Goal: Task Accomplishment & Management: Manage account settings

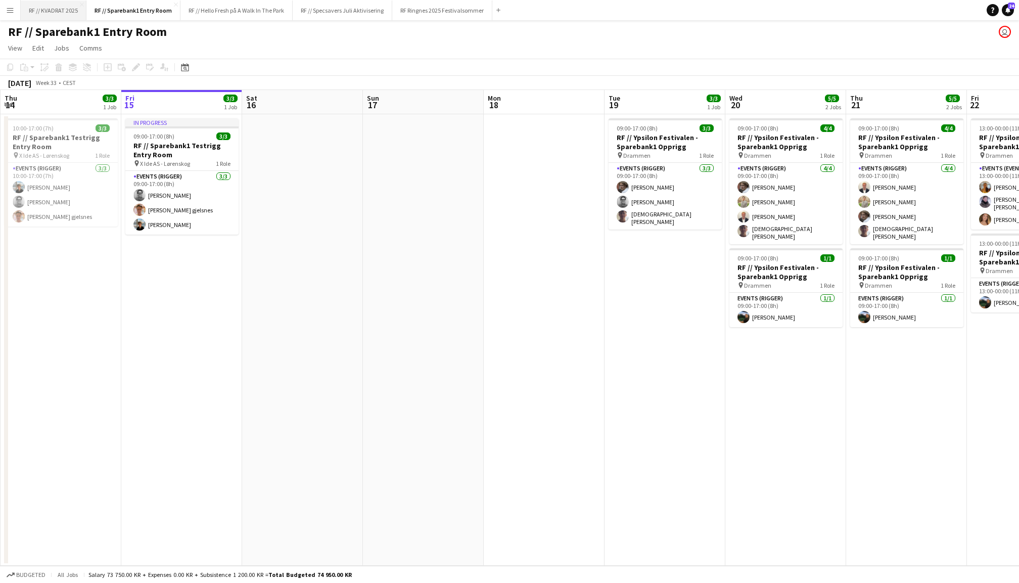
click at [58, 15] on button "RF // KVADRAT 2025 Close" at bounding box center [54, 11] width 66 height 20
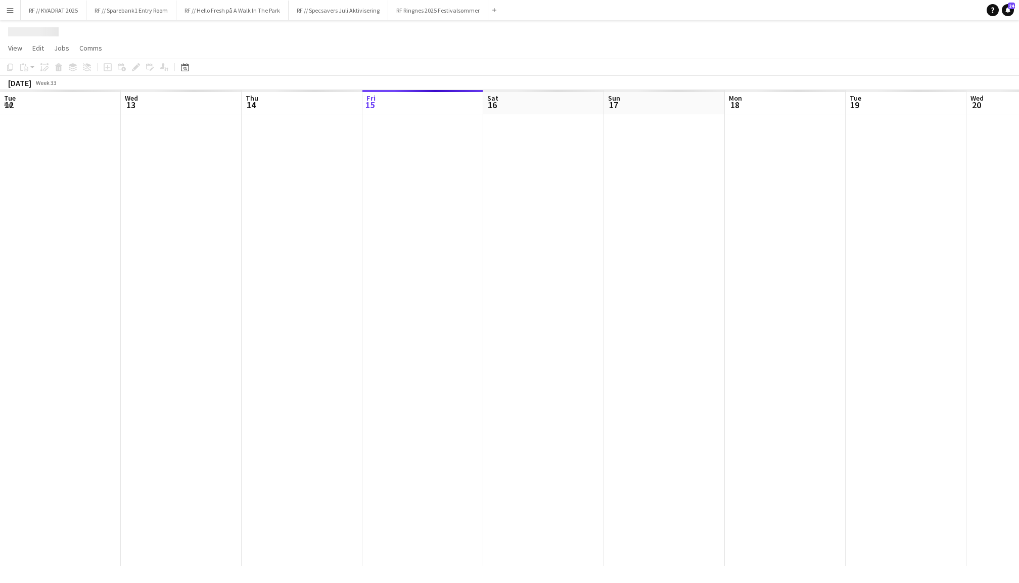
scroll to position [0, 241]
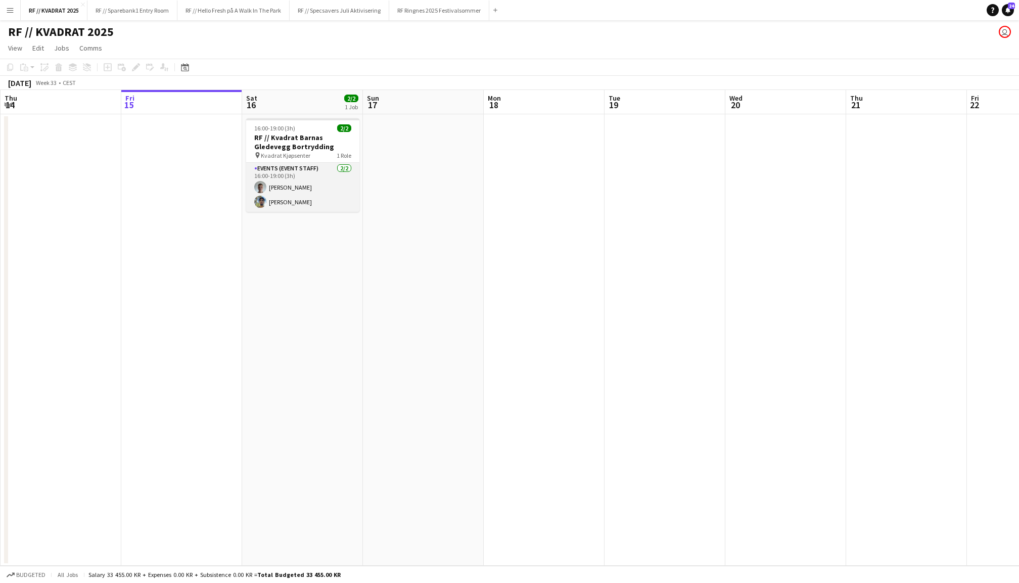
click at [312, 181] on app-card-role "Events (Event Staff) 2/2 16:00-19:00 (3h) Marcus Gotrik Ramzan Bashir" at bounding box center [302, 187] width 113 height 49
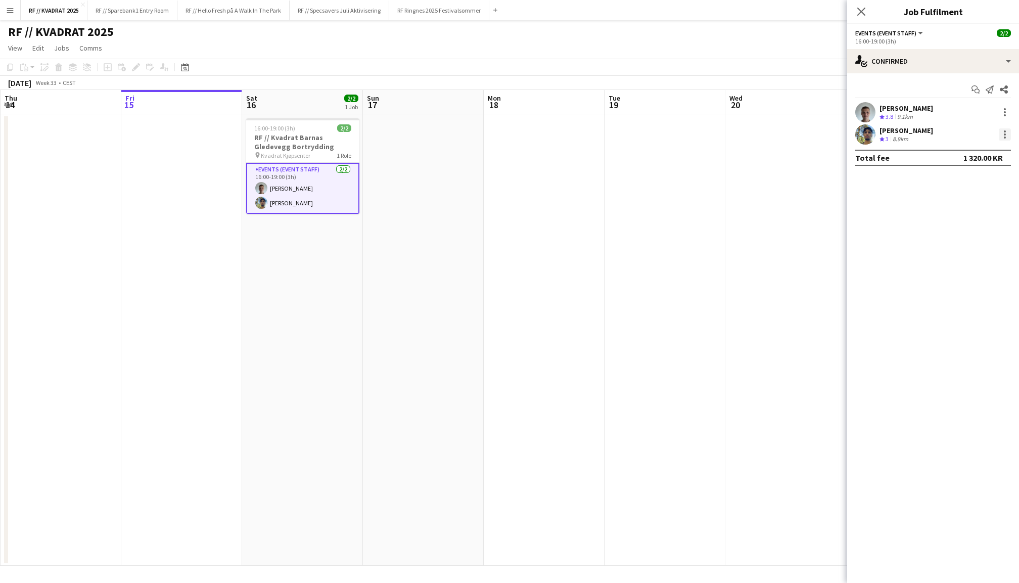
click at [1003, 138] on div at bounding box center [1005, 134] width 12 height 12
click at [967, 241] on button "Remove" at bounding box center [971, 250] width 79 height 24
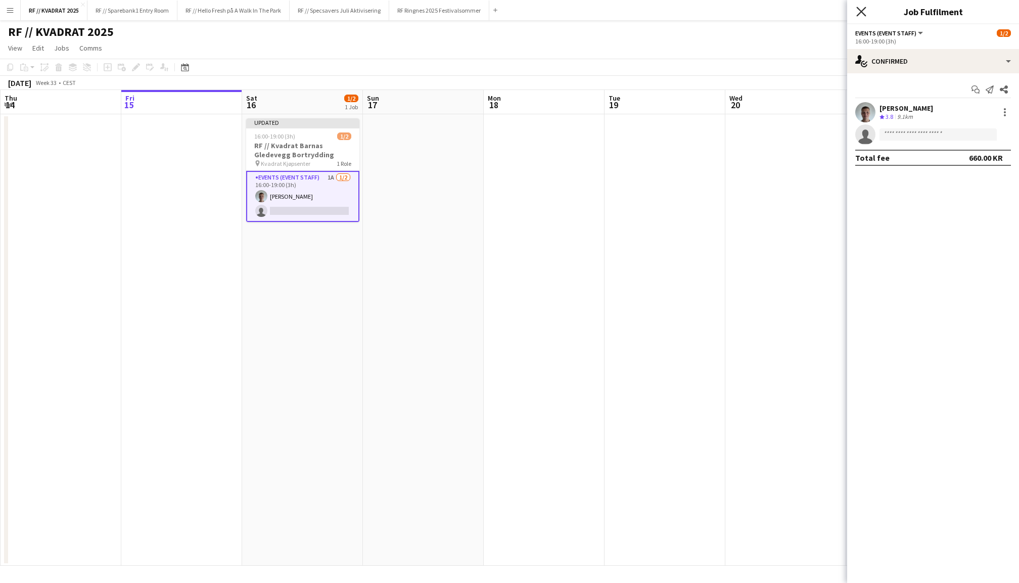
click at [860, 15] on icon "Close pop-in" at bounding box center [861, 12] width 10 height 10
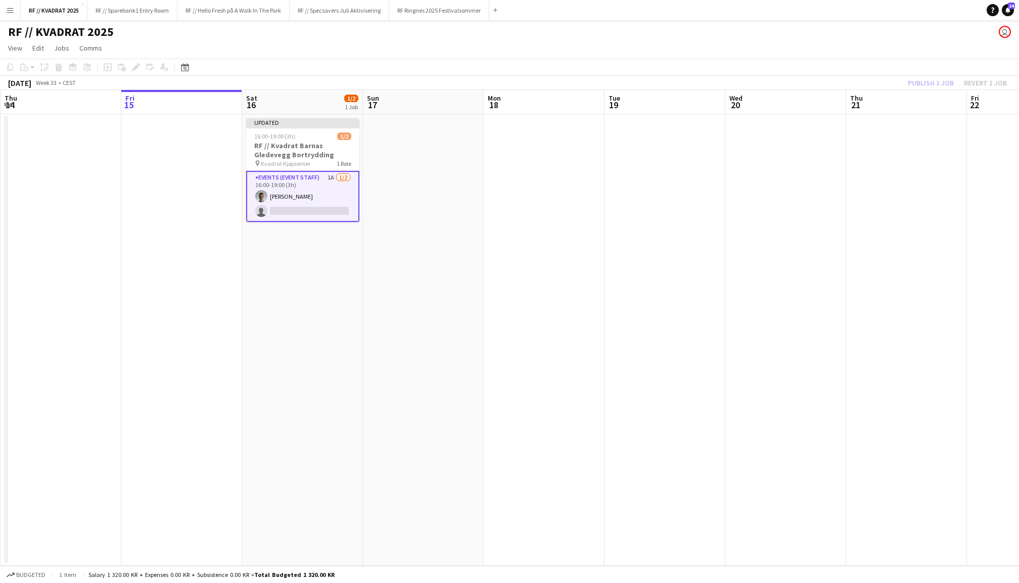
click at [919, 78] on div "Publish 1 job Revert 1 job" at bounding box center [957, 82] width 123 height 13
click at [919, 78] on button "Publish 1 job" at bounding box center [931, 82] width 54 height 13
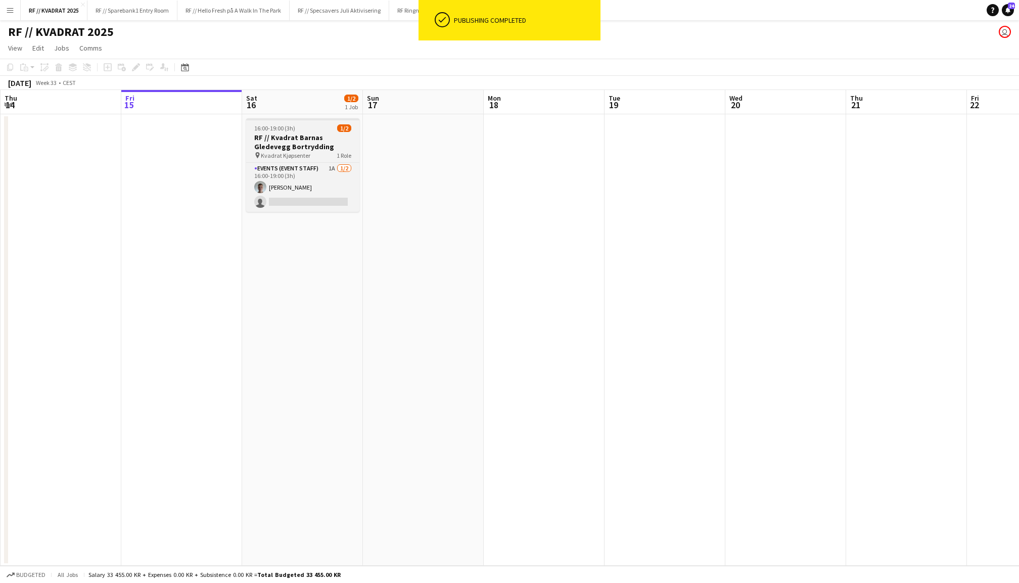
click at [302, 125] on div "16:00-19:00 (3h) 1/2" at bounding box center [302, 128] width 113 height 8
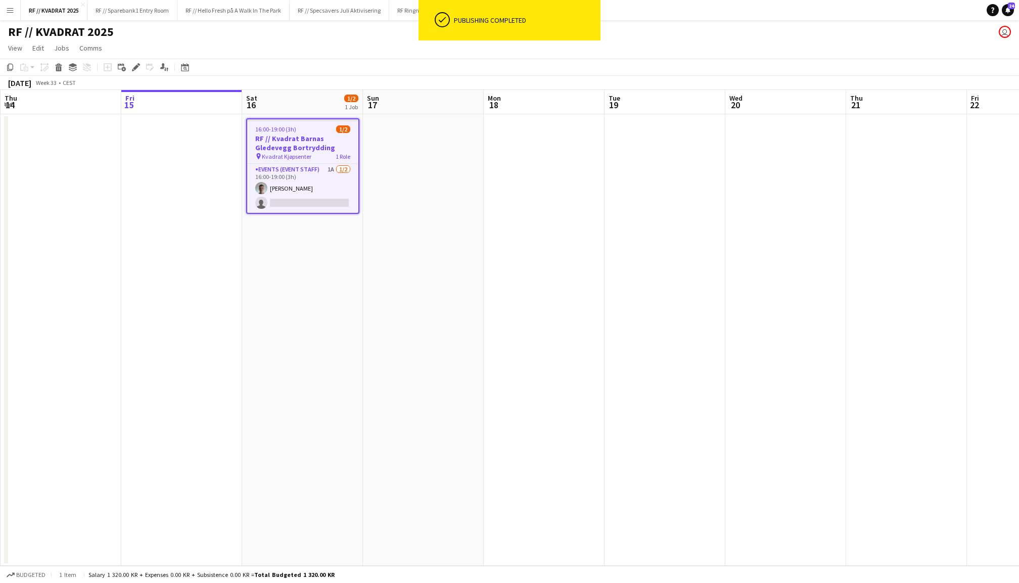
click at [134, 59] on app-toolbar "Copy Paste Paste Command V Paste with crew Command Shift V Paste linked Job Del…" at bounding box center [509, 67] width 1019 height 17
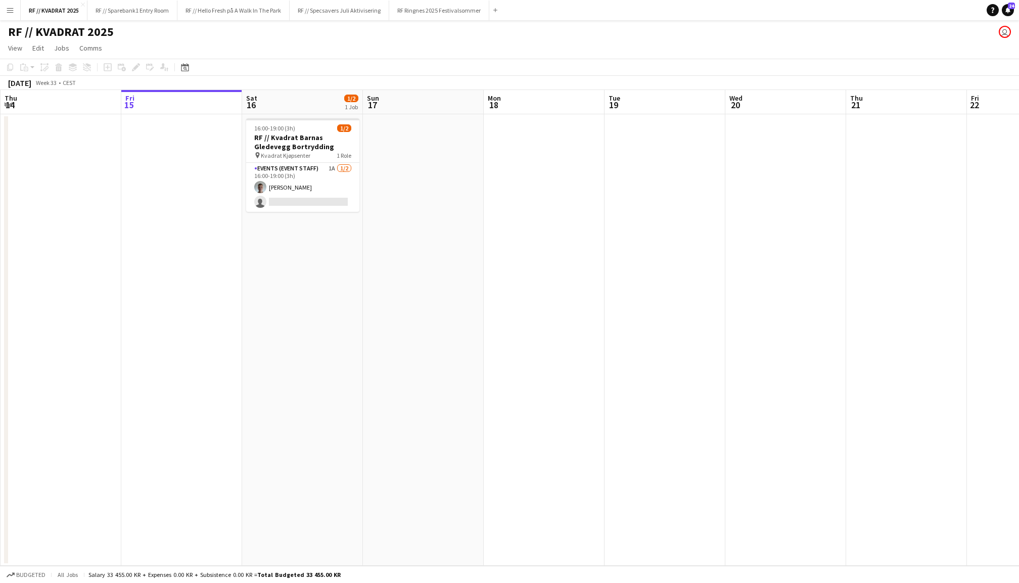
click at [244, 115] on app-date-cell "16:00-19:00 (3h) 1/2 RF // Kvadrat Barnas Gledevegg Bortrydding pin Kvadrat Kjø…" at bounding box center [302, 339] width 121 height 451
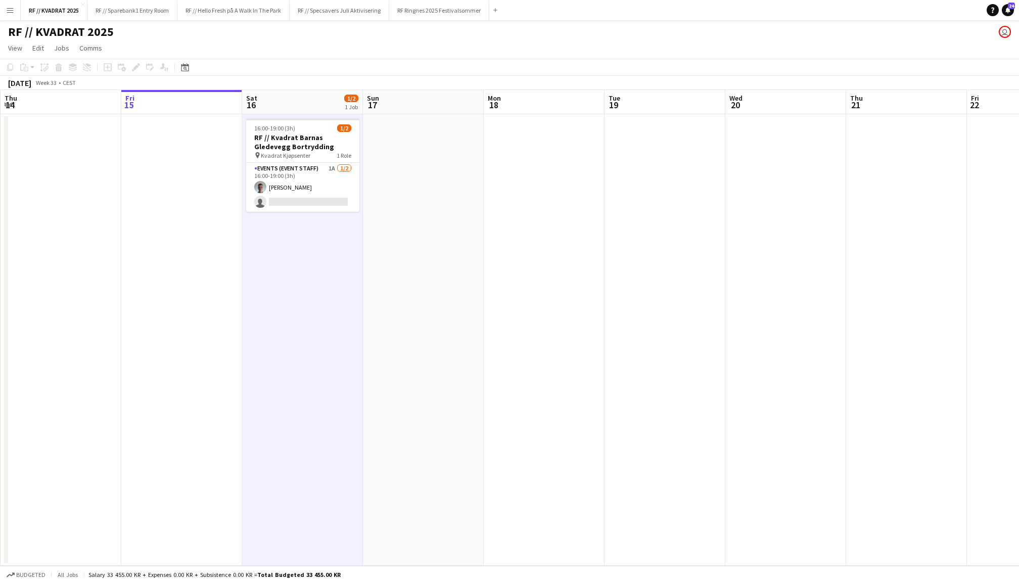
scroll to position [0, 241]
click at [262, 139] on h3 "RF // Kvadrat Barnas Gledevegg Bortrydding" at bounding box center [303, 142] width 113 height 18
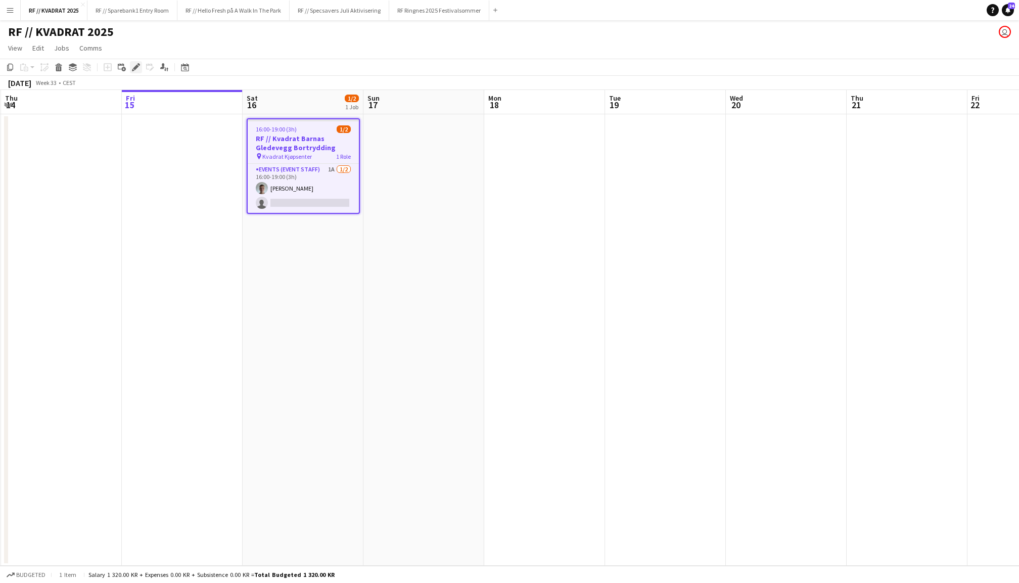
click at [136, 66] on icon at bounding box center [136, 68] width 6 height 6
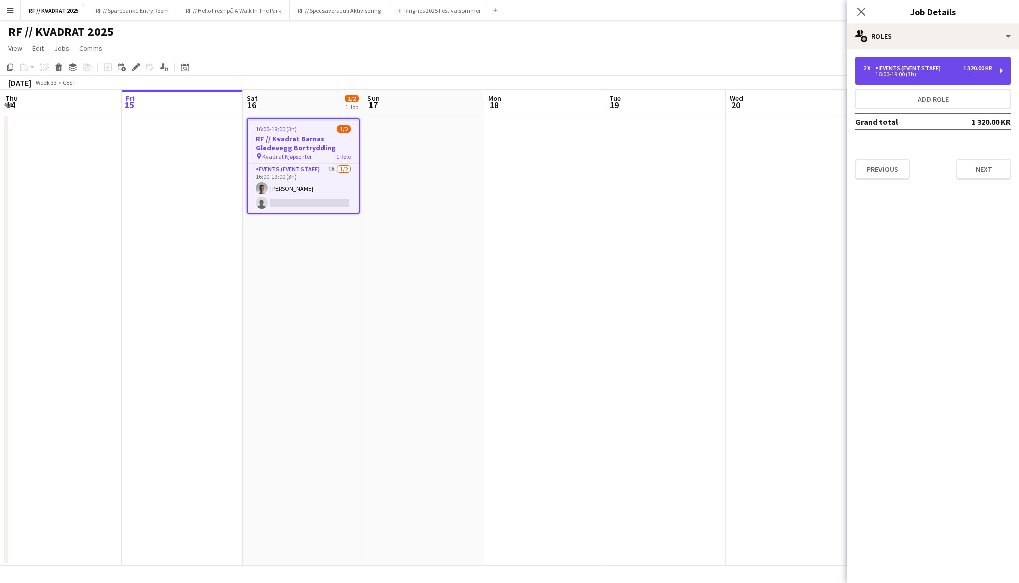
click at [912, 69] on div "Events (Event Staff)" at bounding box center [909, 68] width 69 height 7
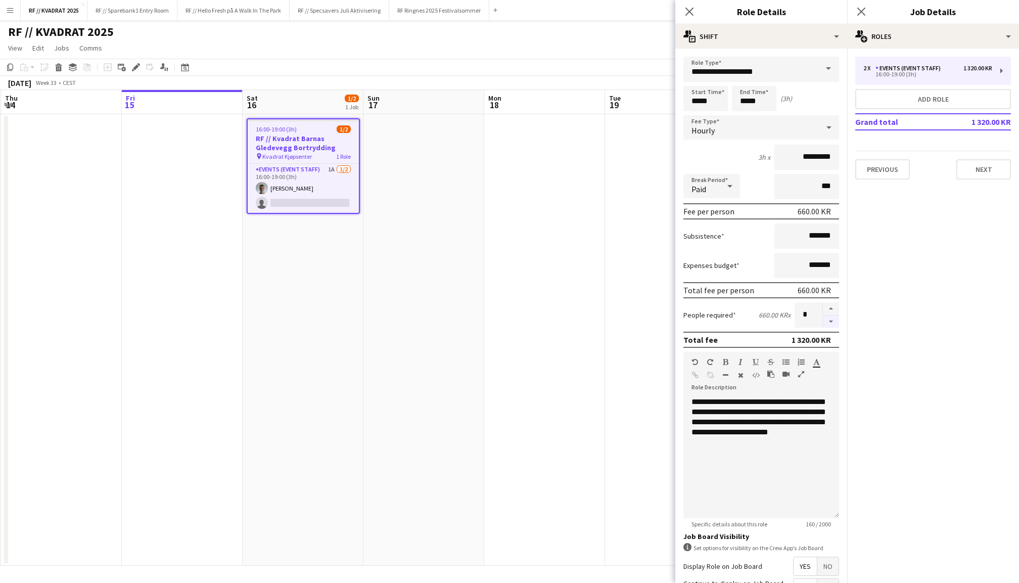
click at [835, 322] on button "button" at bounding box center [831, 321] width 16 height 13
type input "*"
click at [862, 5] on div "Close pop-in" at bounding box center [861, 11] width 28 height 23
click at [862, 11] on icon at bounding box center [861, 12] width 10 height 10
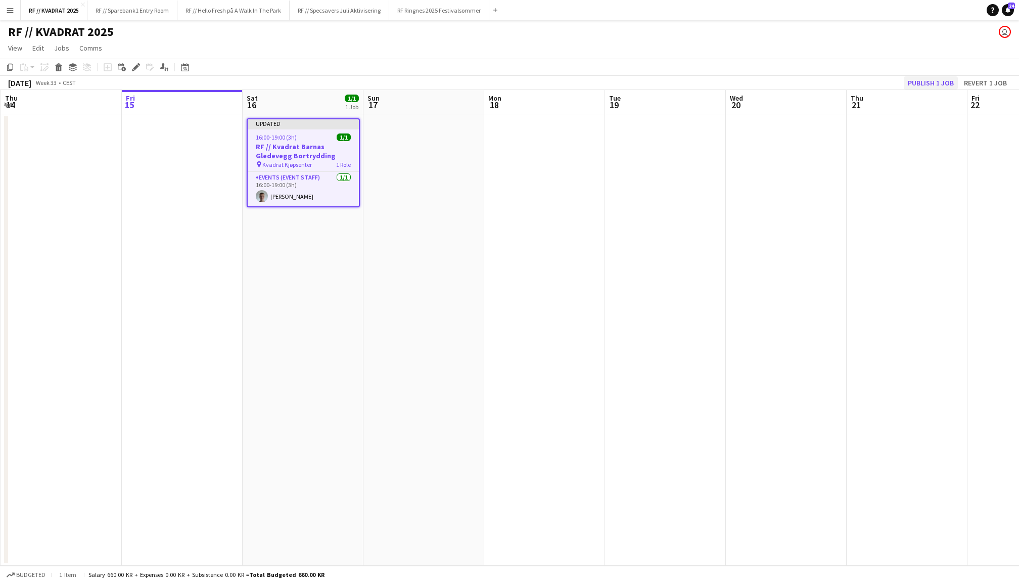
click at [927, 81] on button "Publish 1 job" at bounding box center [931, 82] width 54 height 13
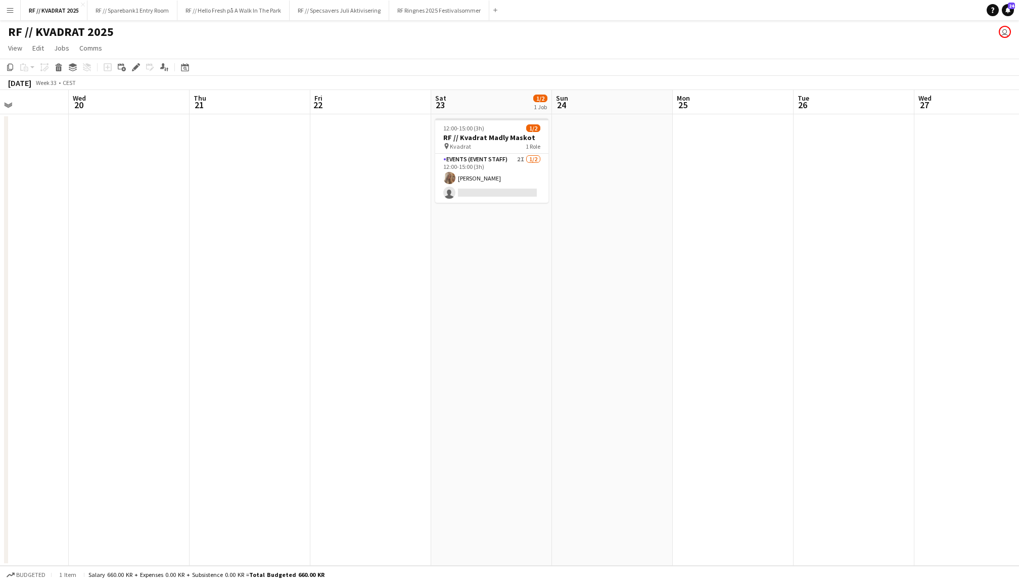
scroll to position [0, 416]
click at [497, 172] on app-card-role "Events (Event Staff) 2I 1/2 12:00-15:00 (3h) Celine Gjesteland Høines single-ne…" at bounding box center [489, 178] width 113 height 49
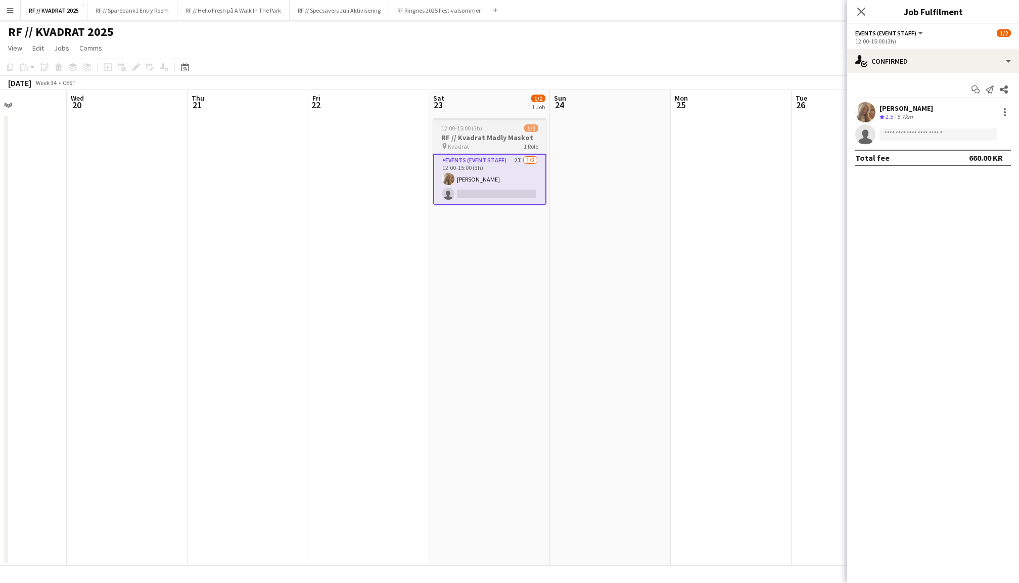
click at [490, 134] on h3 "RF // Kvadrat Madly Maskot" at bounding box center [489, 137] width 113 height 9
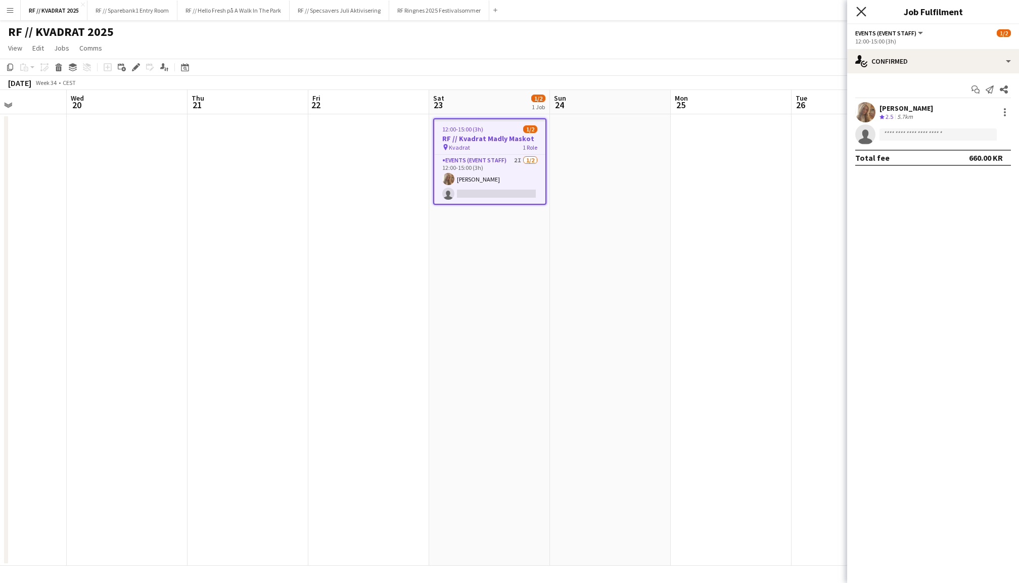
click at [860, 12] on icon at bounding box center [861, 12] width 10 height 10
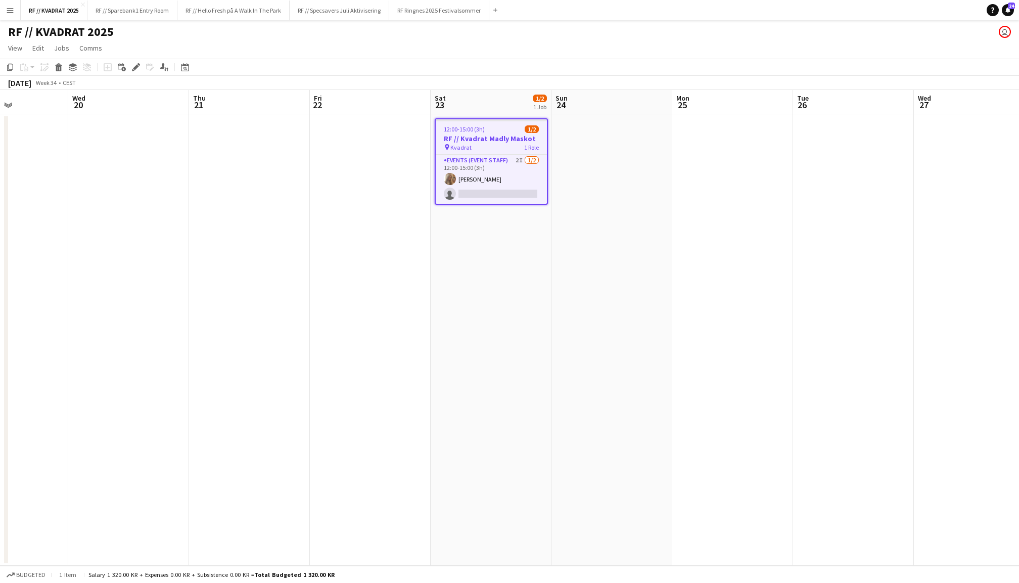
click at [643, 157] on app-date-cell at bounding box center [611, 339] width 121 height 451
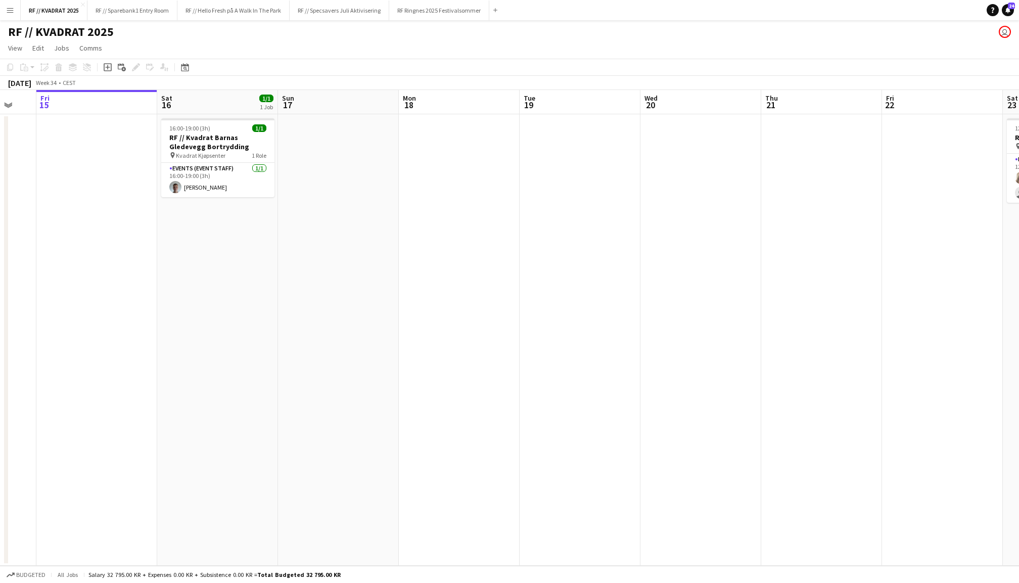
scroll to position [0, 308]
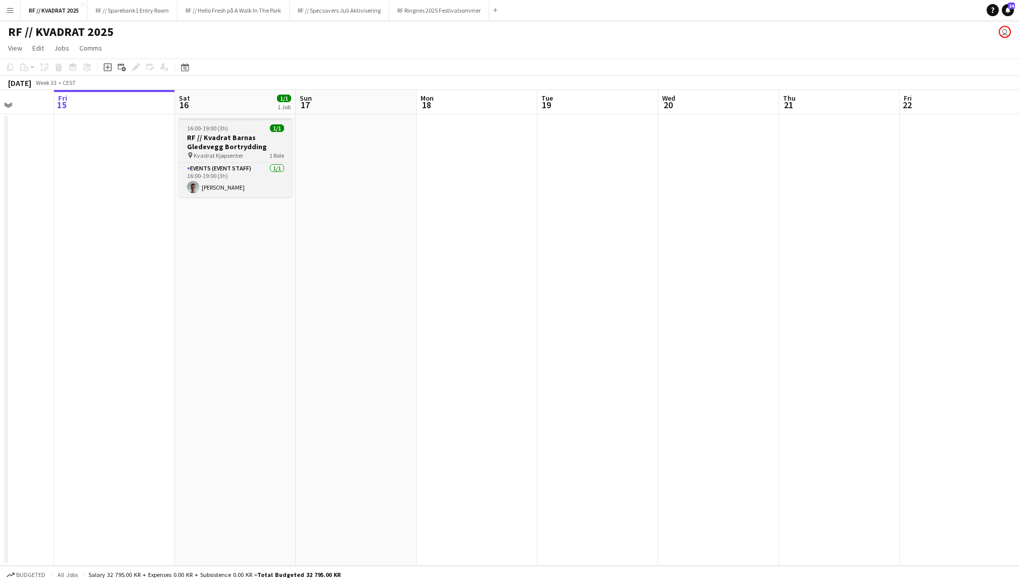
click at [211, 138] on h3 "RF // Kvadrat Barnas Gledevegg Bortrydding" at bounding box center [235, 142] width 113 height 18
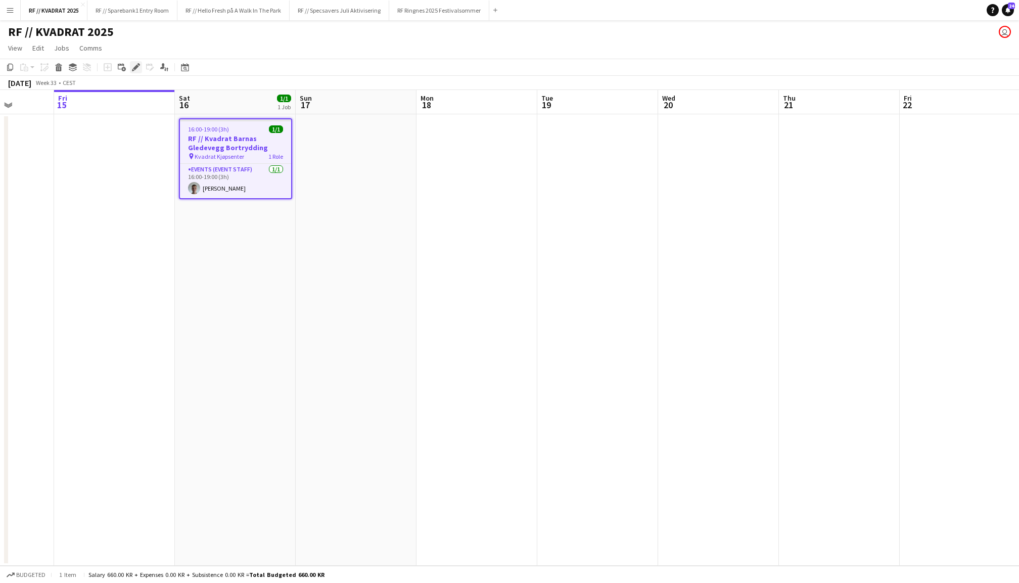
click at [134, 65] on icon "Edit" at bounding box center [136, 67] width 8 height 8
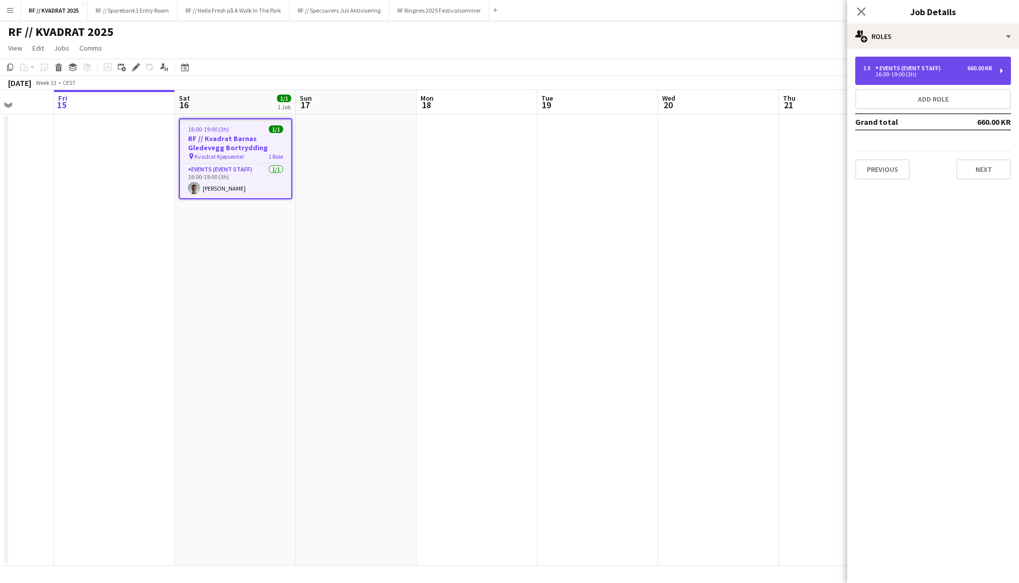
click at [937, 74] on div "16:00-19:00 (3h)" at bounding box center [927, 74] width 129 height 5
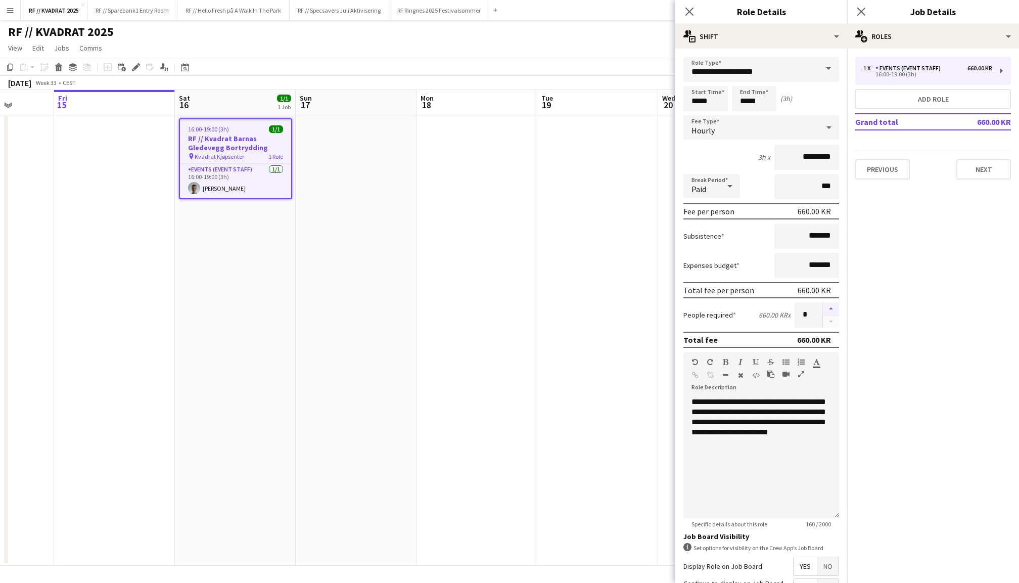
click at [833, 308] on button "button" at bounding box center [831, 308] width 16 height 13
type input "*"
click at [862, 8] on icon "Close pop-in" at bounding box center [861, 12] width 10 height 10
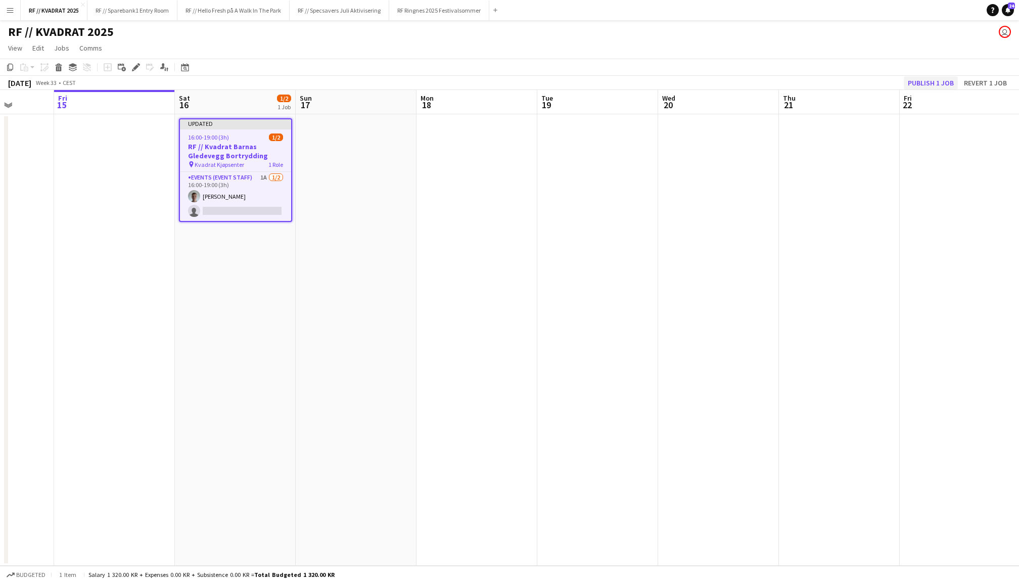
click at [924, 84] on button "Publish 1 job" at bounding box center [931, 82] width 54 height 13
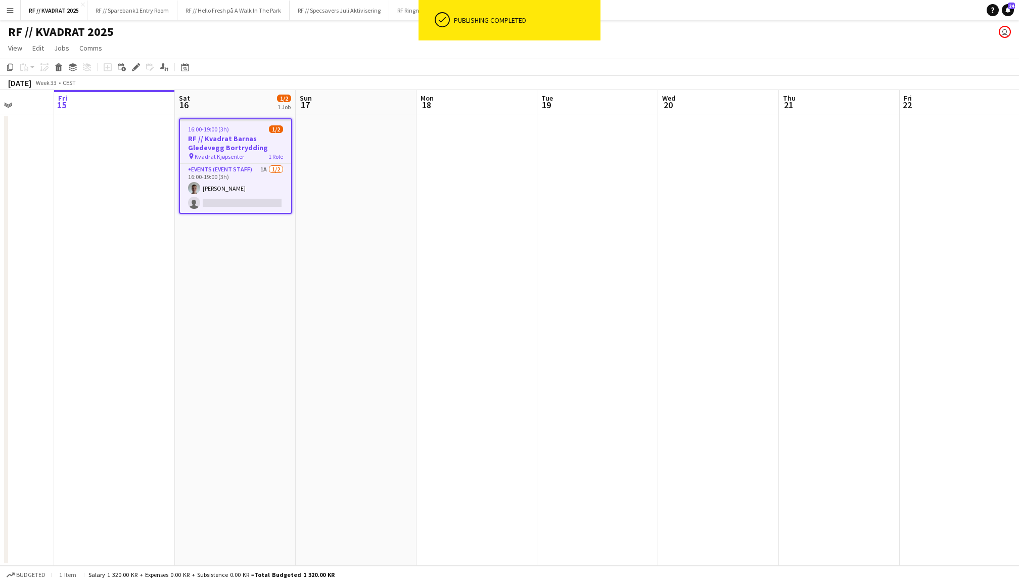
click at [233, 197] on app-card-role "Events (Event Staff) 1A 1/2 16:00-19:00 (3h) Marcus Gotrik single-neutral-actio…" at bounding box center [235, 188] width 111 height 49
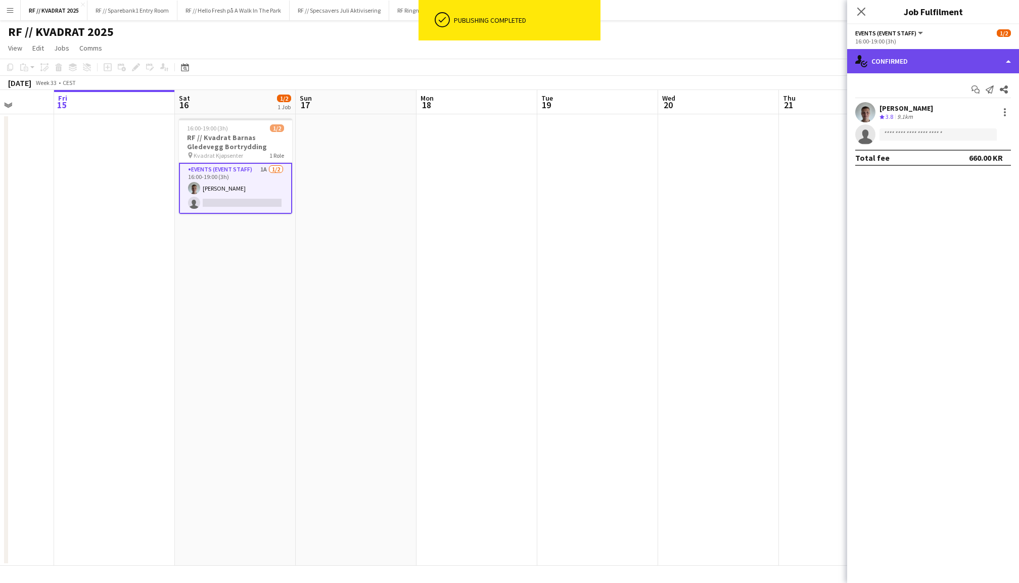
click at [940, 63] on div "single-neutral-actions-check-2 Confirmed" at bounding box center [933, 61] width 172 height 24
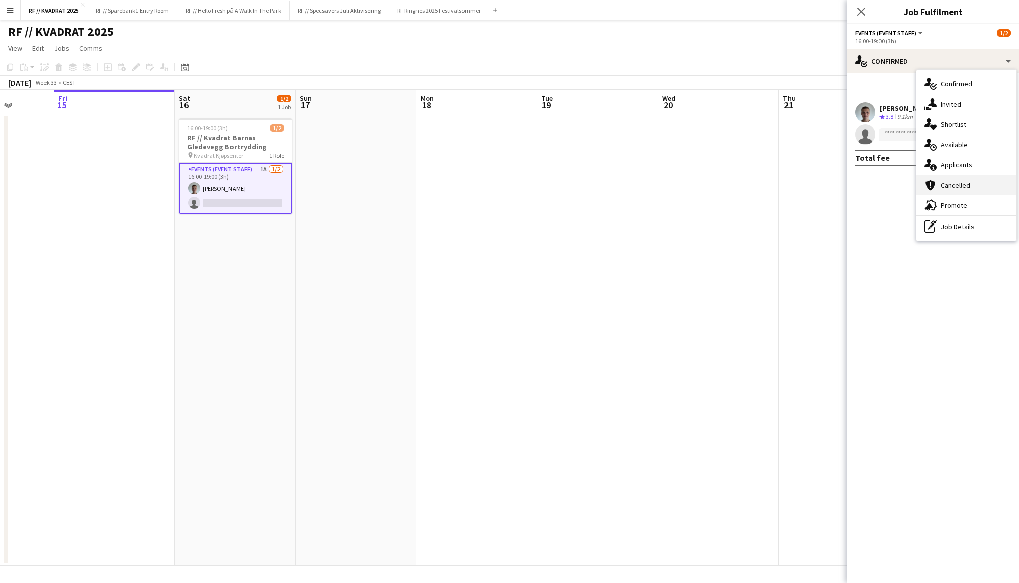
click at [957, 177] on div "cancellation Cancelled" at bounding box center [966, 185] width 100 height 20
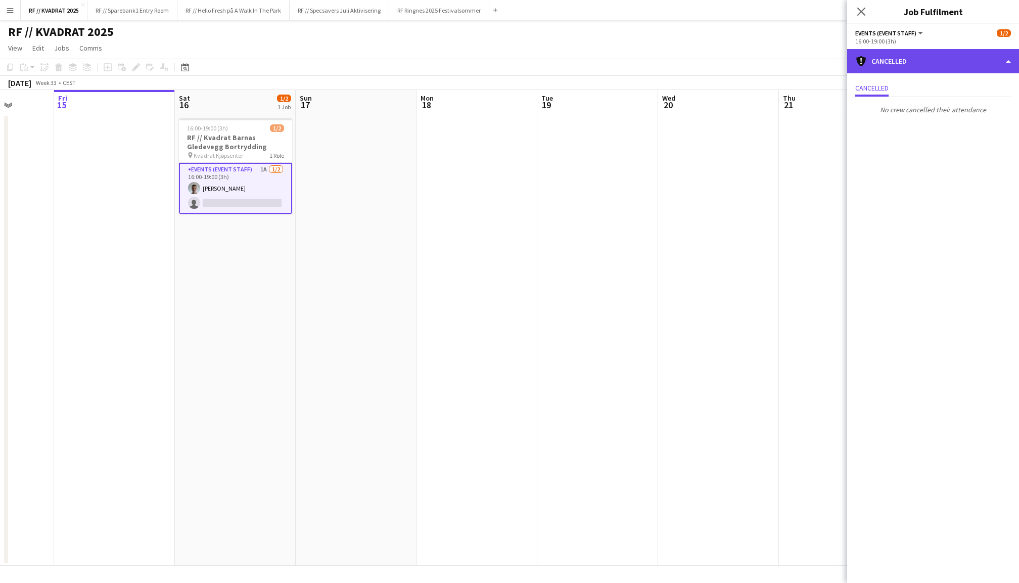
click at [934, 71] on div "cancellation Cancelled" at bounding box center [933, 61] width 172 height 24
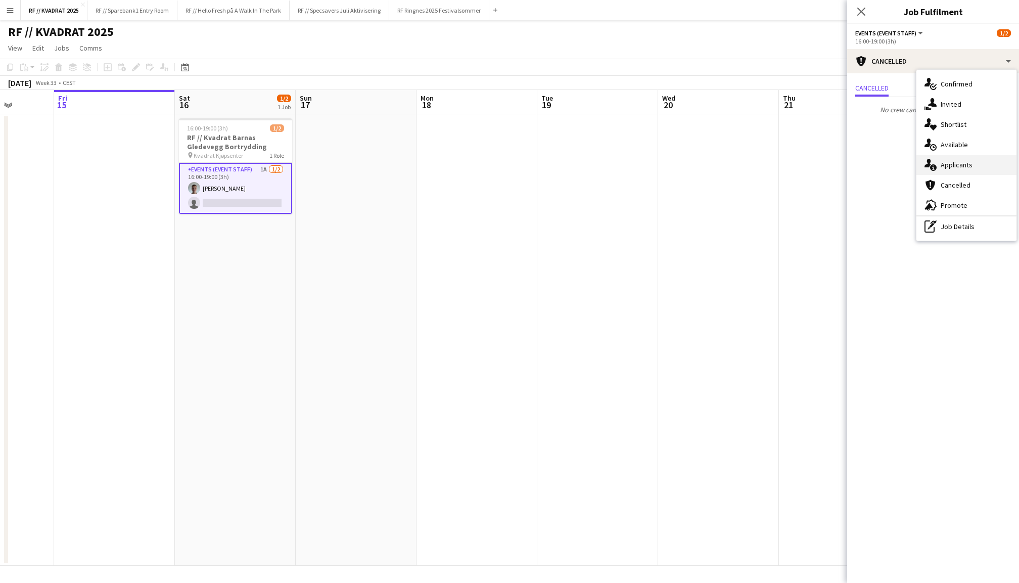
drag, startPoint x: 945, startPoint y: 154, endPoint x: 945, endPoint y: 161, distance: 7.1
click at [945, 161] on div "single-neutral-actions-check-2 Confirmed single-neutral-actions-share-1 Invited…" at bounding box center [966, 155] width 100 height 171
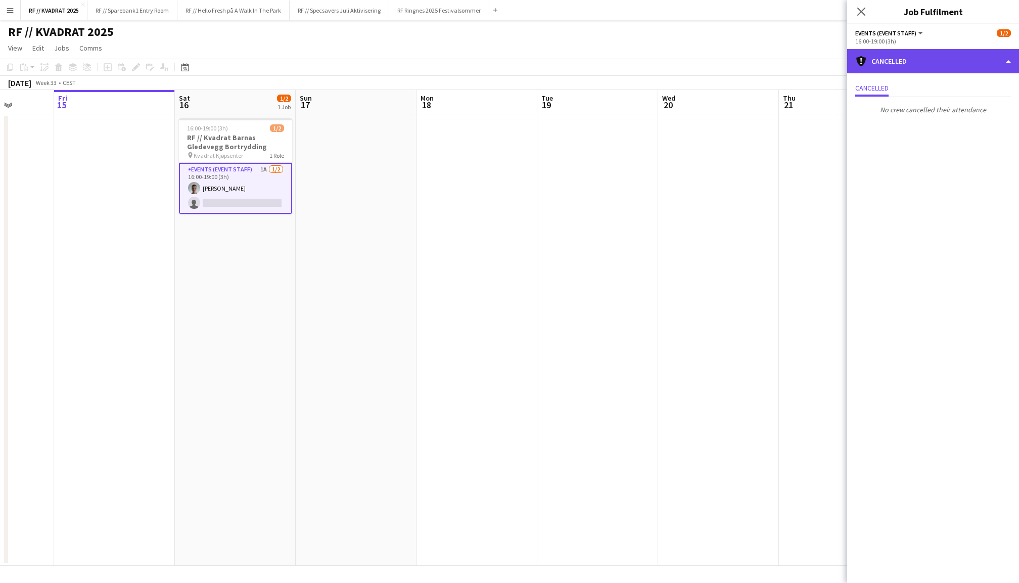
click at [930, 49] on div "cancellation Cancelled" at bounding box center [933, 61] width 172 height 24
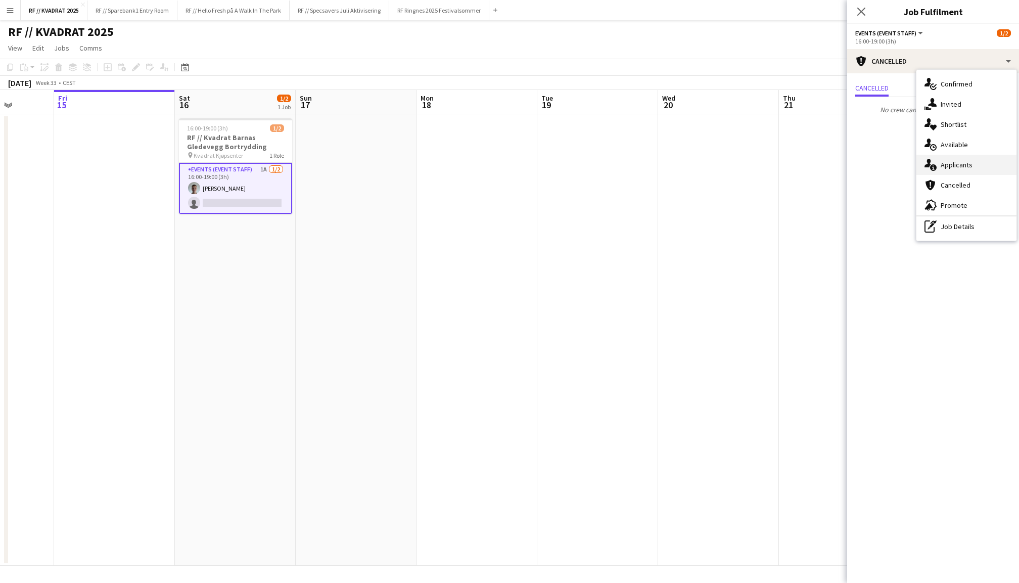
click at [951, 168] on div "single-neutral-actions-information Applicants" at bounding box center [966, 165] width 100 height 20
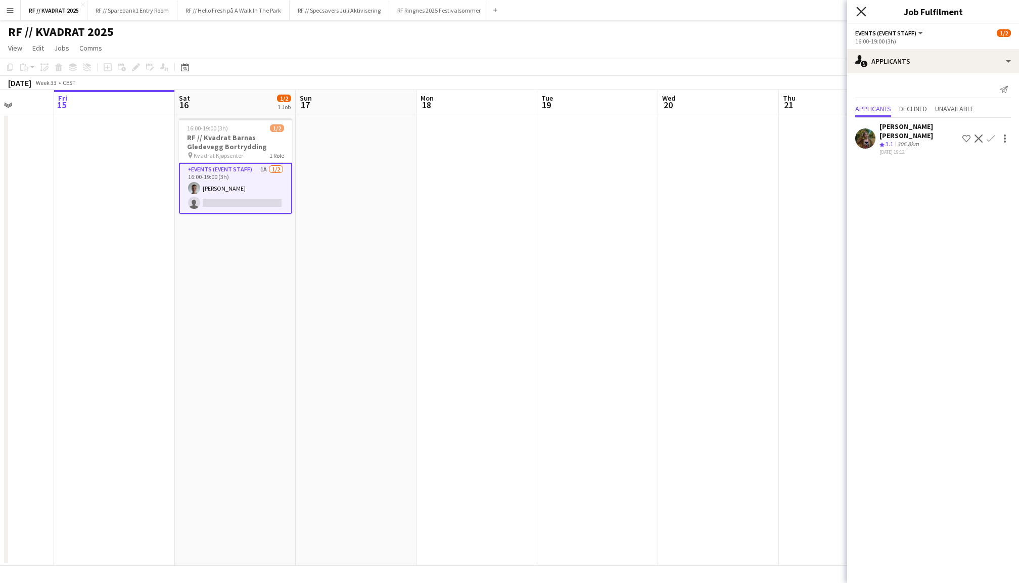
click at [858, 15] on icon at bounding box center [861, 12] width 10 height 10
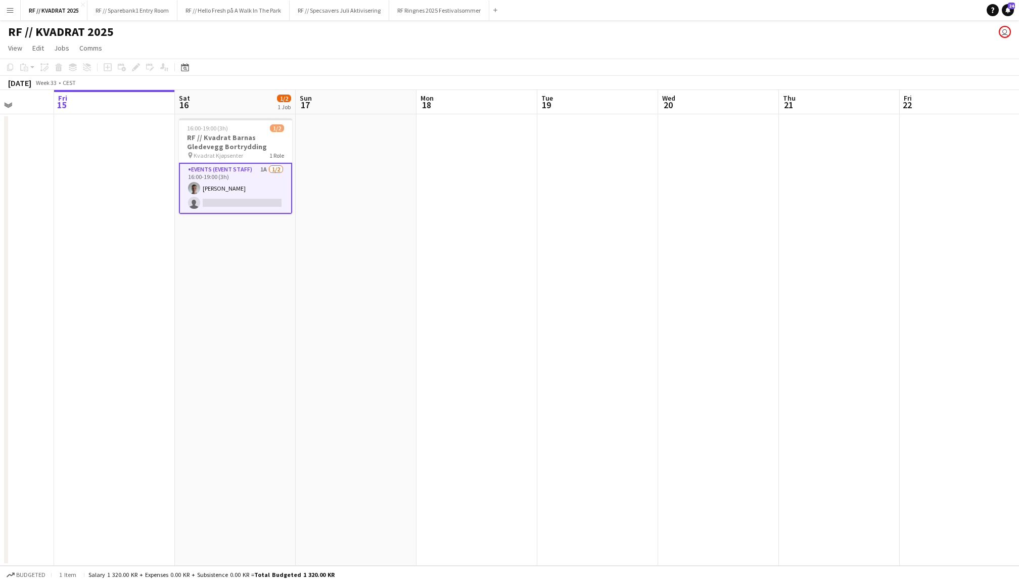
click at [233, 144] on h3 "RF // Kvadrat Barnas Gledevegg Bortrydding" at bounding box center [235, 142] width 113 height 18
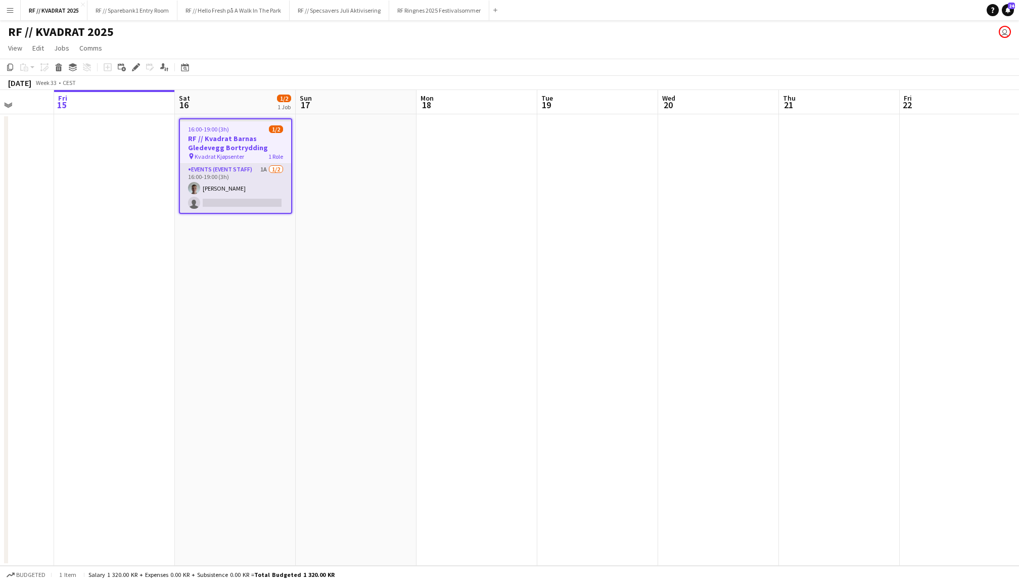
click at [233, 176] on app-card-role "Events (Event Staff) 1A 1/2 16:00-19:00 (3h) Marcus Gotrik single-neutral-actio…" at bounding box center [235, 188] width 111 height 49
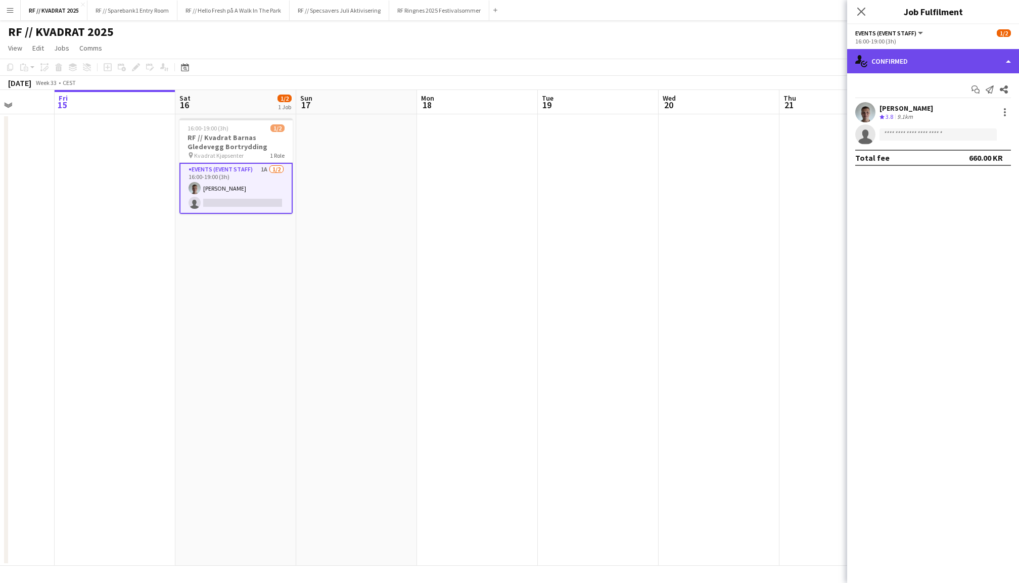
click at [894, 55] on div "single-neutral-actions-check-2 Confirmed" at bounding box center [933, 61] width 172 height 24
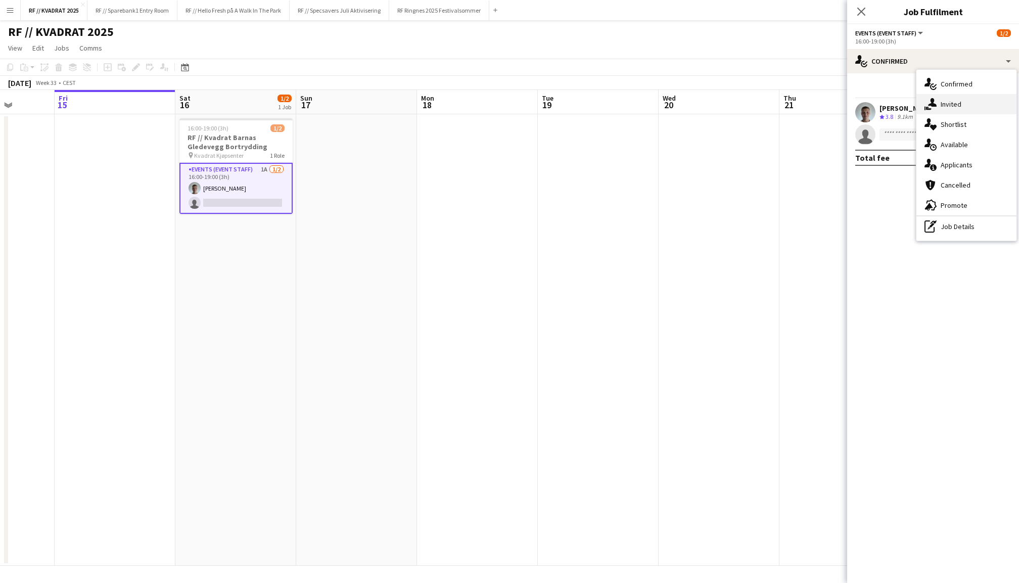
click at [956, 108] on div "single-neutral-actions-share-1 Invited" at bounding box center [966, 104] width 100 height 20
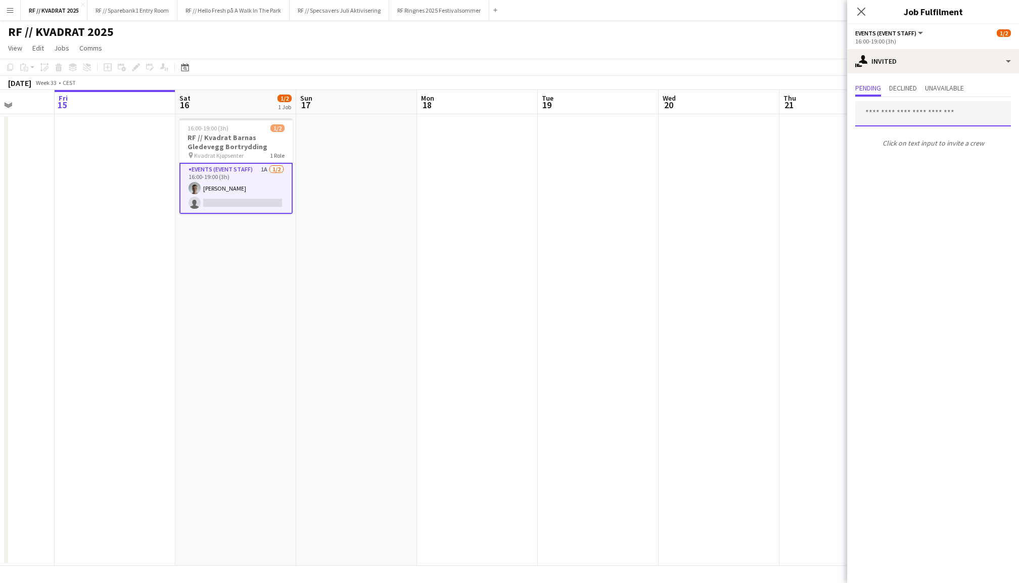
click at [912, 109] on input "text" at bounding box center [933, 113] width 156 height 25
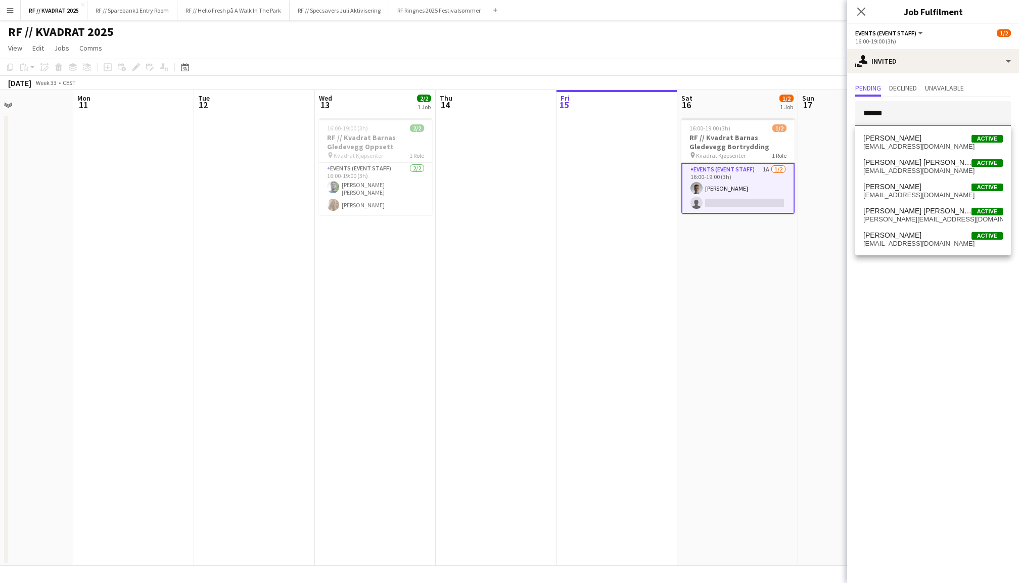
scroll to position [0, 261]
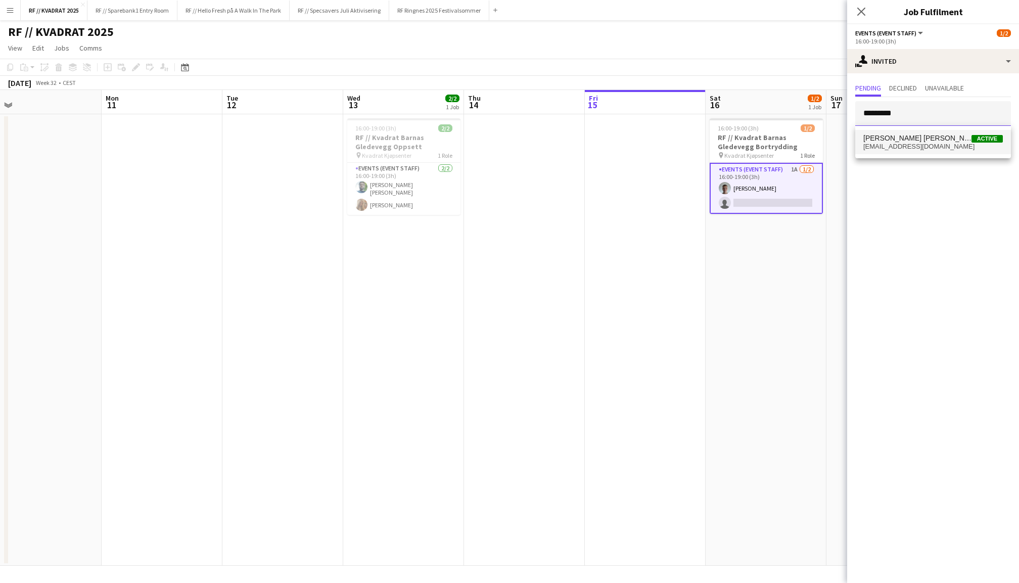
type input "*********"
click at [910, 146] on span "1anderslarsen@gmail.com" at bounding box center [932, 147] width 139 height 8
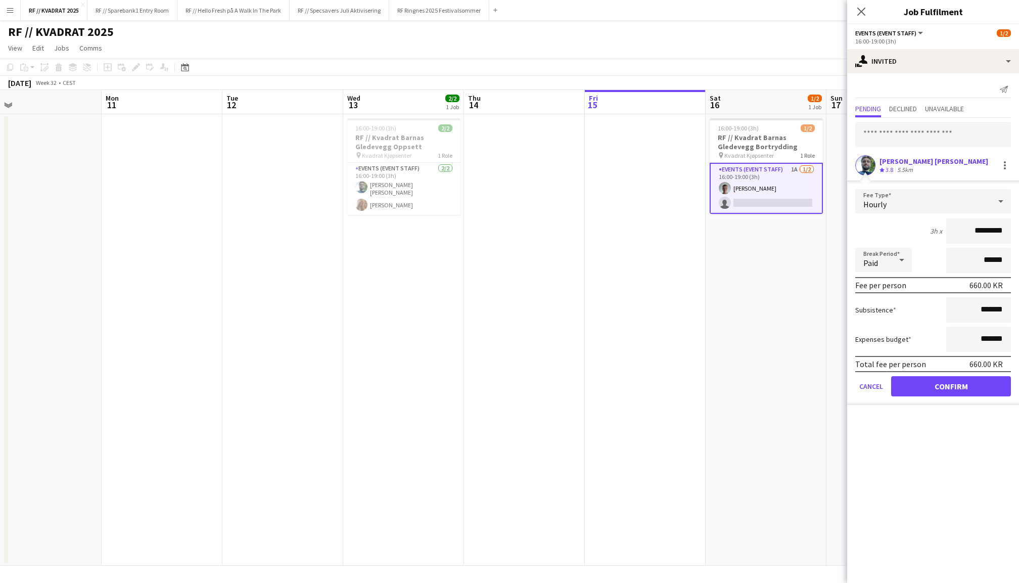
click at [948, 387] on button "Confirm" at bounding box center [951, 386] width 120 height 20
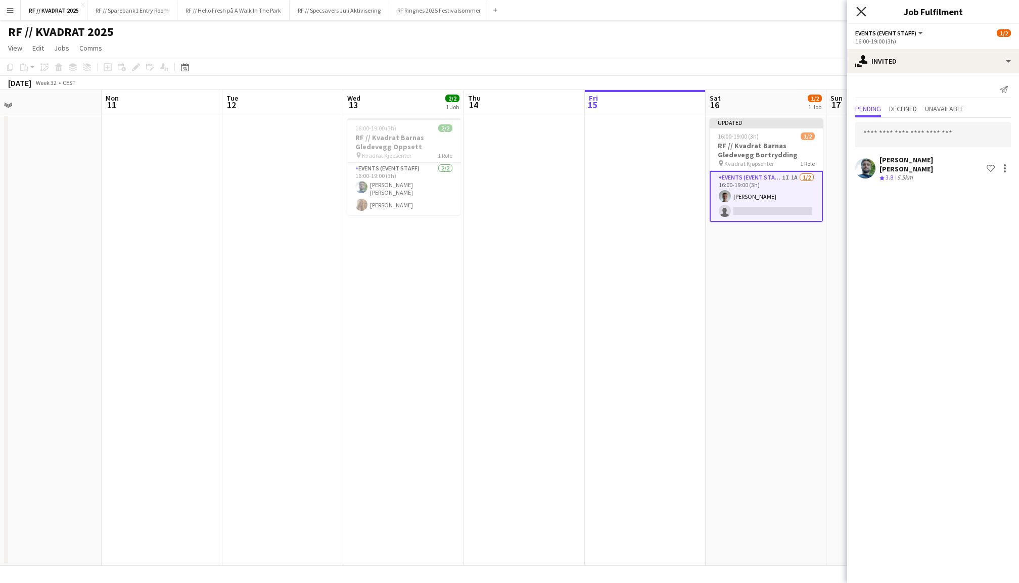
click at [859, 12] on icon "Close pop-in" at bounding box center [861, 12] width 10 height 10
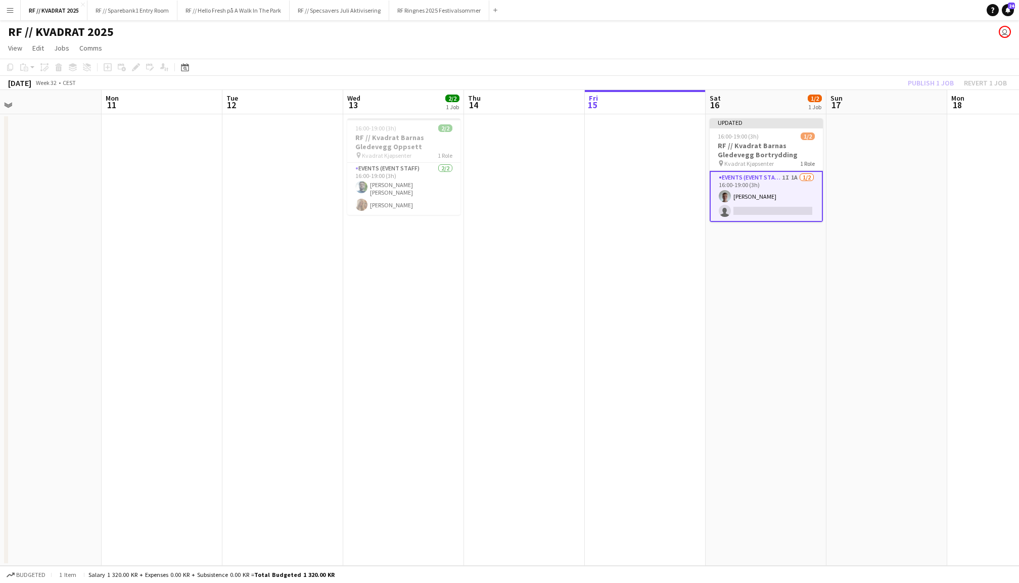
click at [940, 78] on div "Publish 1 job Revert 1 job" at bounding box center [957, 82] width 123 height 13
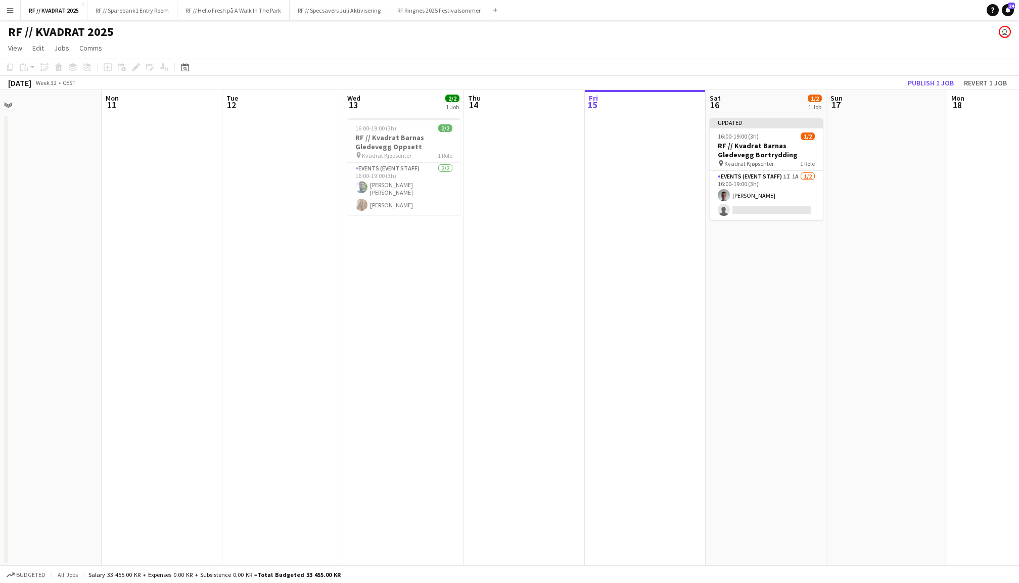
click at [940, 78] on button "Publish 1 job" at bounding box center [931, 82] width 54 height 13
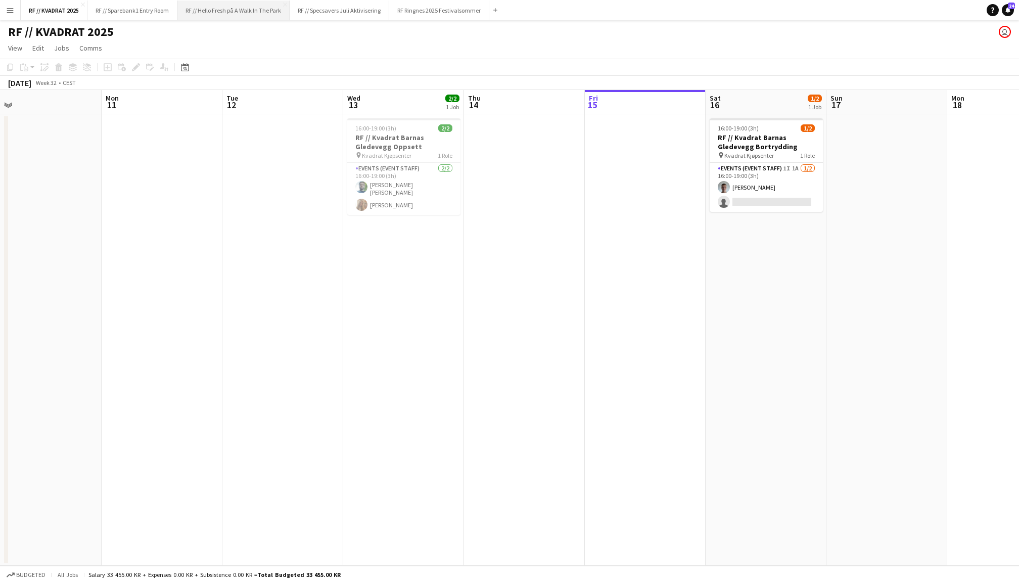
click at [269, 8] on button "RF // Hello Fresh på A Walk In The Park Close" at bounding box center [233, 11] width 112 height 20
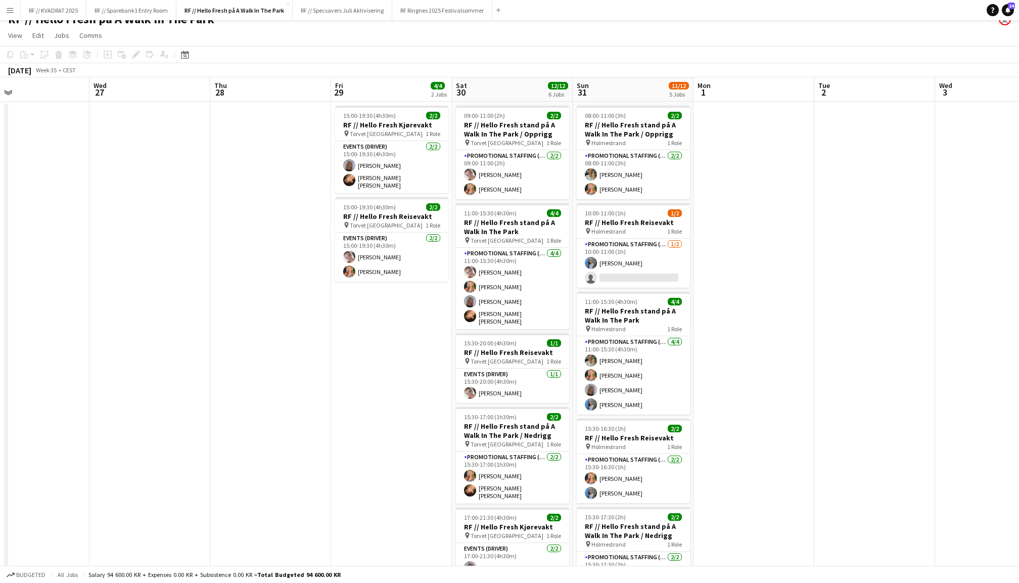
scroll to position [30, 0]
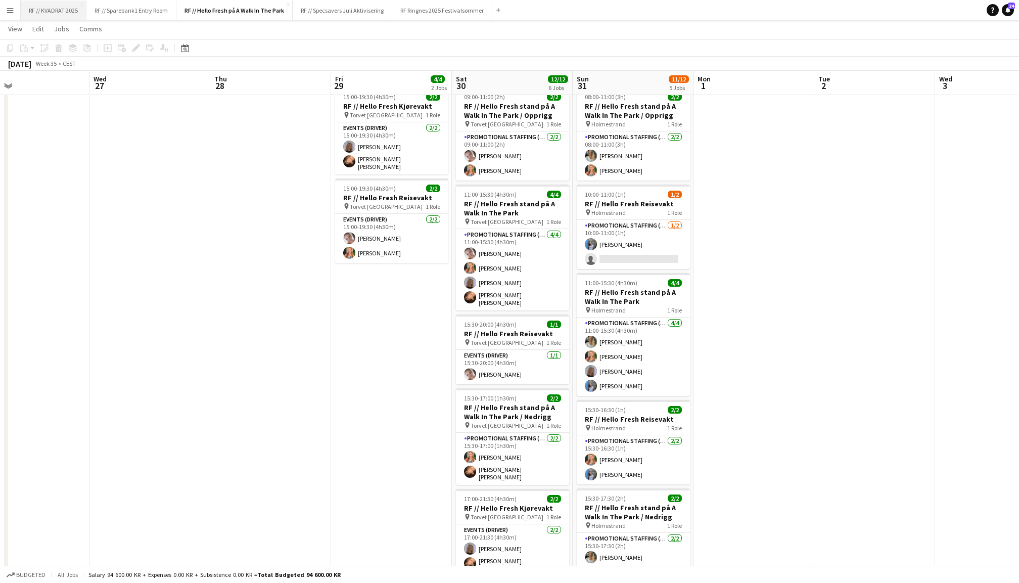
click at [48, 13] on button "RF // KVADRAT 2025 Close" at bounding box center [54, 11] width 66 height 20
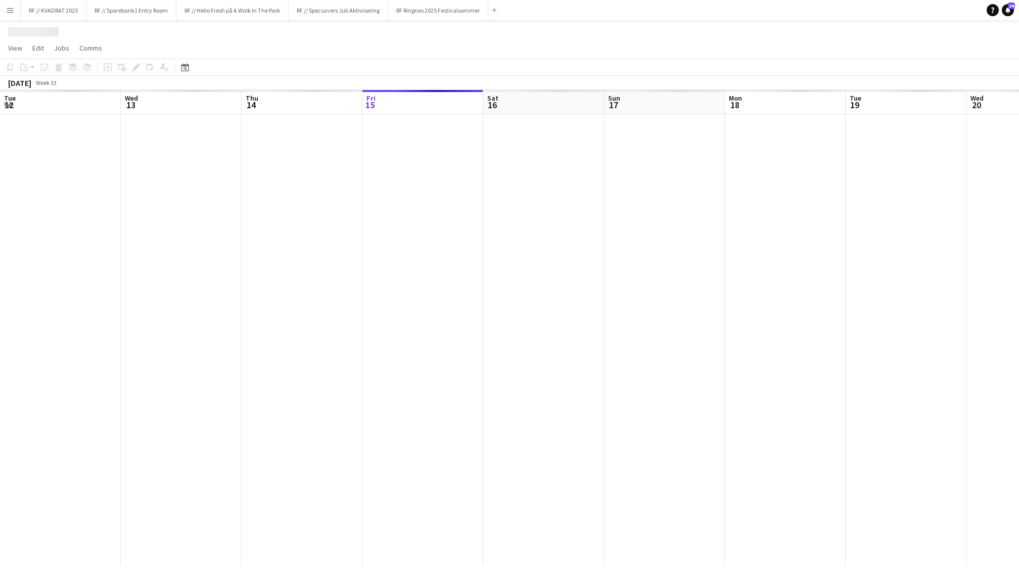
scroll to position [0, 241]
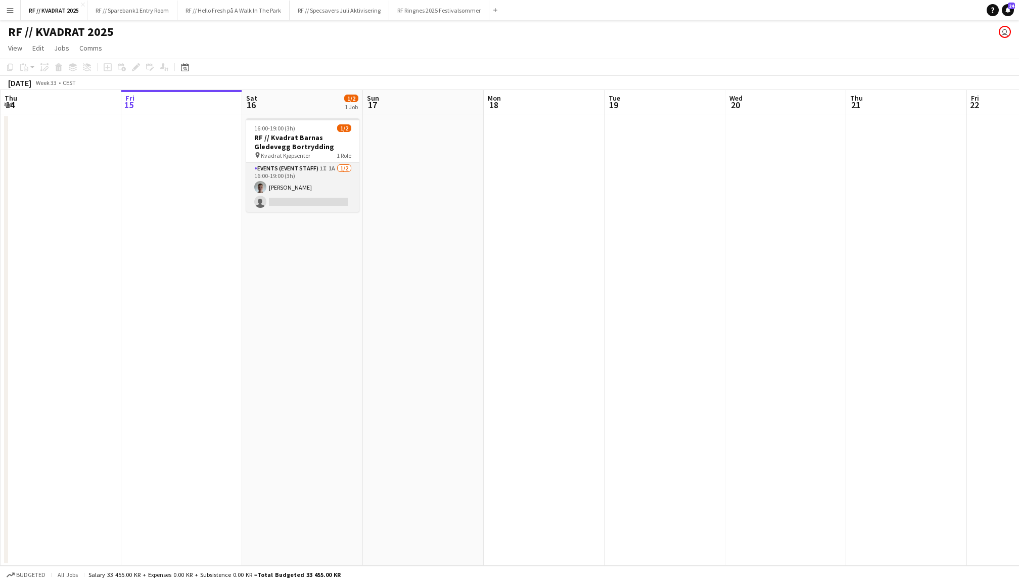
click at [314, 195] on app-card-role "Events (Event Staff) 1I 1A 1/2 16:00-19:00 (3h) Marcus Gotrik single-neutral-ac…" at bounding box center [302, 187] width 113 height 49
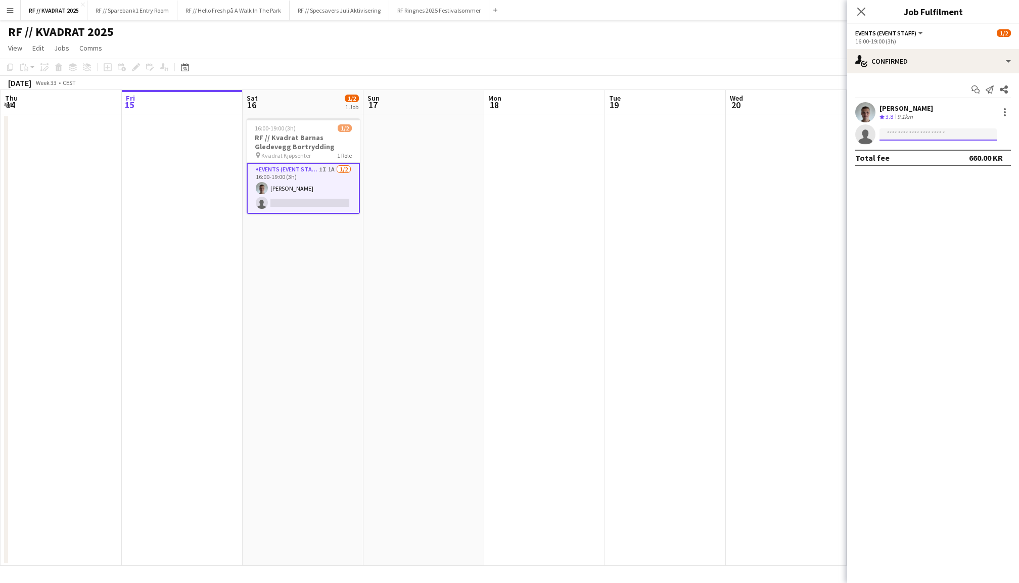
click at [932, 136] on input at bounding box center [937, 134] width 117 height 12
type input "********"
click at [929, 152] on span "Anders Lerang Larsen" at bounding box center [922, 148] width 70 height 9
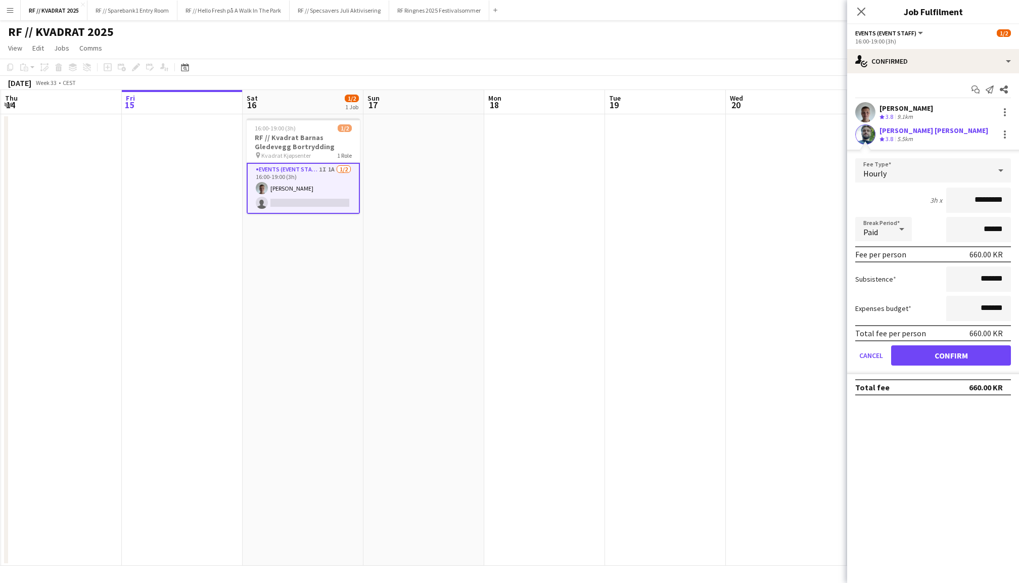
click at [955, 358] on button "Confirm" at bounding box center [951, 355] width 120 height 20
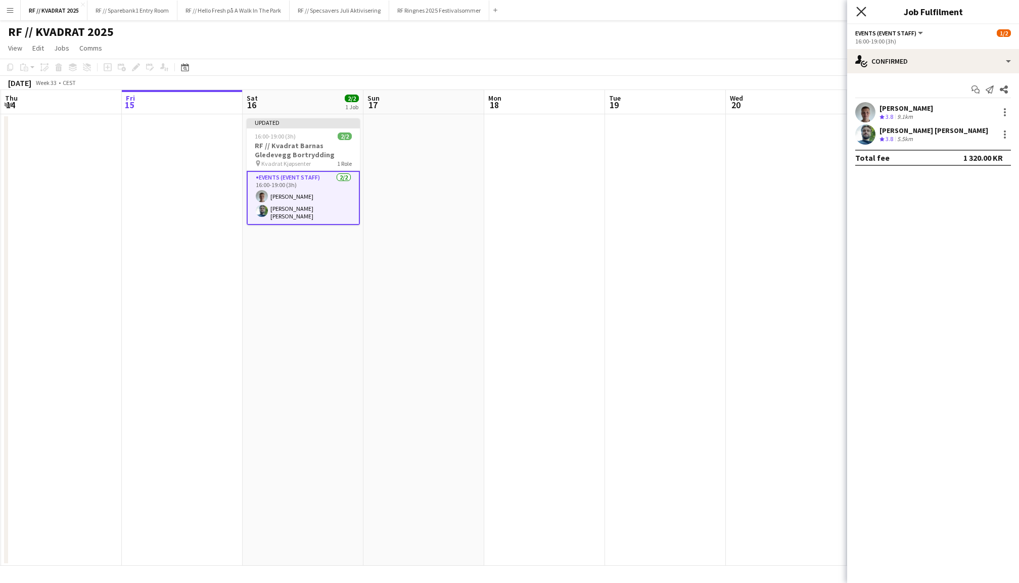
click at [858, 9] on icon at bounding box center [861, 12] width 10 height 10
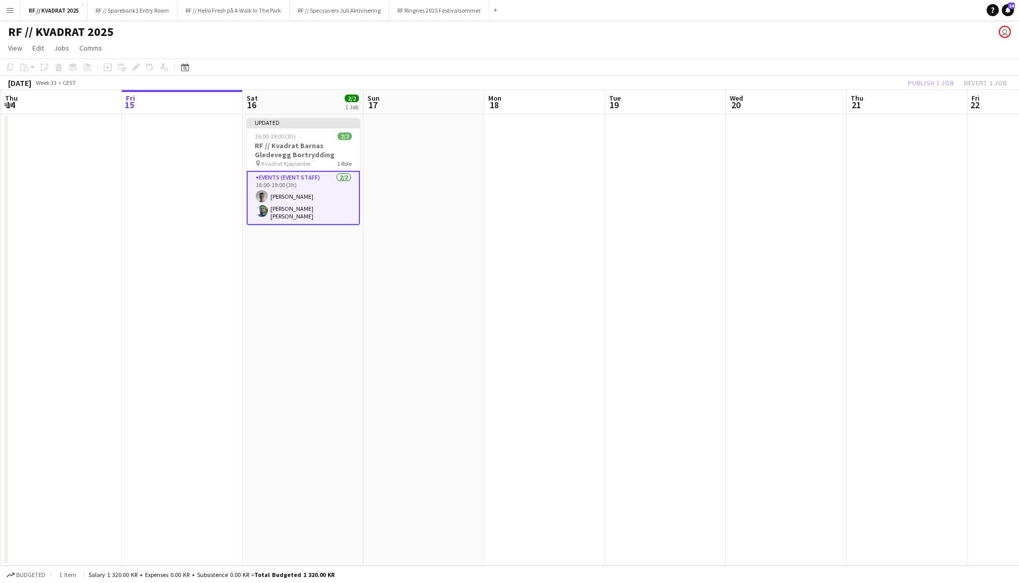
click at [935, 81] on div "Publish 1 job Revert 1 job" at bounding box center [957, 82] width 123 height 13
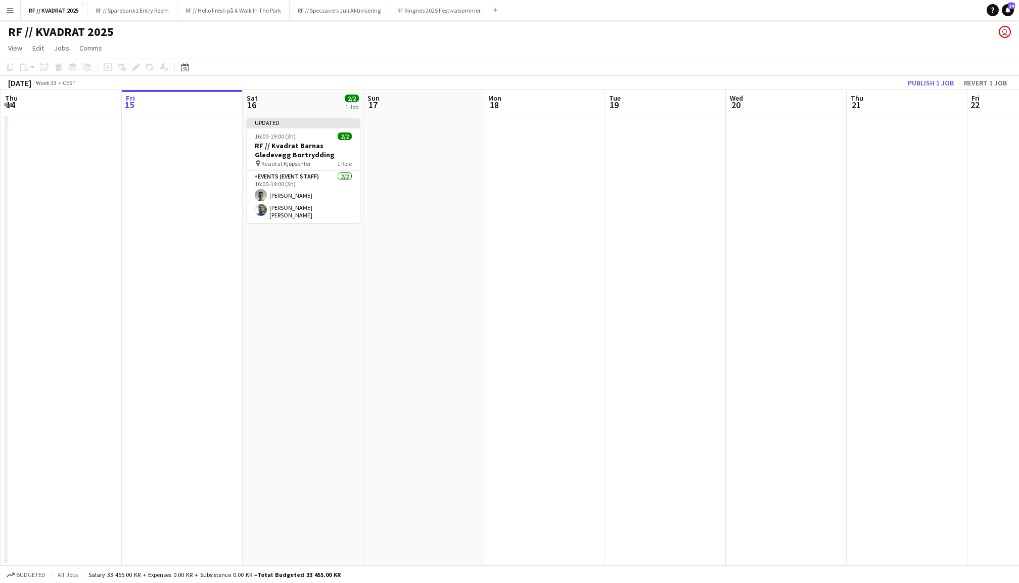
click at [935, 81] on button "Publish 1 job" at bounding box center [931, 82] width 54 height 13
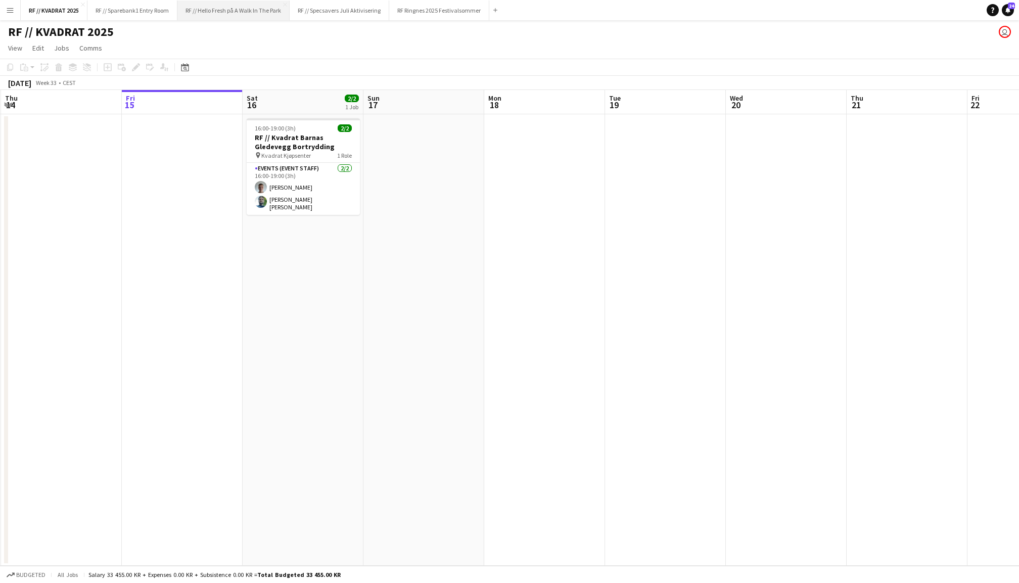
click at [238, 11] on button "RF // Hello Fresh på A Walk In The Park Close" at bounding box center [233, 11] width 112 height 20
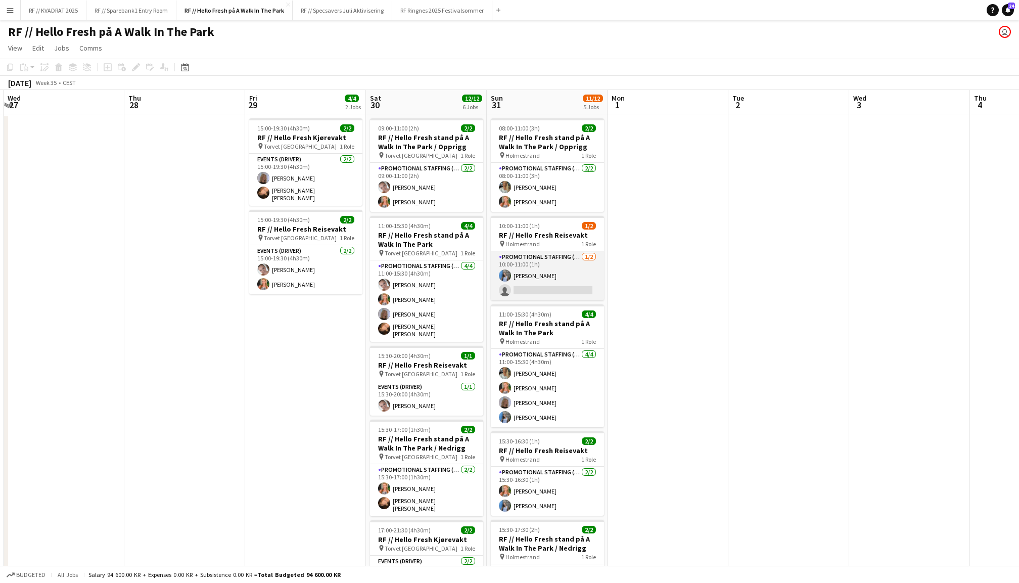
click at [593, 273] on app-card-role "Promotional Staffing (Promotional Staff) 1/2 10:00-11:00 (1h) Vilde Klevan sing…" at bounding box center [547, 275] width 113 height 49
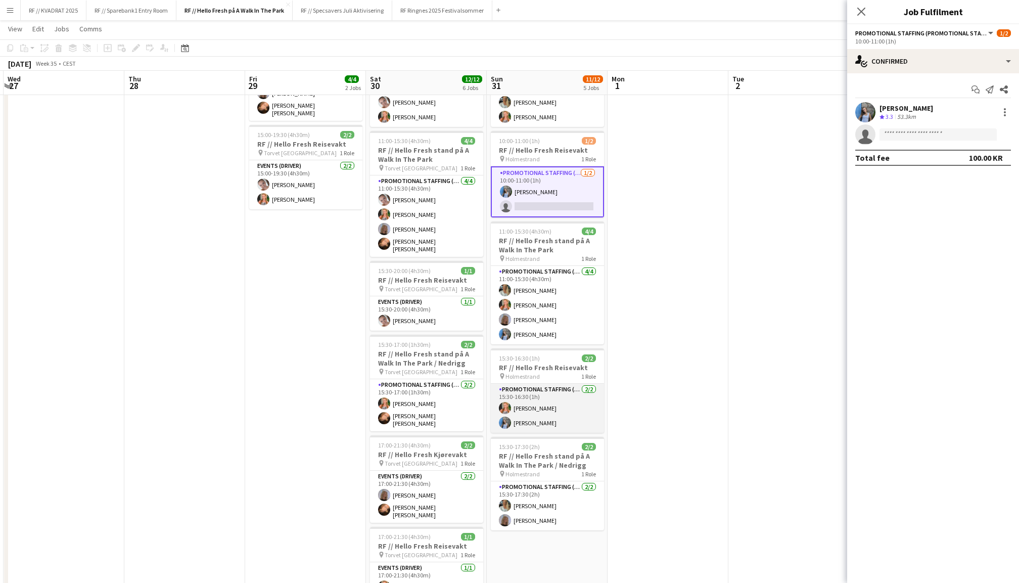
scroll to position [71, 0]
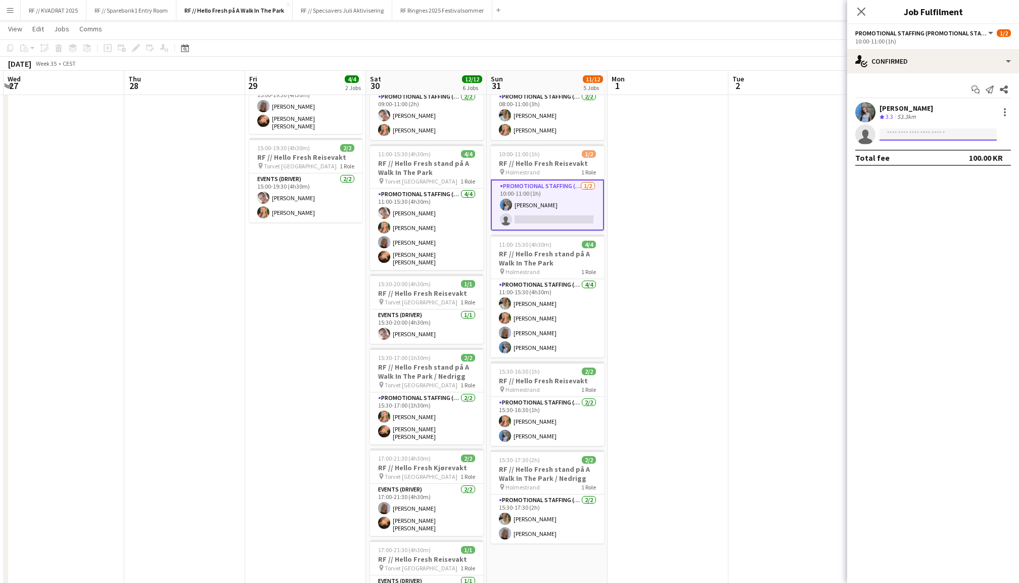
click at [956, 138] on input at bounding box center [937, 134] width 117 height 12
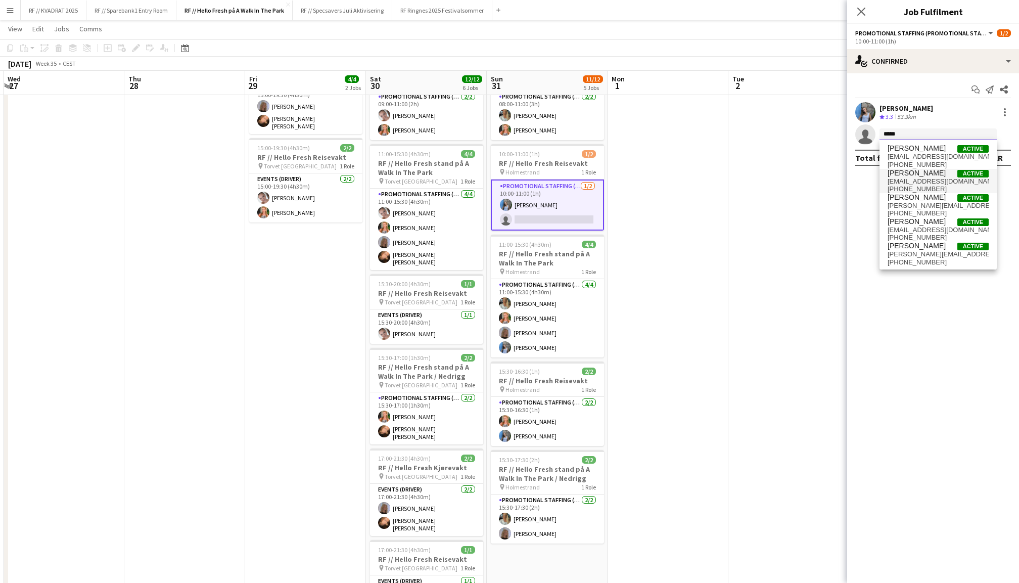
type input "*****"
click at [939, 179] on span "maregeland03@gmail.com" at bounding box center [937, 181] width 101 height 8
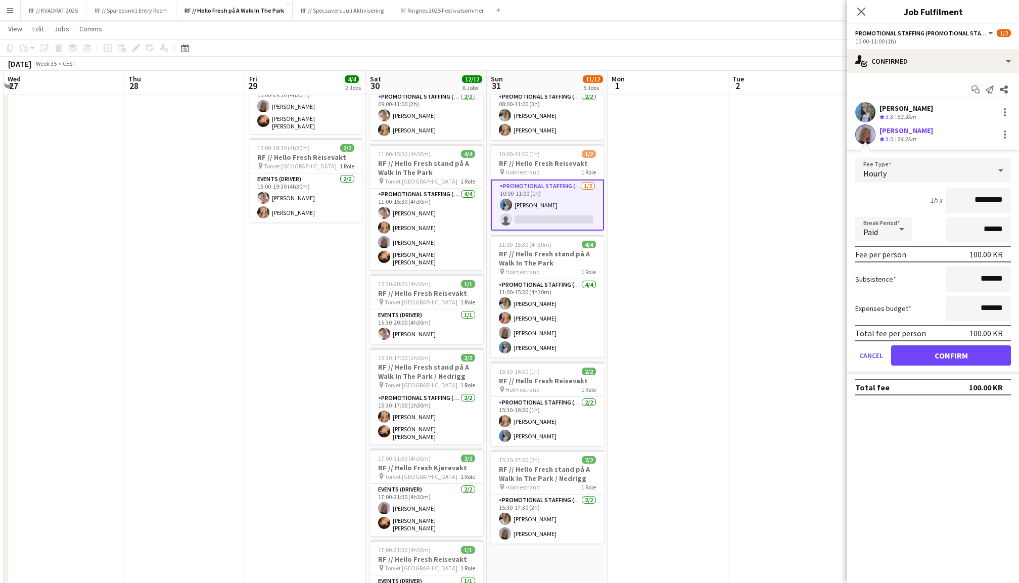
click at [961, 348] on button "Confirm" at bounding box center [951, 355] width 120 height 20
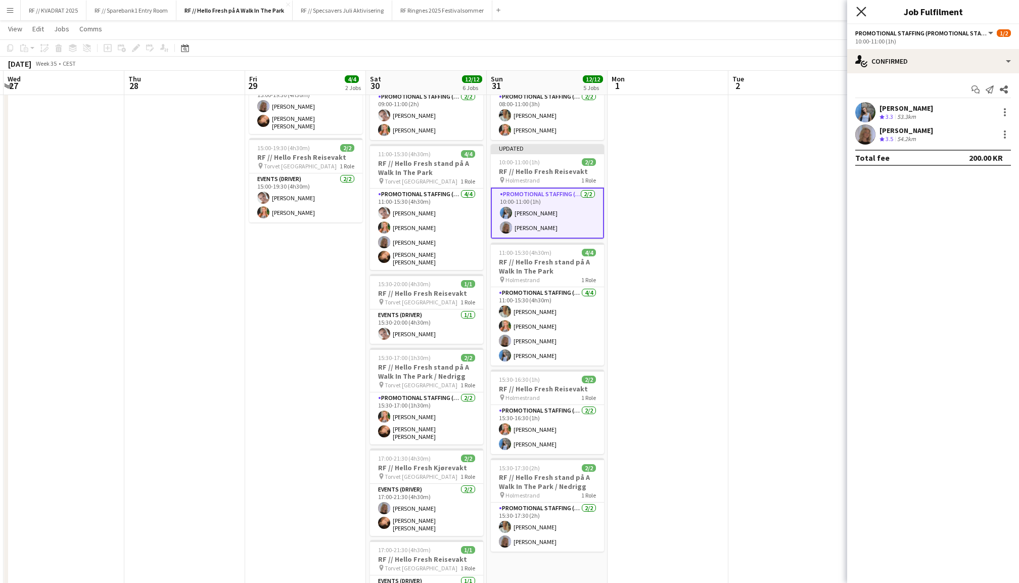
click at [863, 13] on icon "Close pop-in" at bounding box center [861, 12] width 10 height 10
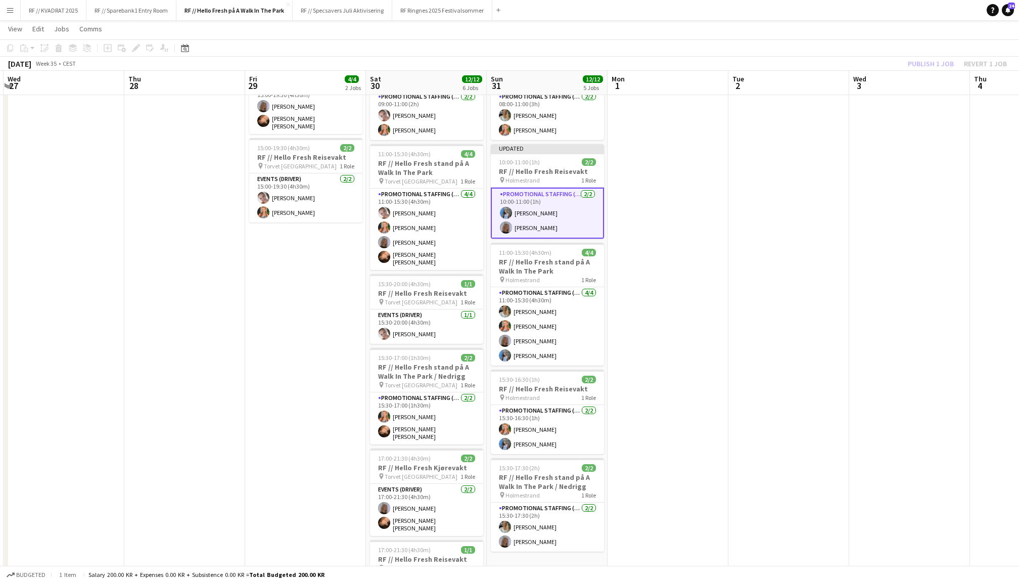
click at [936, 62] on div "Publish 1 job Revert 1 job" at bounding box center [957, 63] width 123 height 13
click at [936, 62] on button "Publish 1 job" at bounding box center [931, 63] width 54 height 13
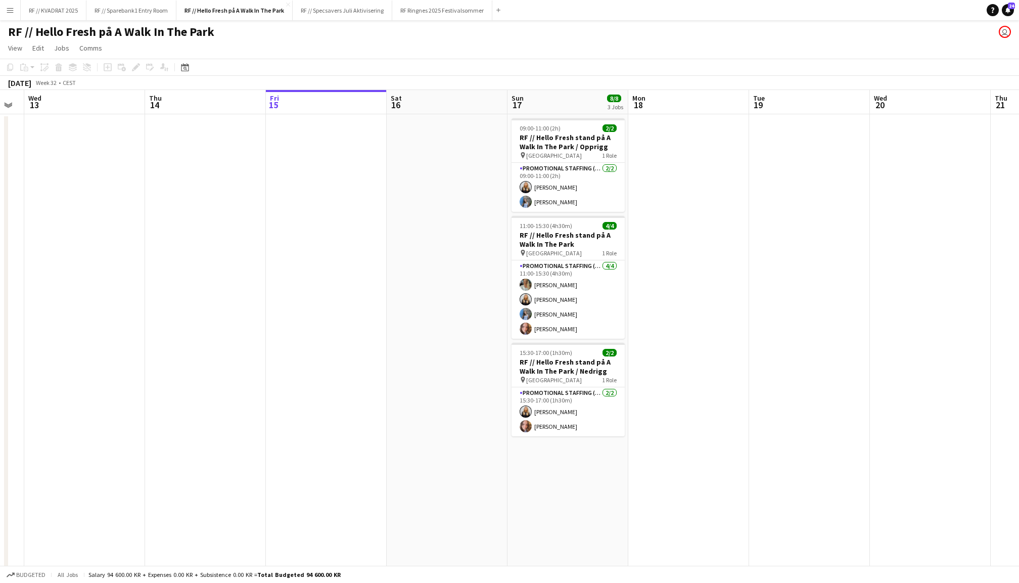
scroll to position [0, 354]
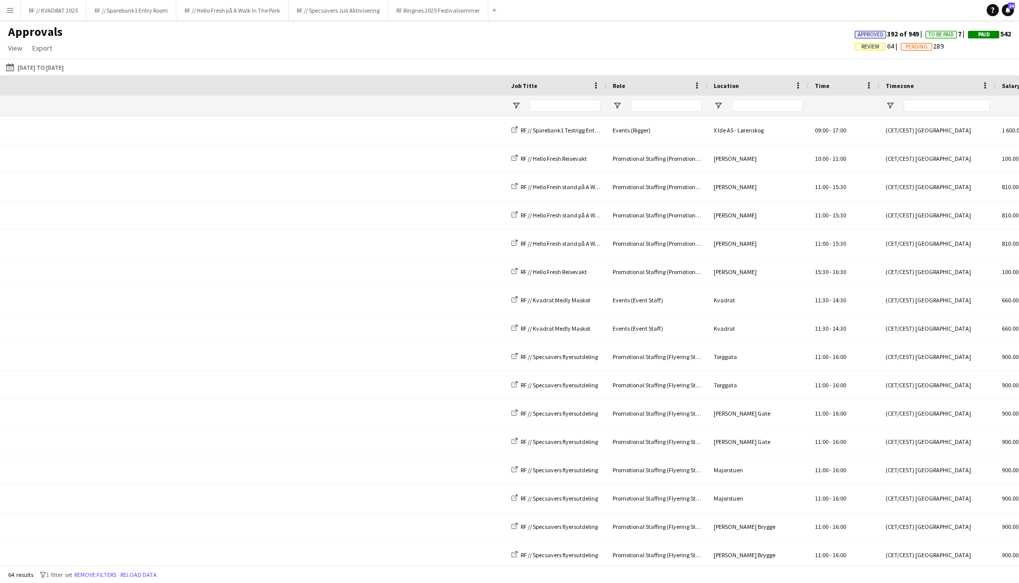
scroll to position [0, 613]
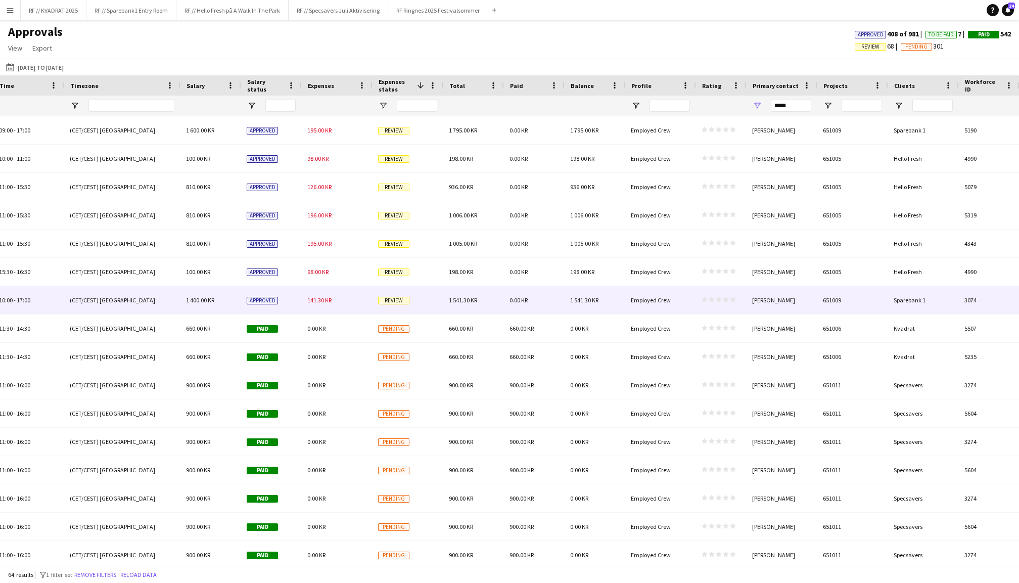
click at [356, 297] on div "141.30 KR" at bounding box center [336, 300] width 71 height 28
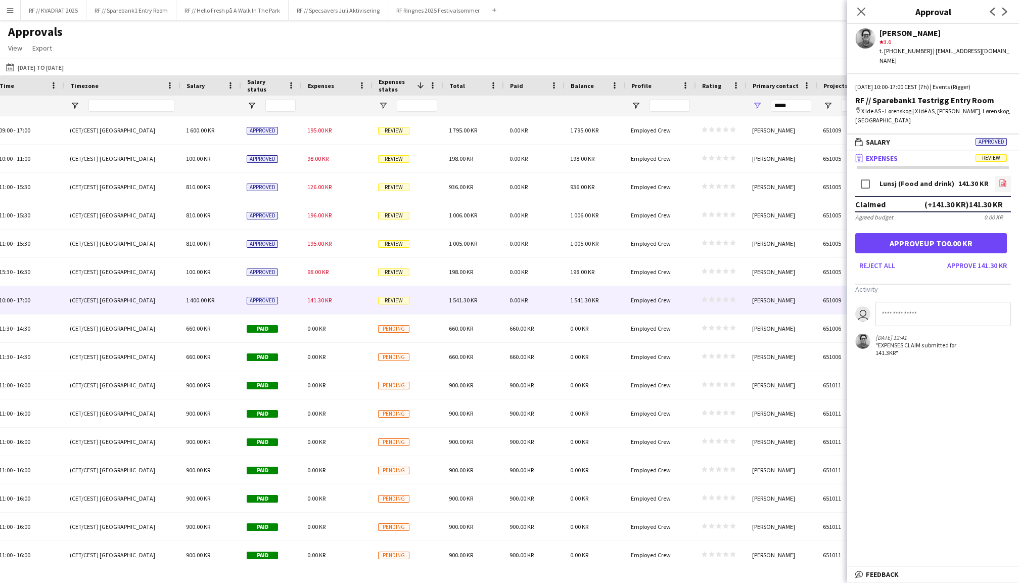
click at [1009, 176] on link "file-image" at bounding box center [1003, 184] width 16 height 16
click at [978, 257] on button "Approve 141.30 KR" at bounding box center [977, 265] width 68 height 16
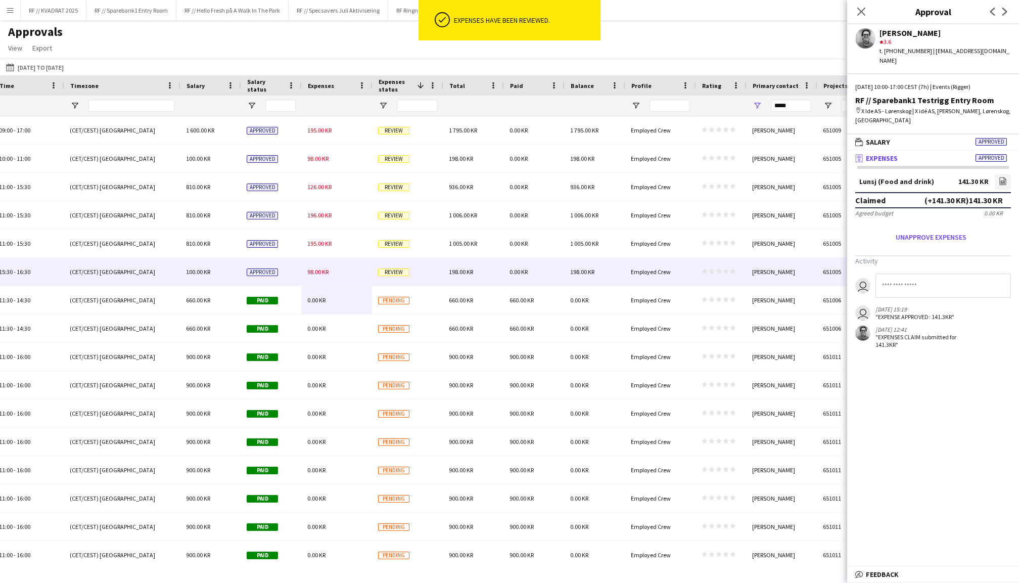
click at [319, 267] on div "98.00 KR" at bounding box center [336, 272] width 71 height 28
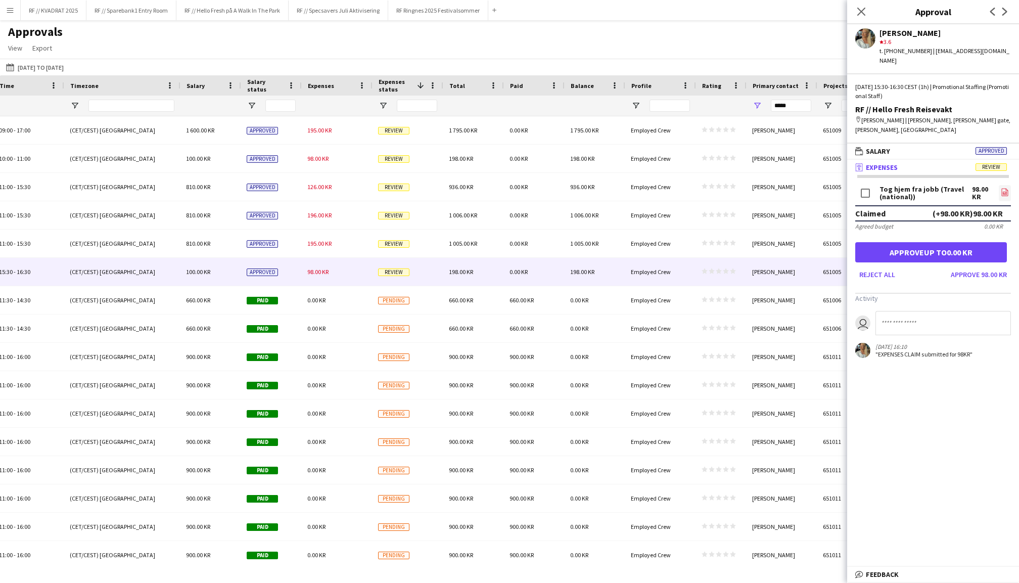
click at [1001, 188] on app-icon "file-image" at bounding box center [1005, 193] width 8 height 10
click at [985, 266] on button "Approve 98.00 KR" at bounding box center [979, 274] width 64 height 16
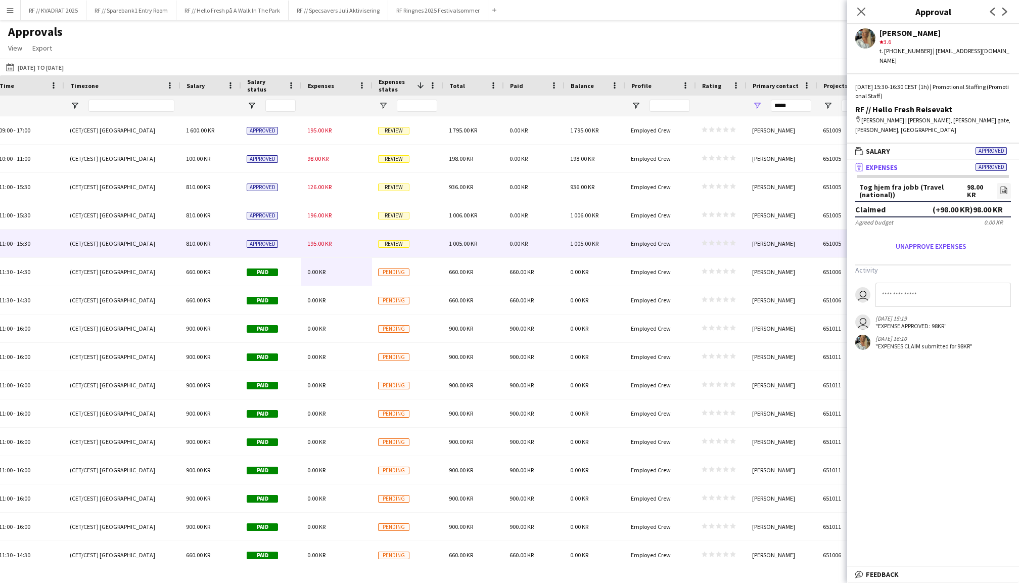
click at [315, 241] on span "195.00 KR" at bounding box center [319, 244] width 24 height 8
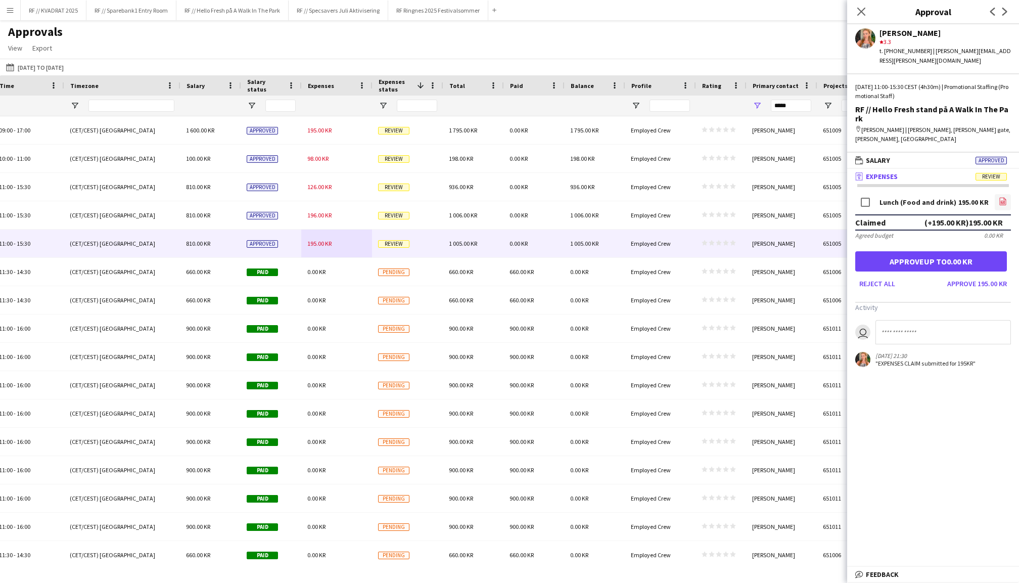
click at [997, 194] on link "file-image" at bounding box center [1003, 202] width 16 height 16
click at [990, 275] on button "Approve 195.00 KR" at bounding box center [977, 283] width 68 height 16
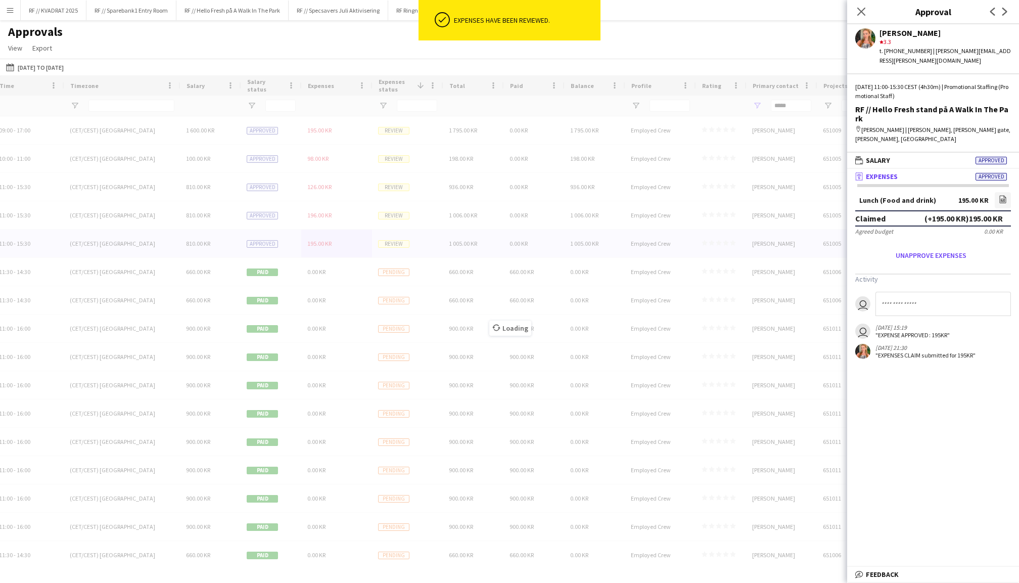
click at [314, 210] on div "Loading" at bounding box center [509, 320] width 1019 height 490
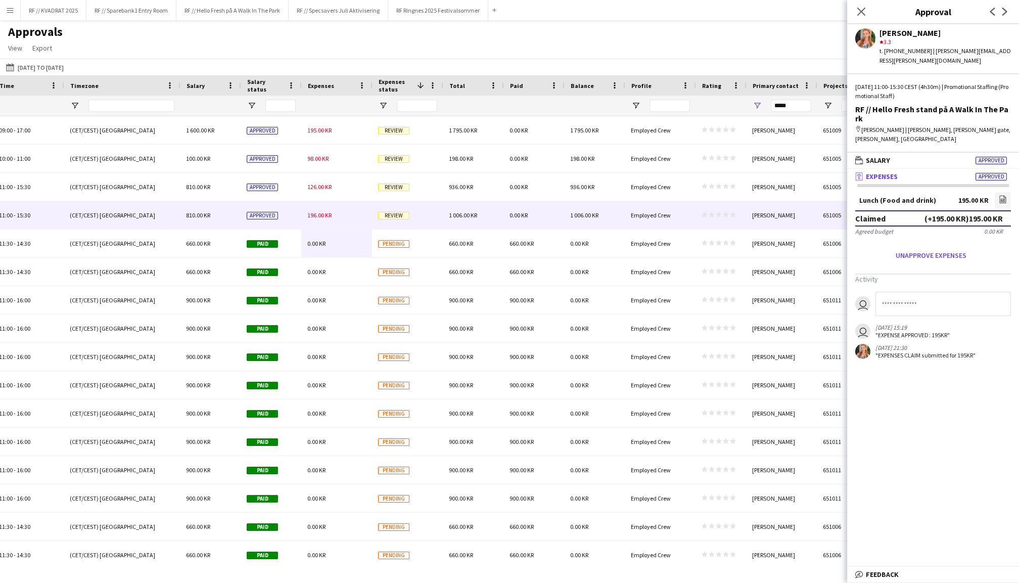
click at [325, 217] on span "196.00 KR" at bounding box center [319, 215] width 24 height 8
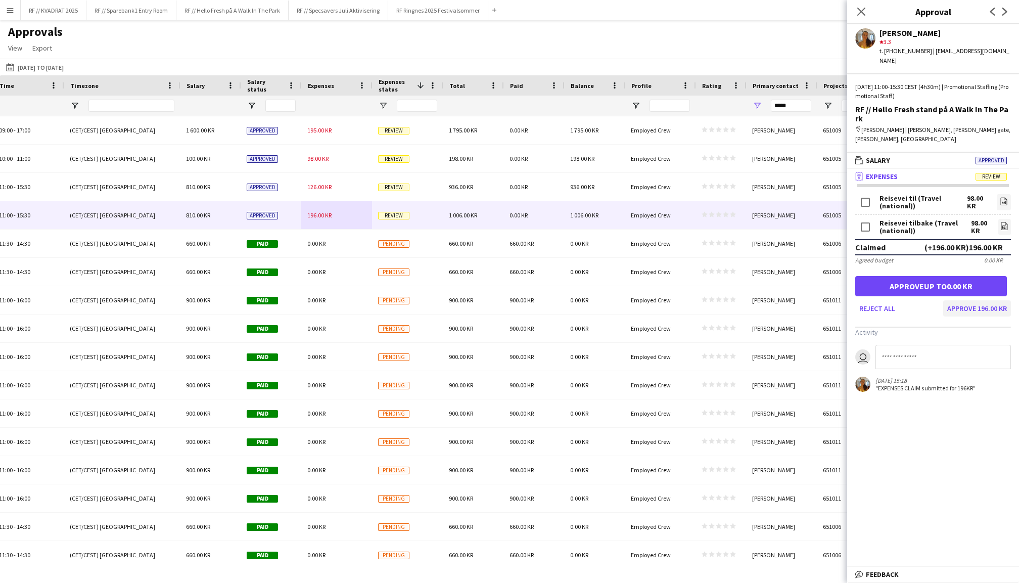
click at [990, 300] on button "Approve 196.00 KR" at bounding box center [977, 308] width 68 height 16
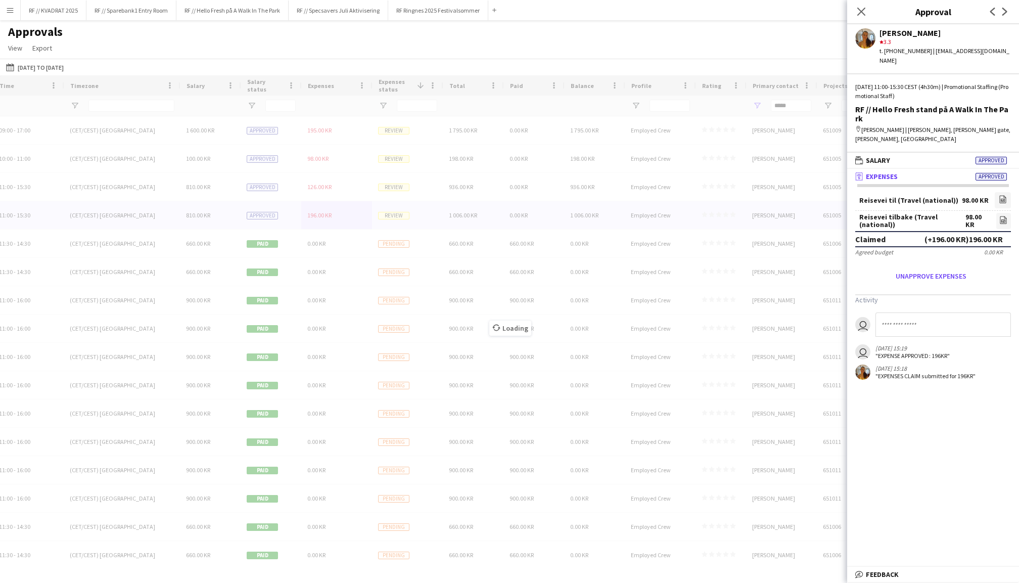
click at [331, 184] on div "Loading" at bounding box center [509, 320] width 1019 height 490
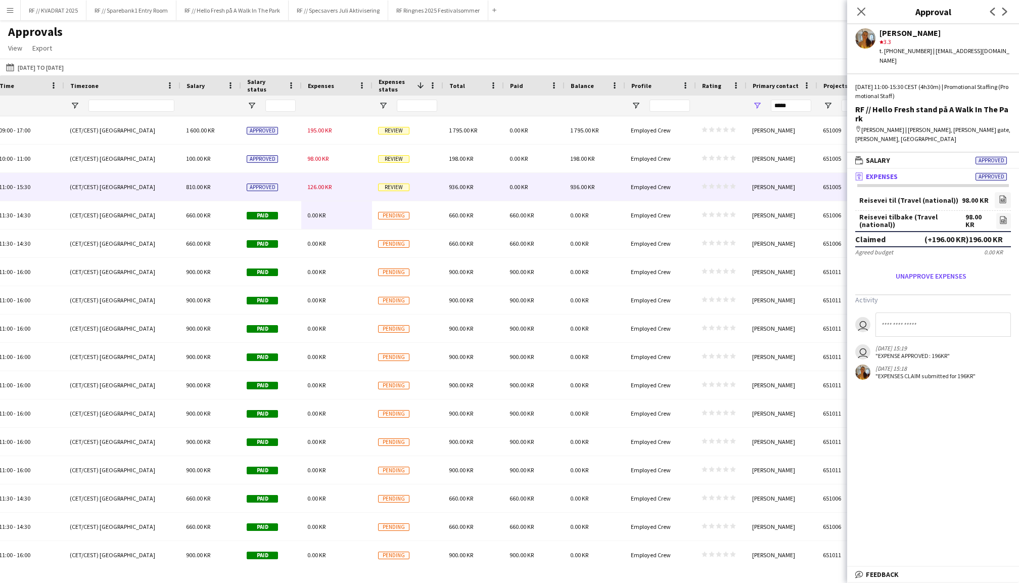
click at [331, 184] on span "126.00 KR" at bounding box center [319, 187] width 24 height 8
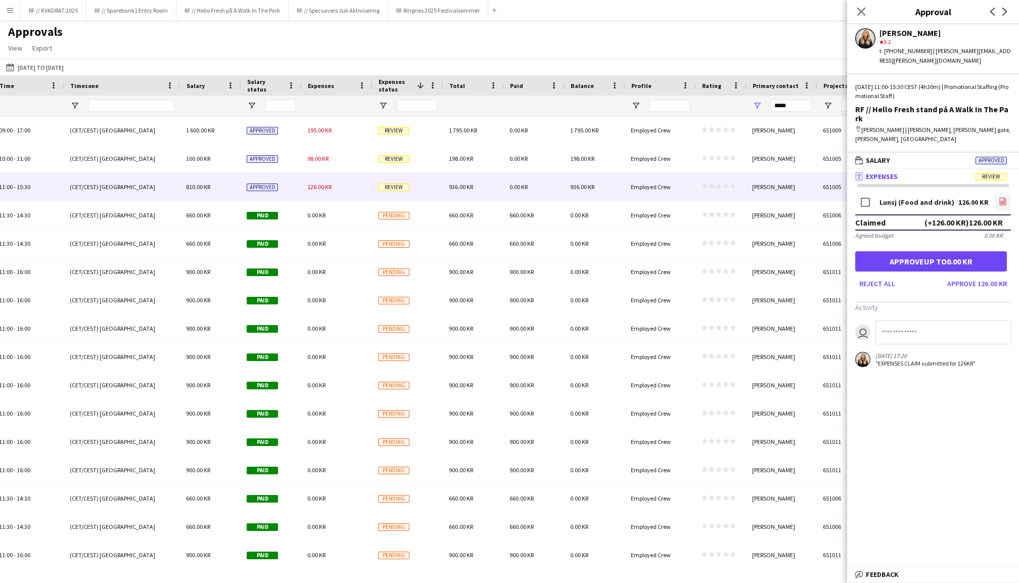
click at [1002, 201] on icon at bounding box center [1003, 202] width 4 height 3
click at [980, 275] on button "Approve 126.00 KR" at bounding box center [977, 283] width 68 height 16
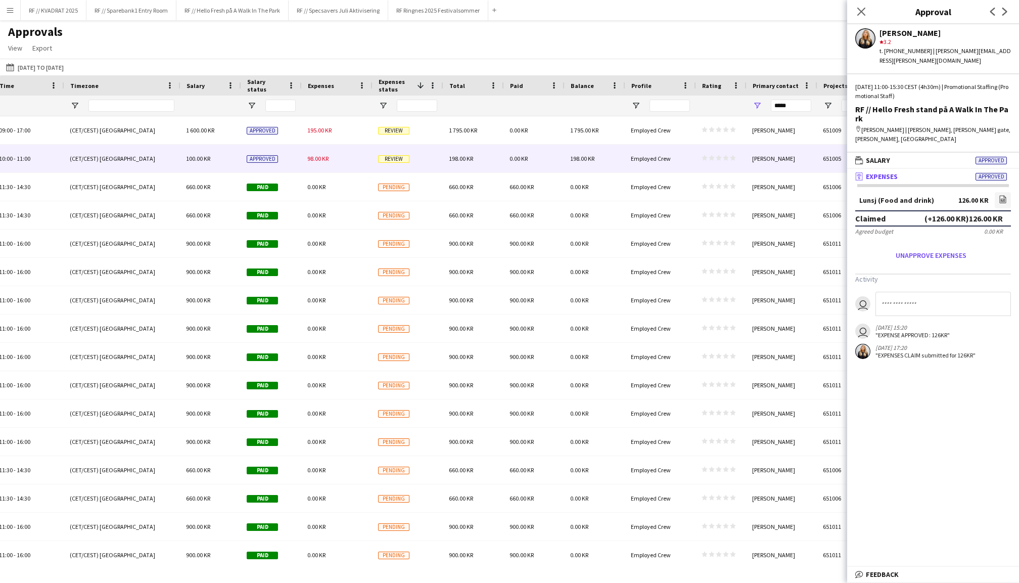
click at [322, 158] on span "98.00 KR" at bounding box center [317, 159] width 21 height 8
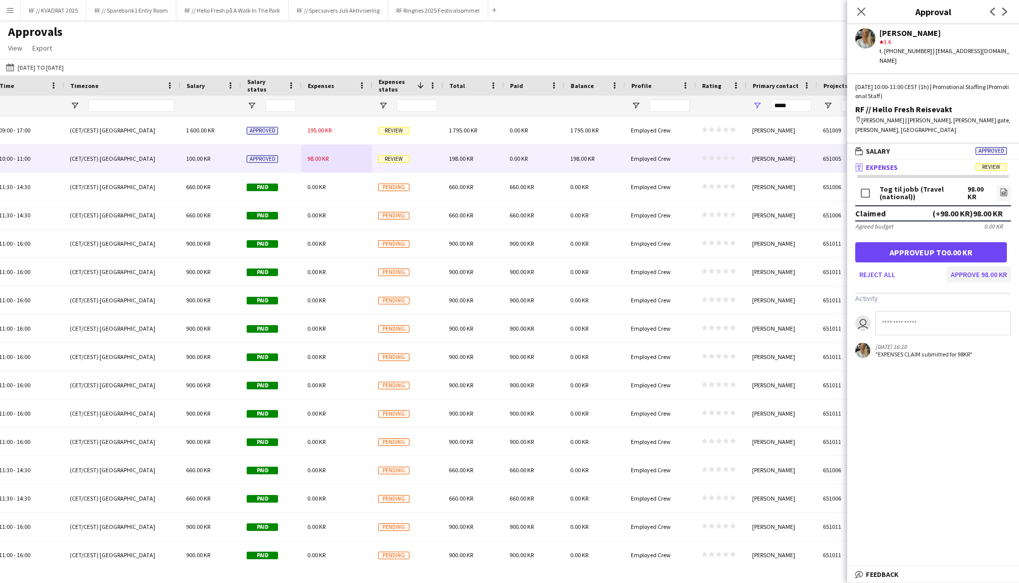
click at [971, 266] on button "Approve 98.00 KR" at bounding box center [979, 274] width 64 height 16
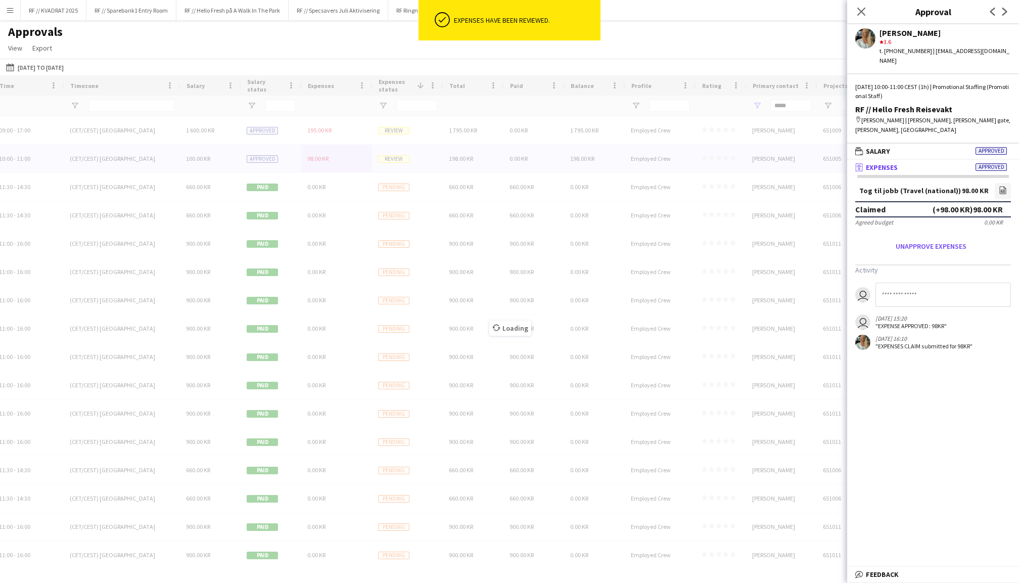
click at [318, 126] on div "Loading" at bounding box center [509, 320] width 1019 height 490
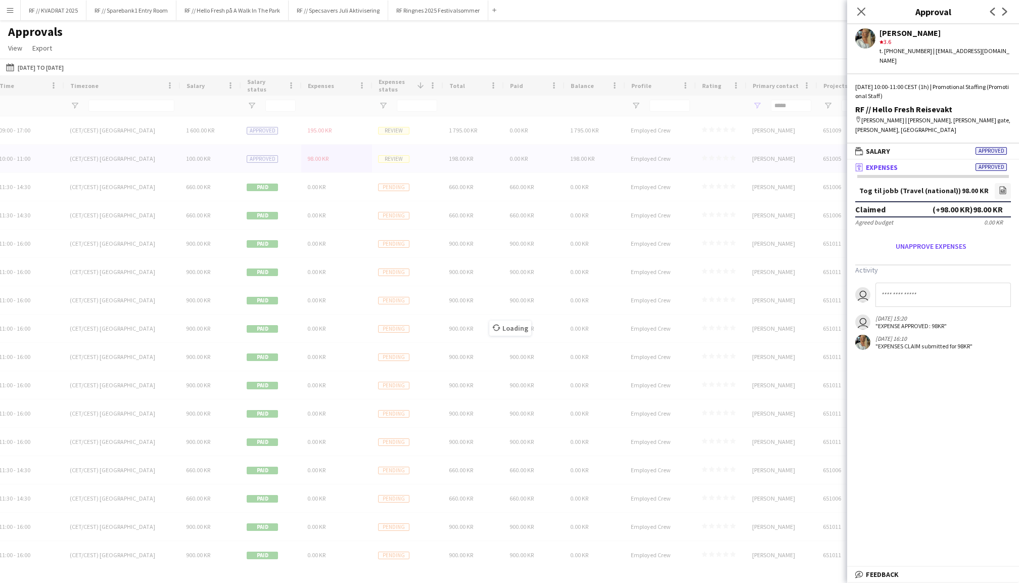
click at [318, 126] on div "Loading" at bounding box center [509, 320] width 1019 height 490
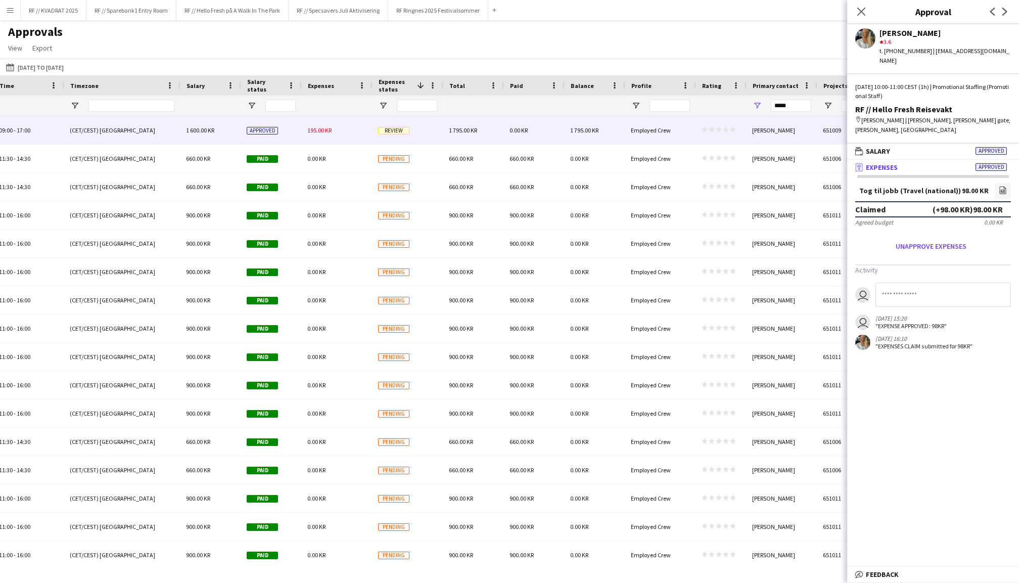
click at [322, 128] on span "195.00 KR" at bounding box center [319, 130] width 24 height 8
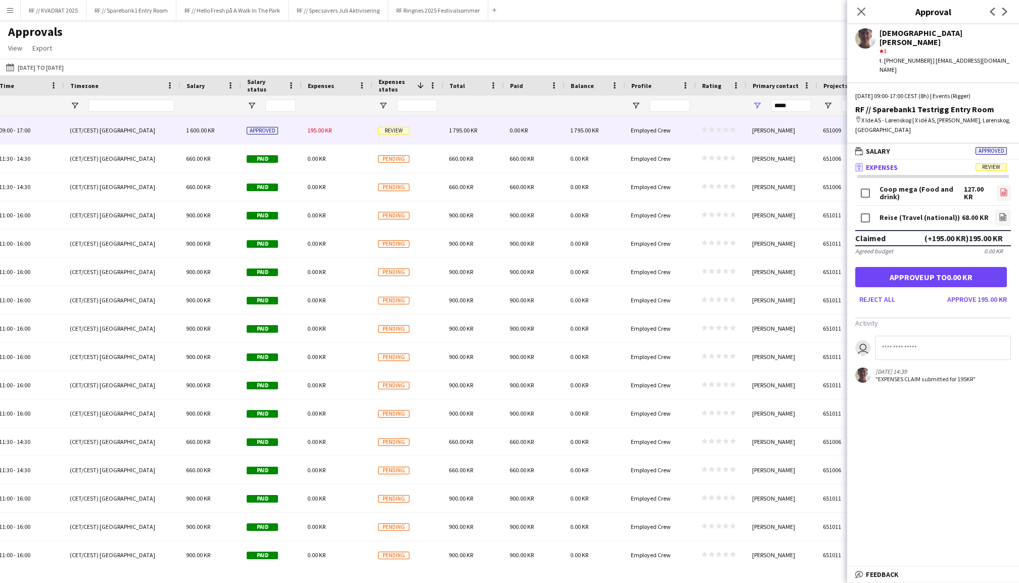
click at [1006, 188] on icon "file-image" at bounding box center [1004, 192] width 8 height 8
click at [1003, 206] on div "Reise (Travel (national)) 68.00 KR file-image" at bounding box center [933, 218] width 156 height 24
click at [1003, 216] on icon at bounding box center [1003, 217] width 4 height 3
click at [968, 291] on button "Approve 195.00 KR" at bounding box center [977, 299] width 68 height 16
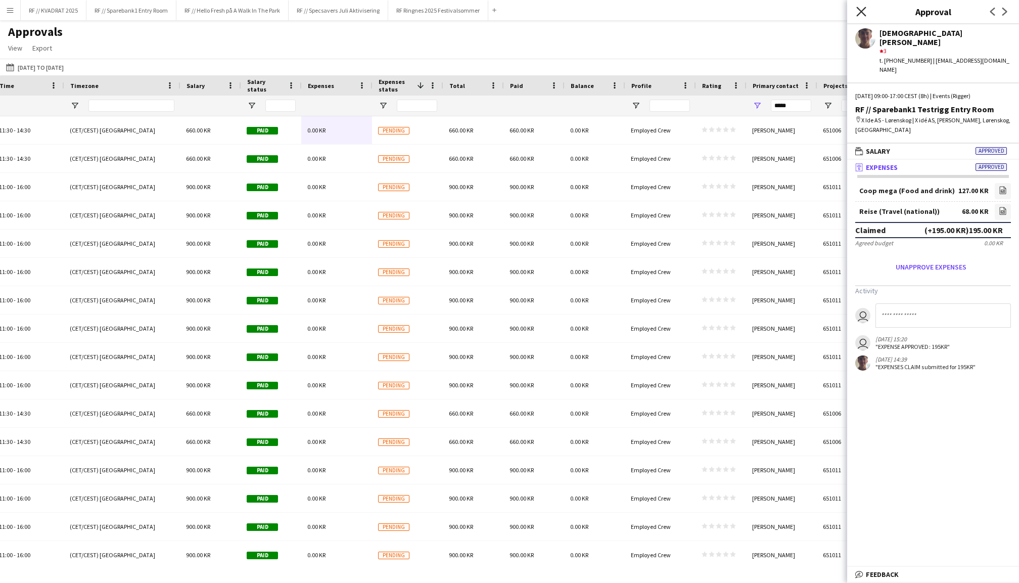
click at [864, 9] on icon "Close pop-in" at bounding box center [861, 12] width 10 height 10
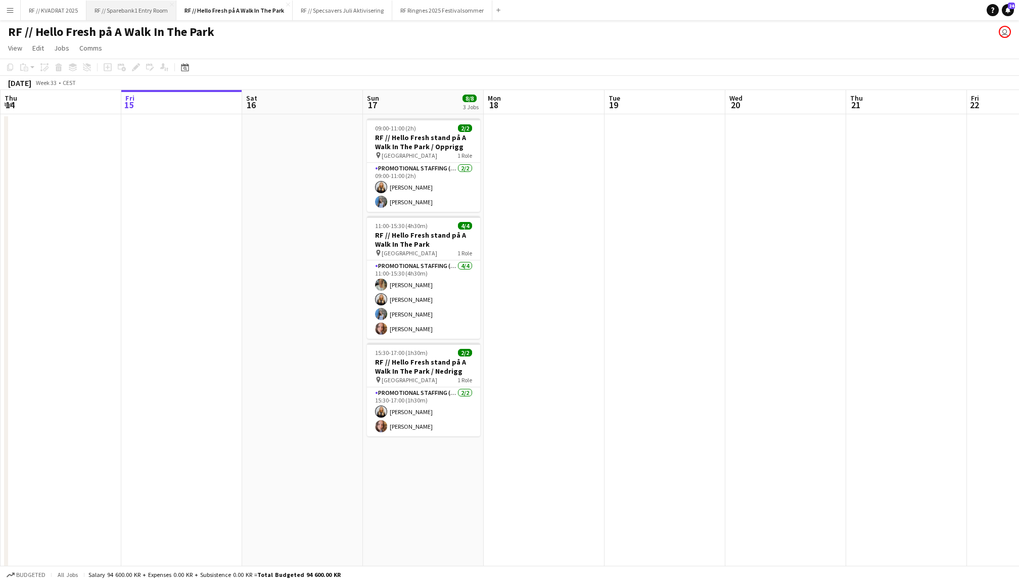
click at [158, 15] on button "RF // Sparebank1 Entry Room Close" at bounding box center [131, 11] width 90 height 20
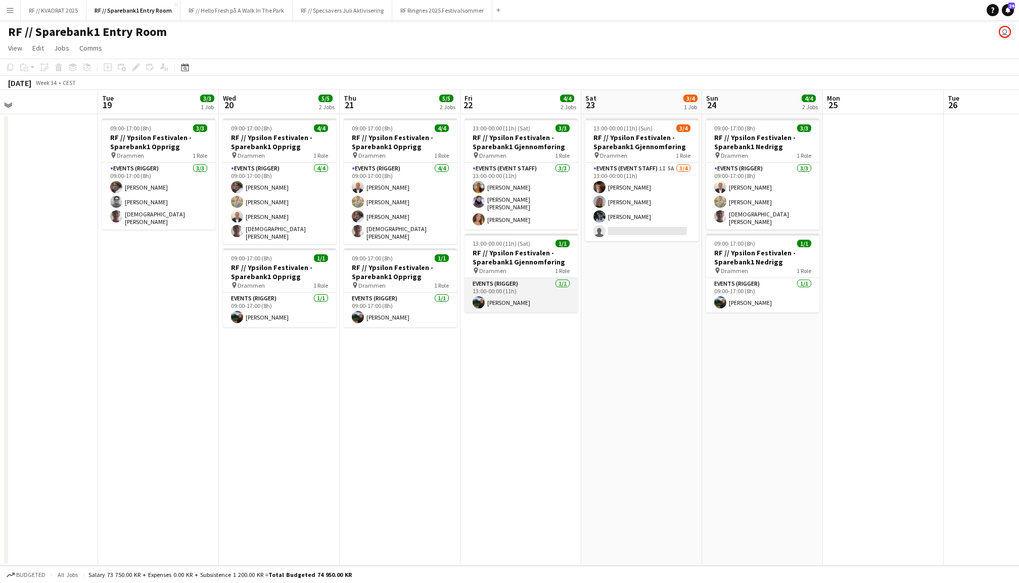
scroll to position [0, 425]
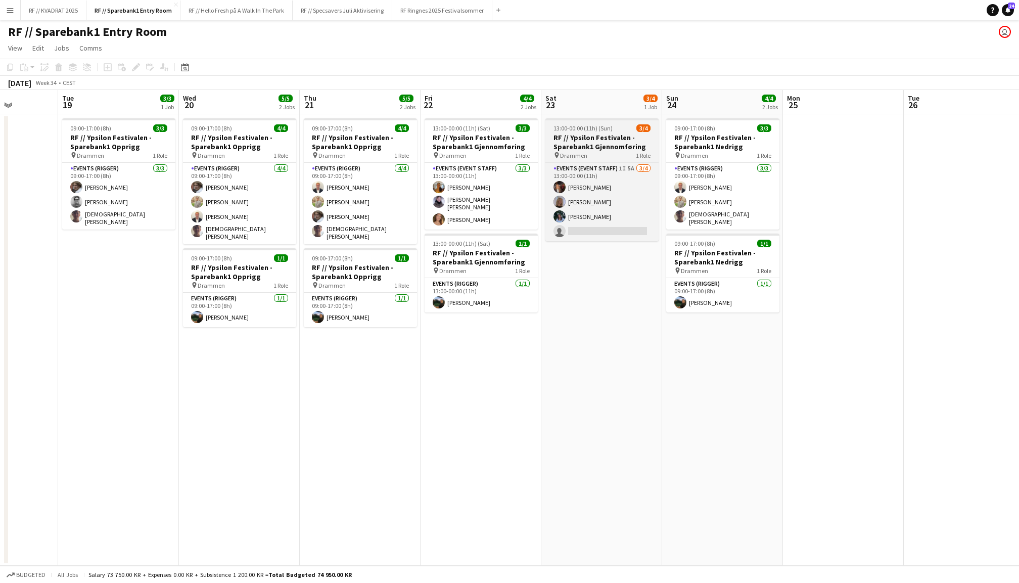
click at [595, 143] on h3 "RF // Ypsilon Festivalen - Sparebank1 Gjennomføring" at bounding box center [601, 142] width 113 height 18
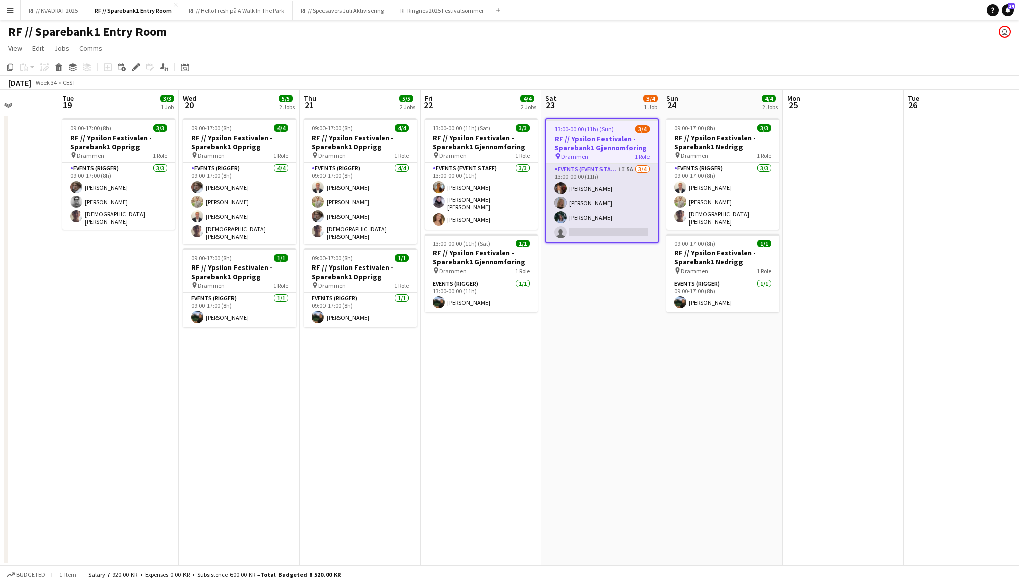
click at [603, 188] on app-card-role "Events (Event Staff) 1I 5A 3/4 13:00-00:00 (11h) Carla Broschè Maria Egeland Sa…" at bounding box center [601, 203] width 111 height 78
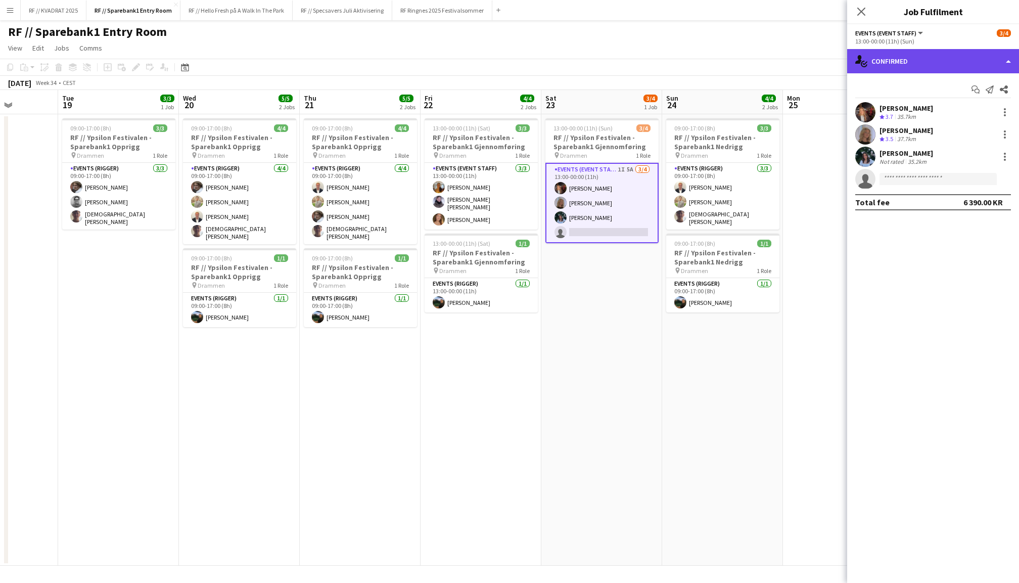
click at [937, 61] on div "single-neutral-actions-check-2 Confirmed" at bounding box center [933, 61] width 172 height 24
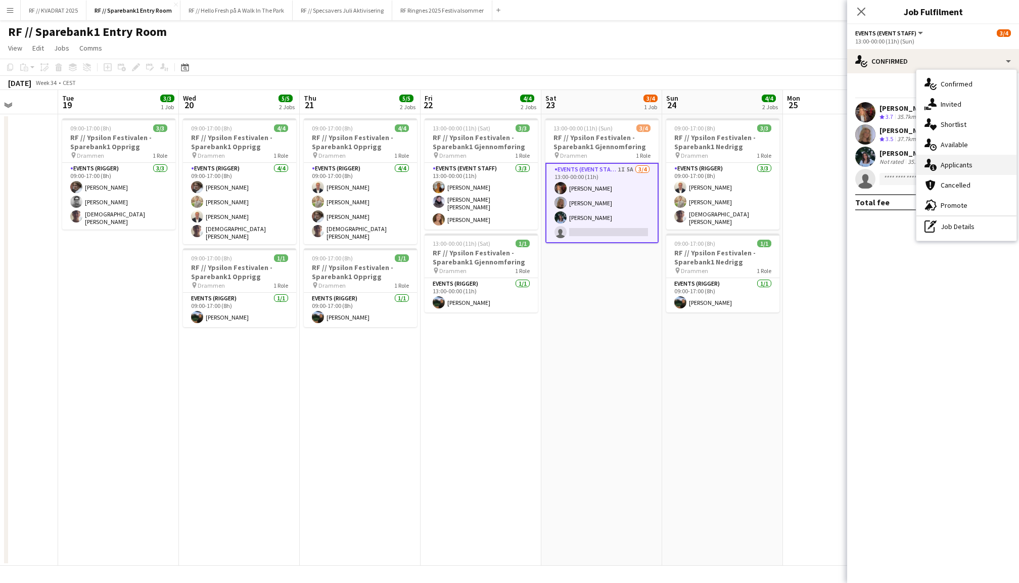
click at [954, 164] on div "single-neutral-actions-information Applicants" at bounding box center [966, 165] width 100 height 20
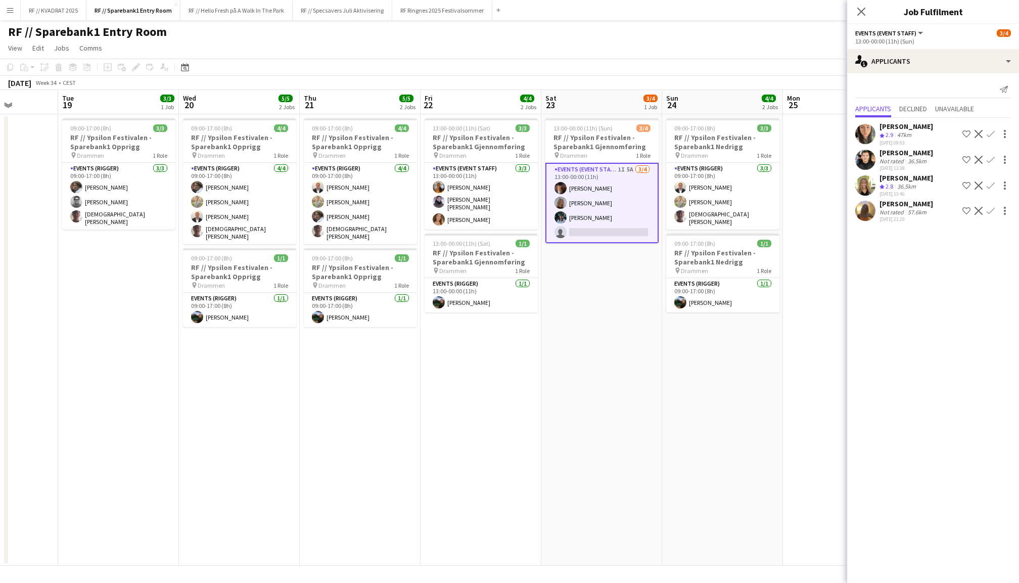
click at [870, 175] on app-user-avatar at bounding box center [865, 185] width 20 height 20
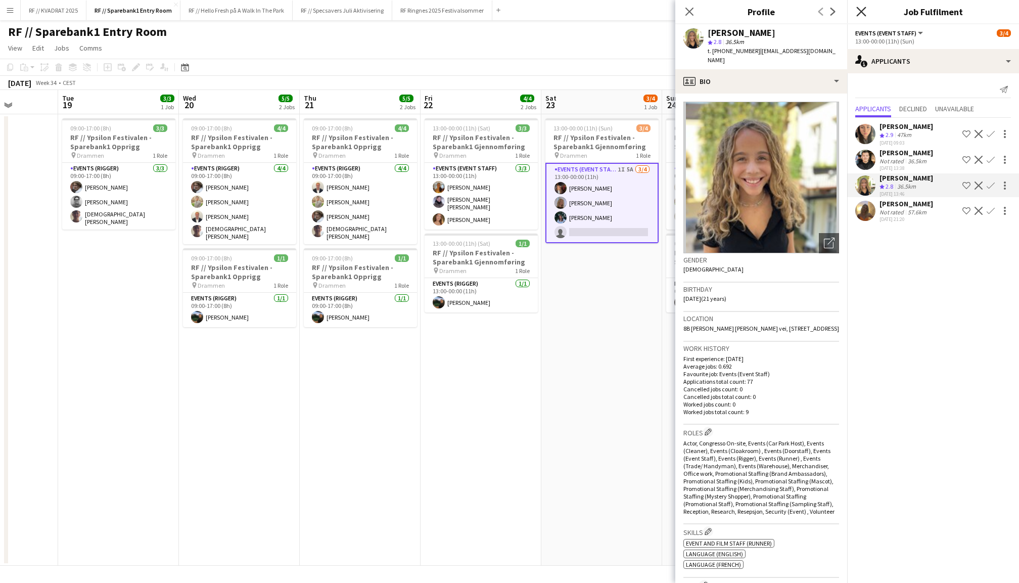
click at [861, 12] on icon at bounding box center [861, 12] width 10 height 10
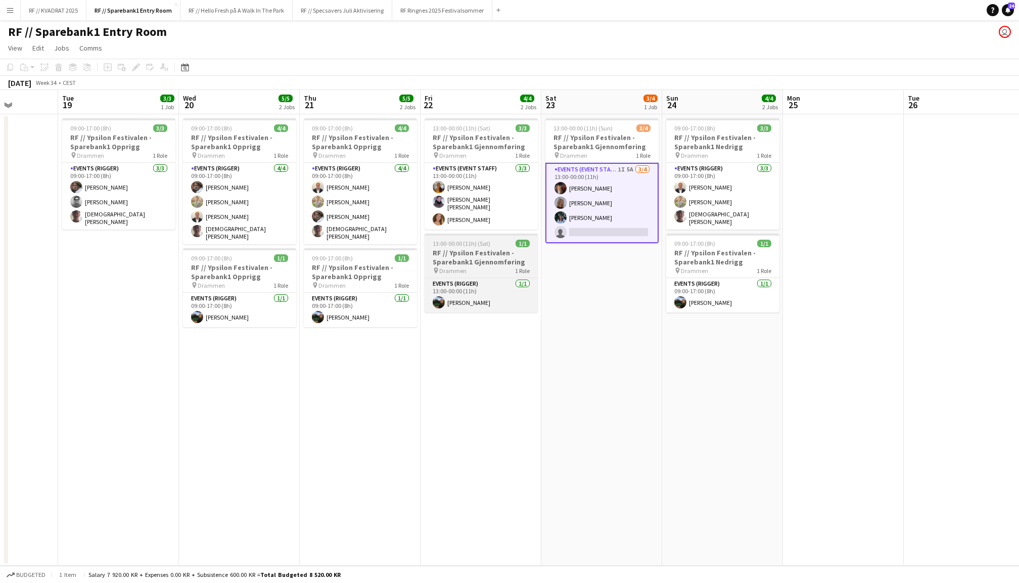
click at [473, 271] on app-job-card "13:00-00:00 (11h) (Sat) 1/1 RF // Ypsilon Festivalen - Sparebank1 Gjennomføring…" at bounding box center [481, 272] width 113 height 79
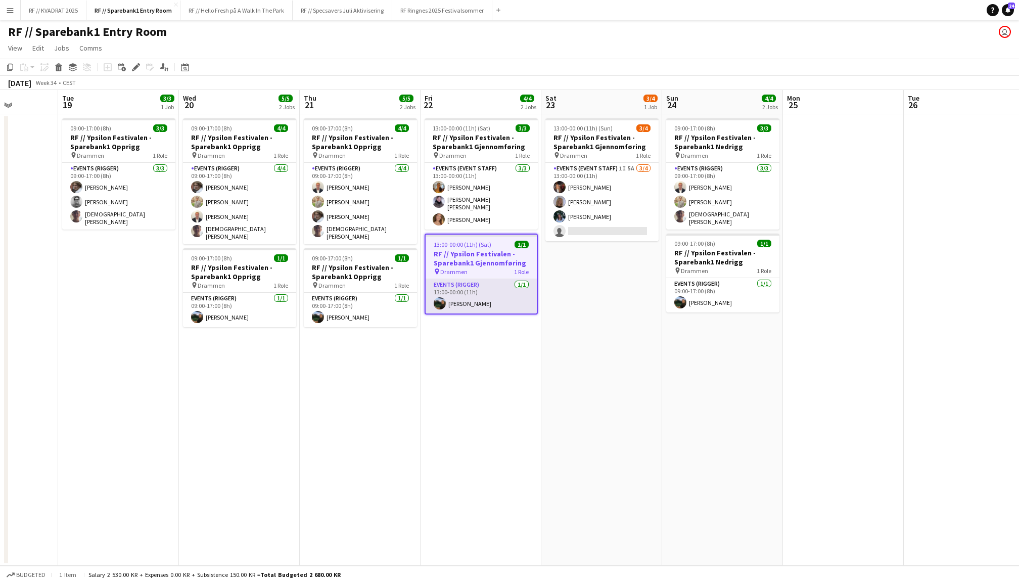
click at [487, 282] on app-card-role "Events (Rigger) 1/1 13:00-00:00 (11h) Christian Smelhus" at bounding box center [481, 296] width 111 height 34
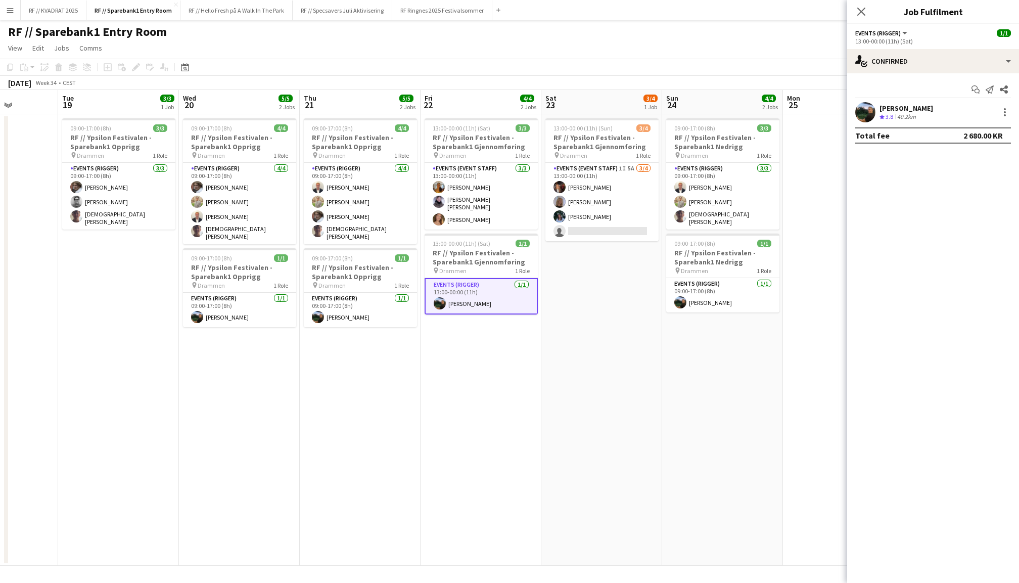
click at [866, 112] on app-user-avatar at bounding box center [865, 112] width 20 height 20
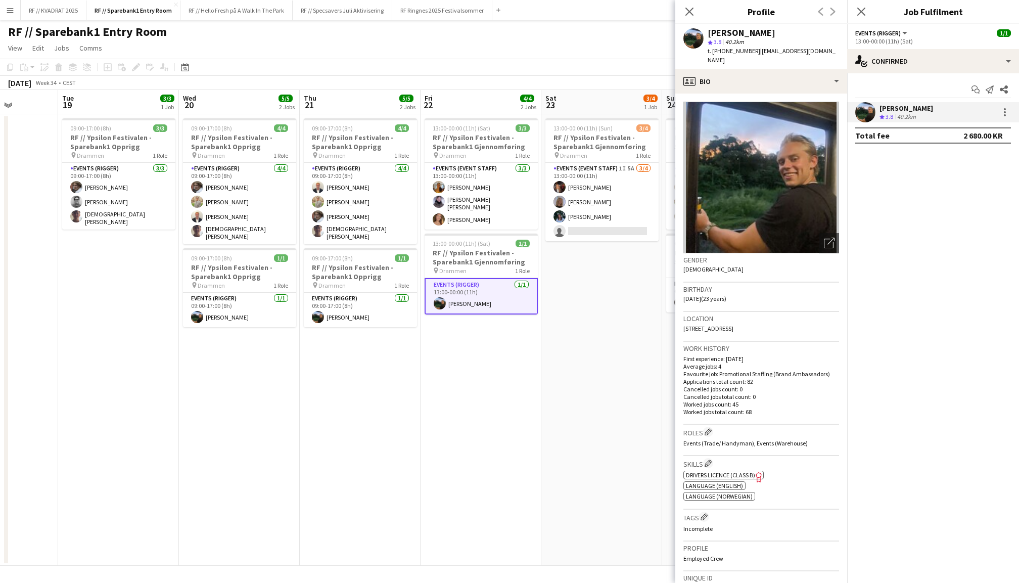
drag, startPoint x: 825, startPoint y: 49, endPoint x: 748, endPoint y: 52, distance: 76.9
click at [748, 52] on div "Christian Smelhus star 3.8 40.2km t. +4748178337 | christiansmelhus@gmail.com" at bounding box center [761, 46] width 172 height 45
copy span "christiansmelhus@gmail.com"
click at [478, 195] on app-card-role "Events (Event Staff) 3/3 13:00-00:00 (11h) Sofia Sgarioto Vendela Rein Mathilde…" at bounding box center [481, 196] width 113 height 67
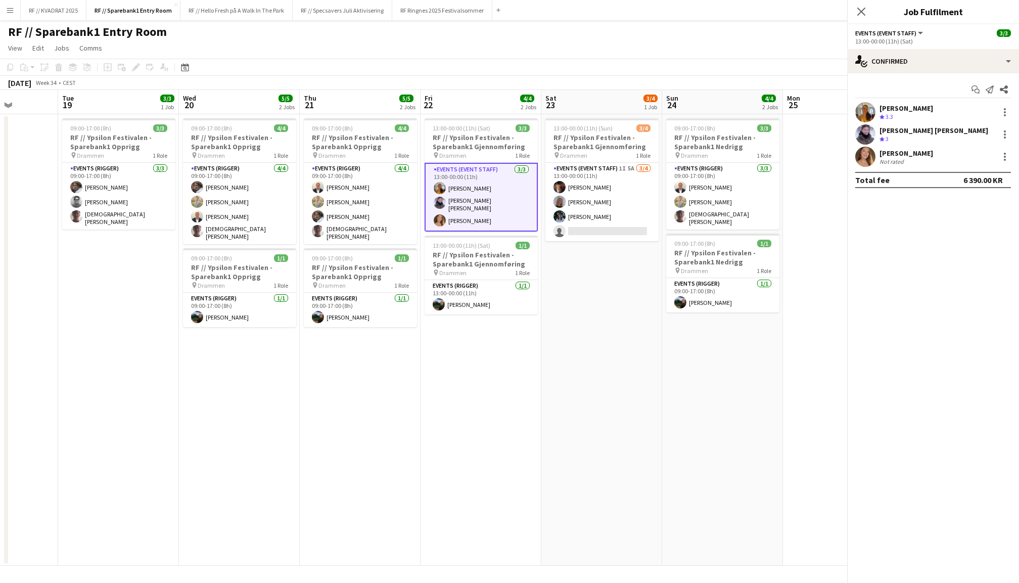
scroll to position [0, 425]
click at [868, 114] on app-user-avatar at bounding box center [865, 112] width 20 height 20
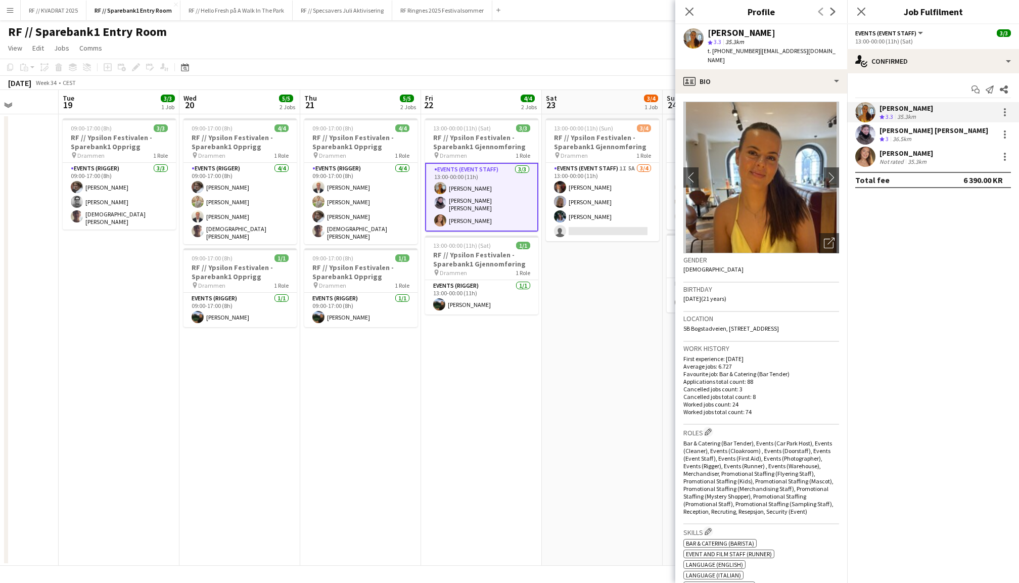
drag, startPoint x: 809, startPoint y: 53, endPoint x: 750, endPoint y: 53, distance: 59.1
click at [750, 53] on div "Sofia Sgarioto star 3.3 35.3km t. +4745016080 | sofia.bsgar@gmail.com" at bounding box center [761, 46] width 172 height 45
copy span "sofia.bsgar@gmail.com"
drag, startPoint x: 767, startPoint y: 33, endPoint x: 732, endPoint y: 33, distance: 34.9
click at [732, 33] on div "Sofia Sgarioto" at bounding box center [773, 32] width 131 height 9
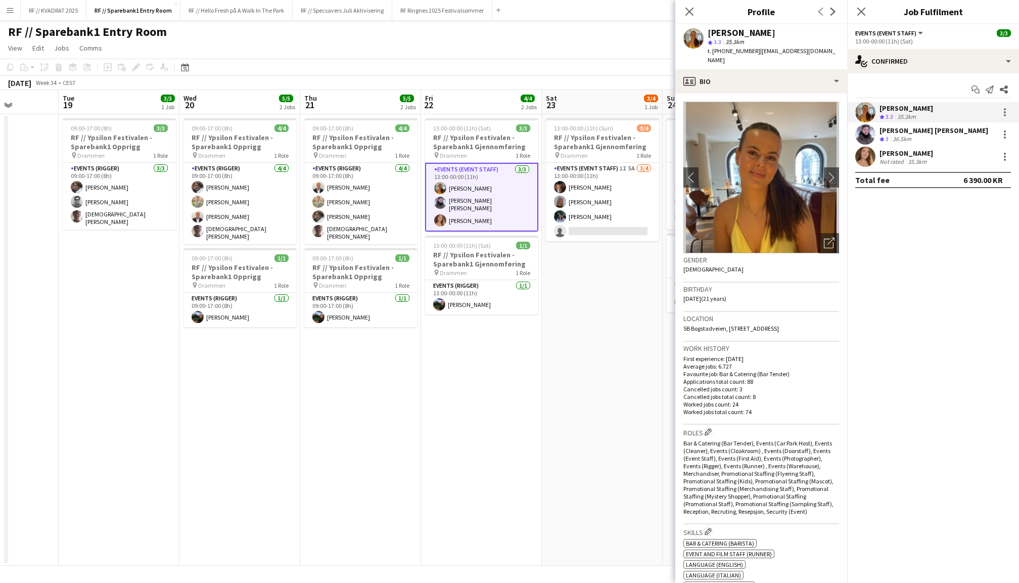
copy div "Sgarioto"
click at [882, 136] on icon "Crew rating" at bounding box center [881, 138] width 5 height 5
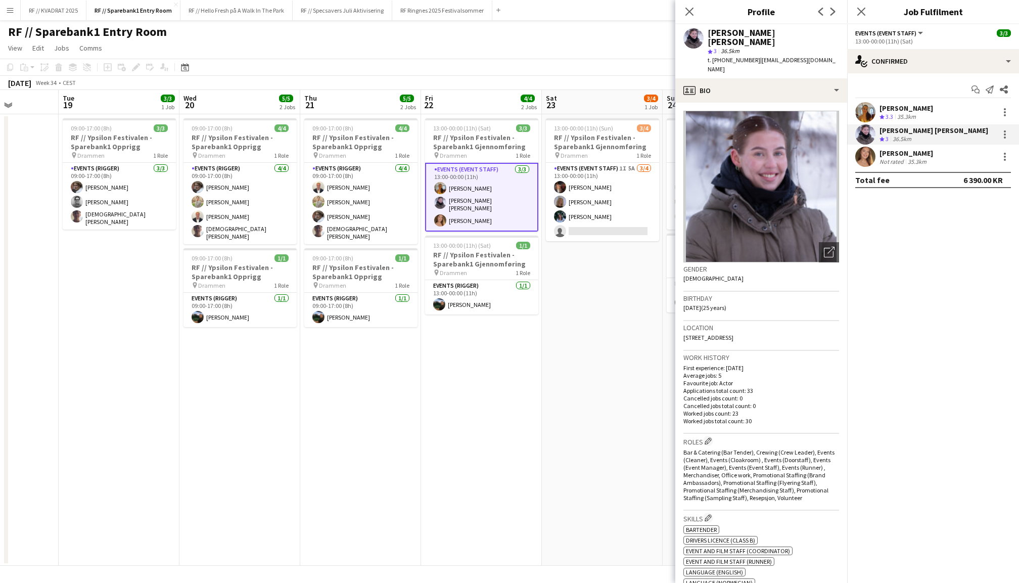
drag, startPoint x: 815, startPoint y: 49, endPoint x: 748, endPoint y: 49, distance: 67.2
click at [748, 49] on div "Vendela Rein star 3 36.5km t. +4747825200 | reinvendela@gmail.com" at bounding box center [761, 51] width 172 height 54
copy span "reinvendela@gmail.com"
click at [868, 156] on app-user-avatar at bounding box center [865, 157] width 20 height 20
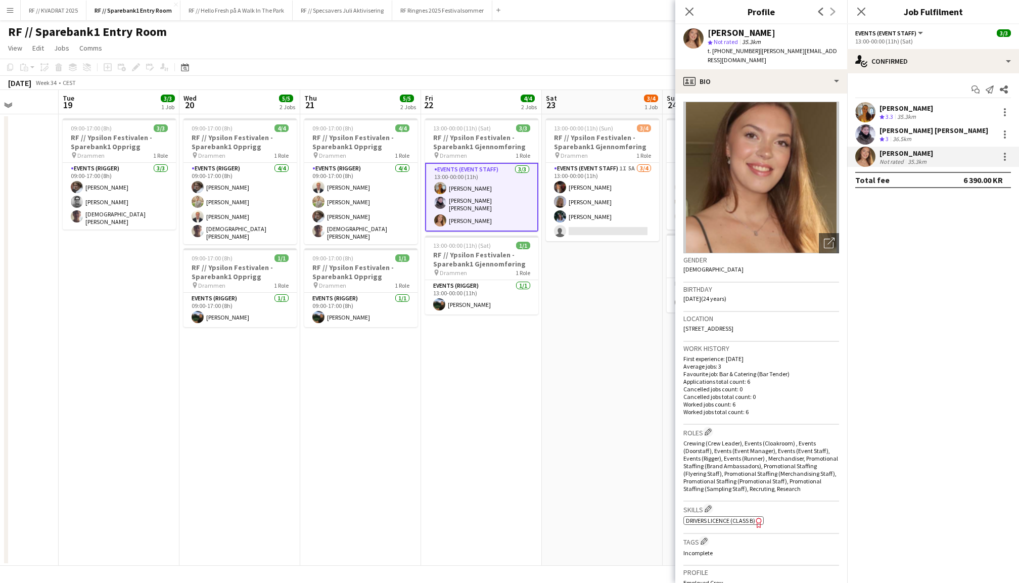
drag, startPoint x: 833, startPoint y: 50, endPoint x: 750, endPoint y: 52, distance: 82.9
click at [750, 52] on div "Mathilde Widerøe star Not rated 35.3km t. +4795176811 | mathilde.wideroe@icloud…" at bounding box center [761, 46] width 172 height 45
copy span "mathilde.wideroe@icloud.com"
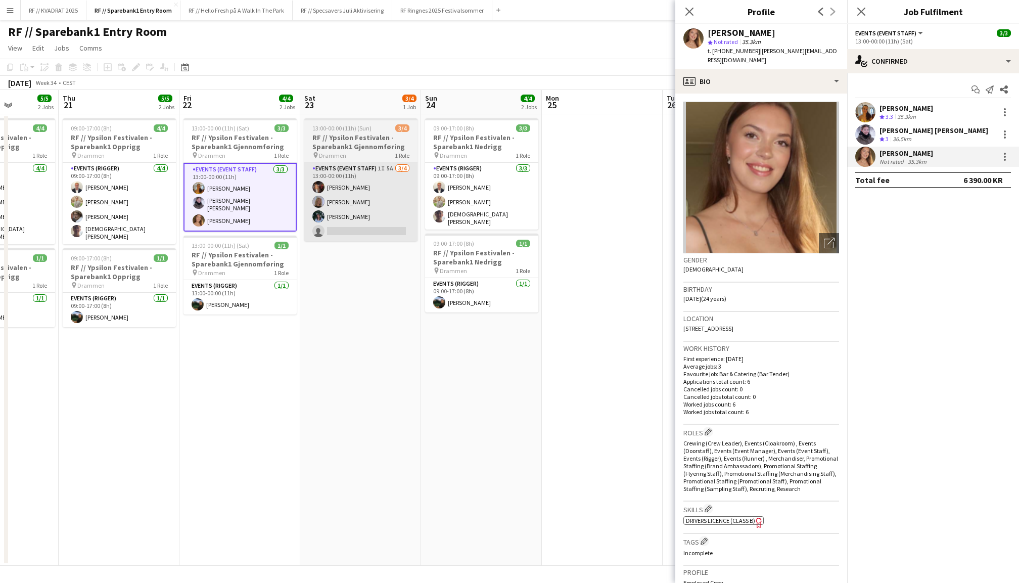
click at [332, 180] on app-card-role "Events (Event Staff) 1I 5A 3/4 13:00-00:00 (11h) Carla Broschè Maria Egeland Sa…" at bounding box center [360, 202] width 113 height 78
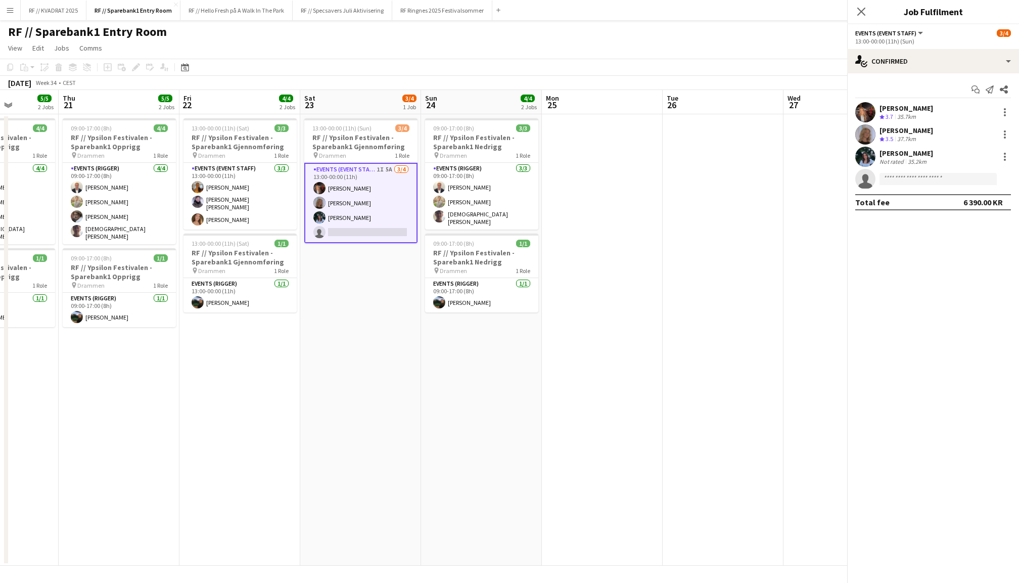
scroll to position [0, 303]
click at [882, 110] on div "Carla Broschè" at bounding box center [906, 108] width 54 height 9
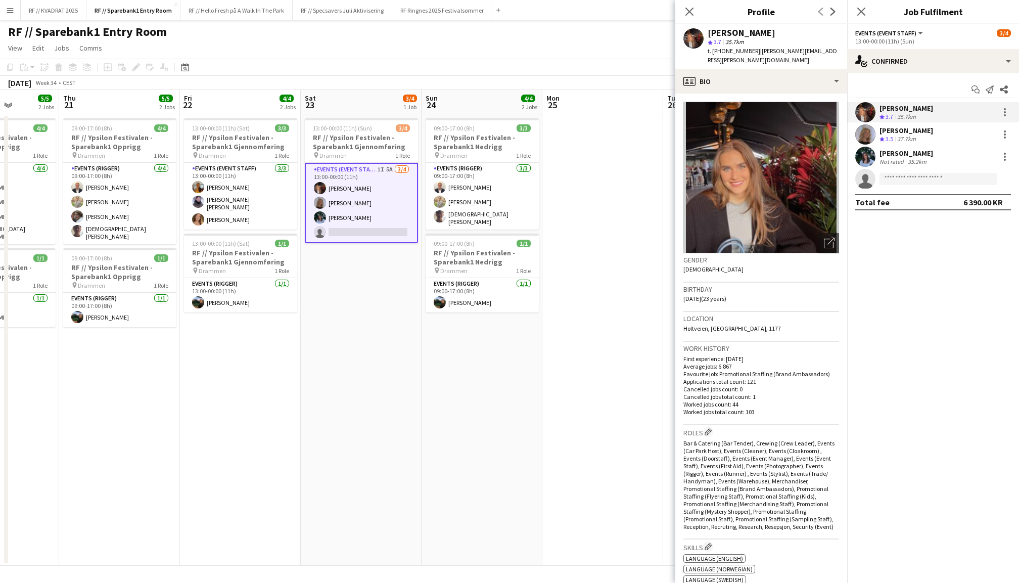
drag, startPoint x: 819, startPoint y: 51, endPoint x: 748, endPoint y: 50, distance: 70.8
click at [748, 50] on div "Carla Broschè star 3.7 35.7km t. +4746629606 | carla.linnea@hotmail.com" at bounding box center [761, 46] width 172 height 45
copy span "carla.linnea@hotmail.com"
click at [812, 69] on div "profile Bio" at bounding box center [761, 81] width 172 height 24
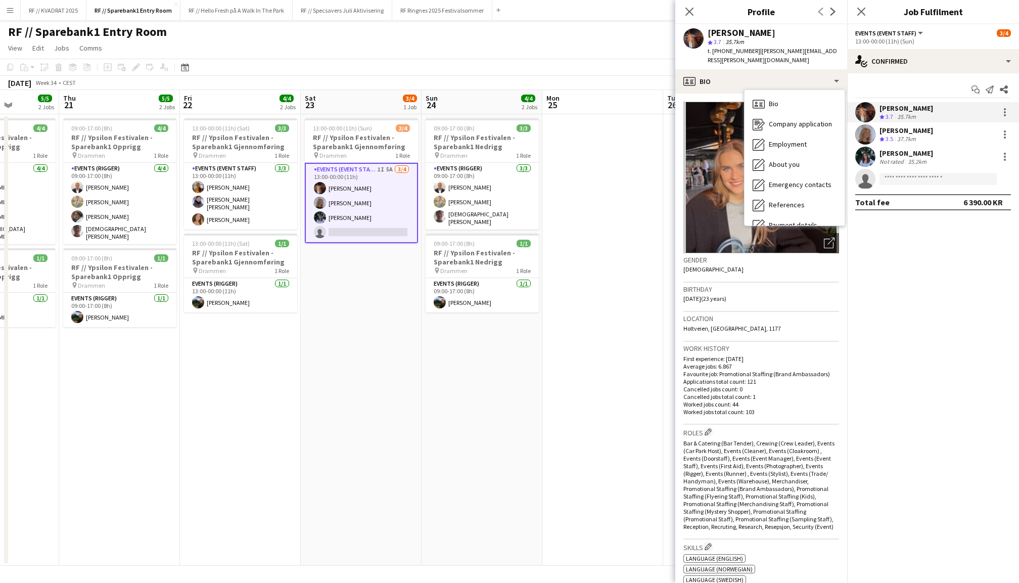
click at [813, 47] on span "| carla.linnea@hotmail.com" at bounding box center [772, 55] width 129 height 17
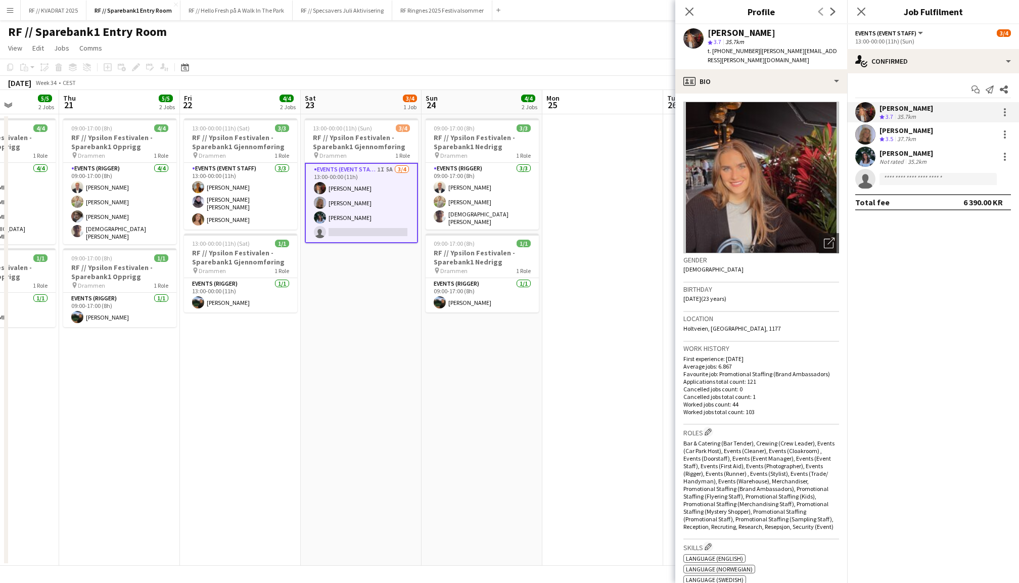
click at [898, 135] on div "37.7km" at bounding box center [906, 139] width 23 height 9
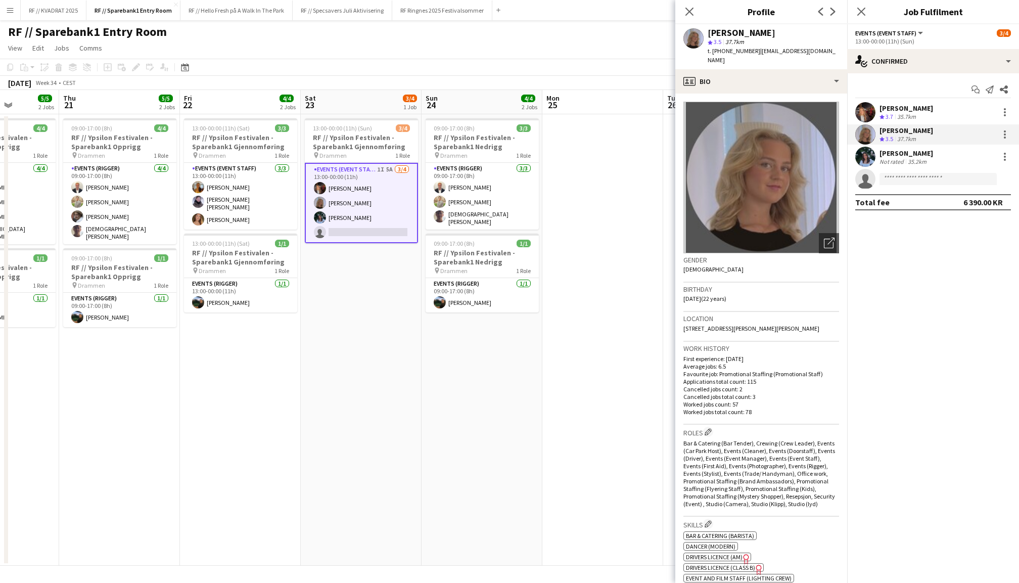
drag, startPoint x: 815, startPoint y: 51, endPoint x: 751, endPoint y: 49, distance: 64.2
click at [751, 49] on span "| maregeland03@gmail.com" at bounding box center [772, 55] width 128 height 17
copy span "maregeland03@gmail.com"
click at [898, 160] on div "Not rated" at bounding box center [892, 162] width 26 height 8
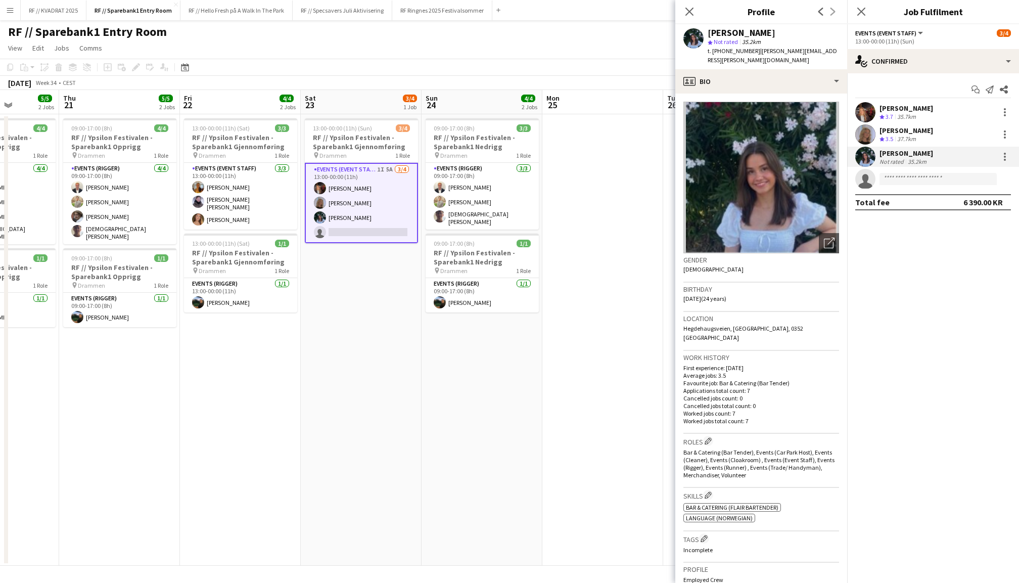
drag, startPoint x: 817, startPoint y: 51, endPoint x: 750, endPoint y: 51, distance: 66.7
click at [750, 51] on div "Sara Myklebust Eggen star Not rated 35.2km t. +4795827046 | sara.m.eggen@gmail.…" at bounding box center [761, 46] width 172 height 45
copy span "sara.m.eggen@gmail.com"
click at [580, 209] on app-date-cell at bounding box center [602, 339] width 121 height 451
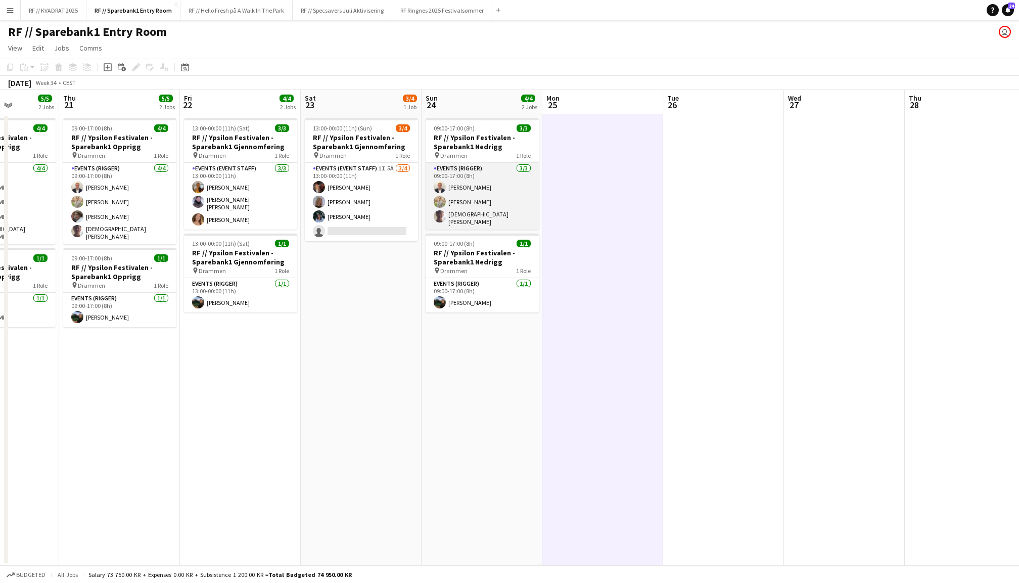
click at [480, 203] on app-card-role "Events (Rigger) 3/3 09:00-17:00 (8h) Henrik Jåsund Alex Øyen Christian Tohje" at bounding box center [482, 196] width 113 height 67
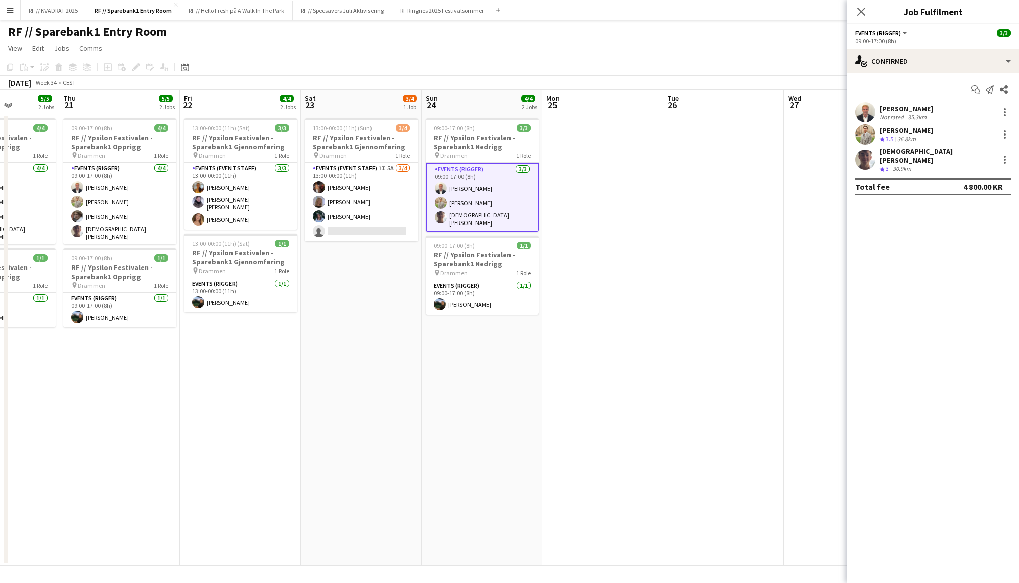
click at [879, 129] on div "[PERSON_NAME]" at bounding box center [906, 130] width 54 height 9
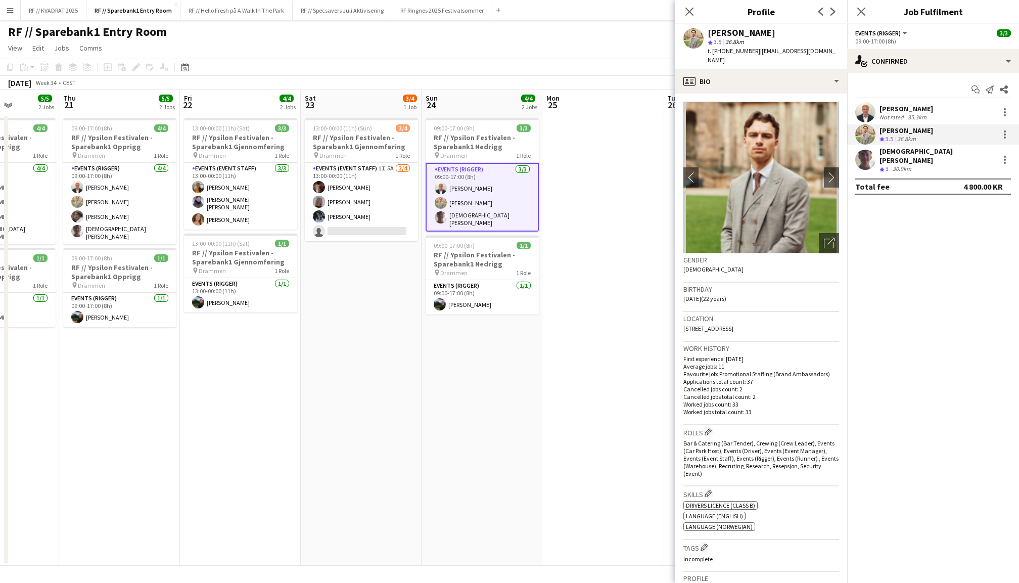
click at [864, 154] on app-user-avatar at bounding box center [865, 160] width 20 height 20
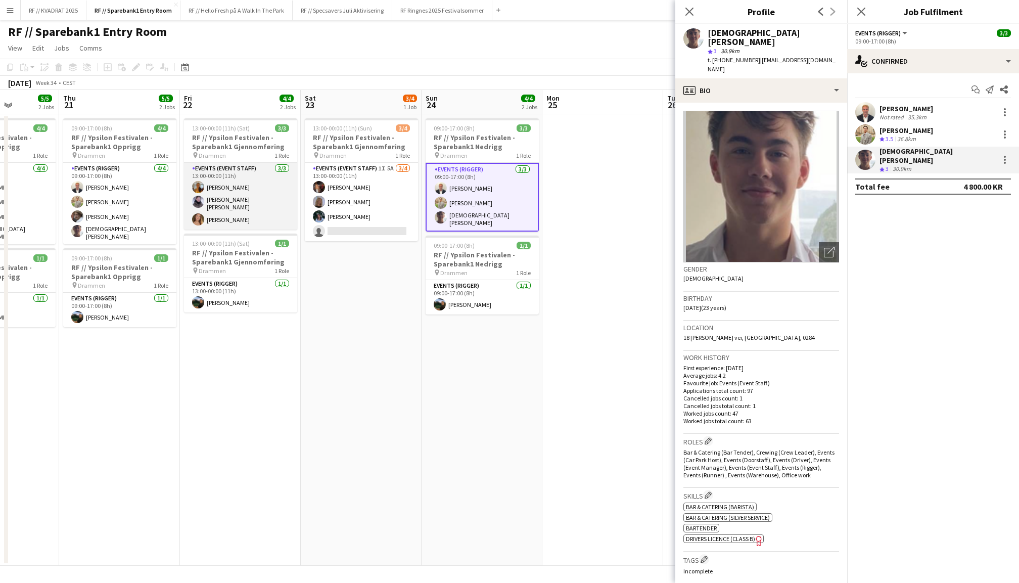
click at [243, 195] on app-card-role "Events (Event Staff) 3/3 13:00-00:00 (11h) Sofia Sgarioto Vendela Rein Mathilde…" at bounding box center [240, 196] width 113 height 67
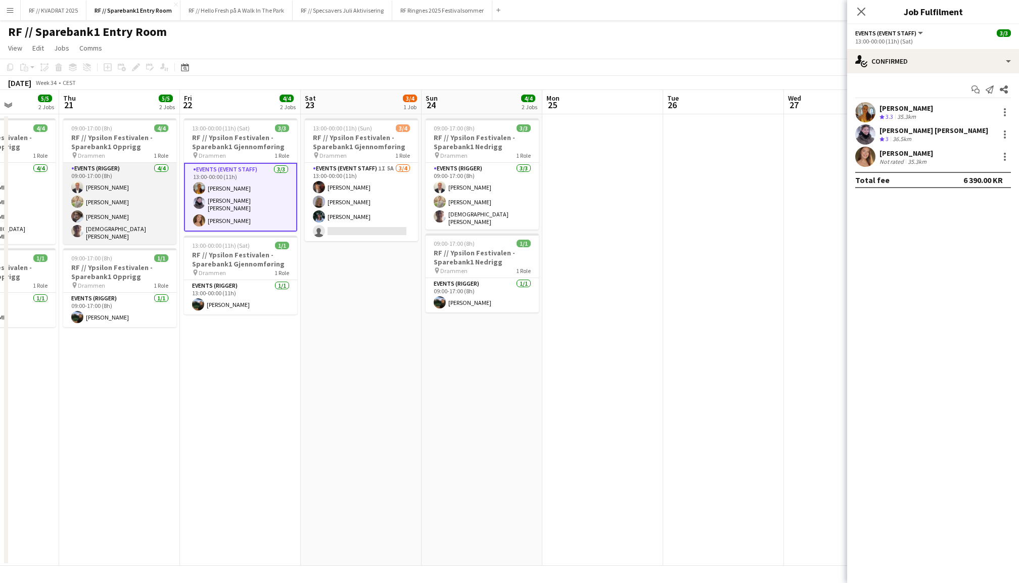
click at [110, 217] on app-card-role "Events (Rigger) 4/4 09:00-17:00 (8h) Henrik Jåsund Alex Øyen Jesper Roth Christ…" at bounding box center [119, 203] width 113 height 81
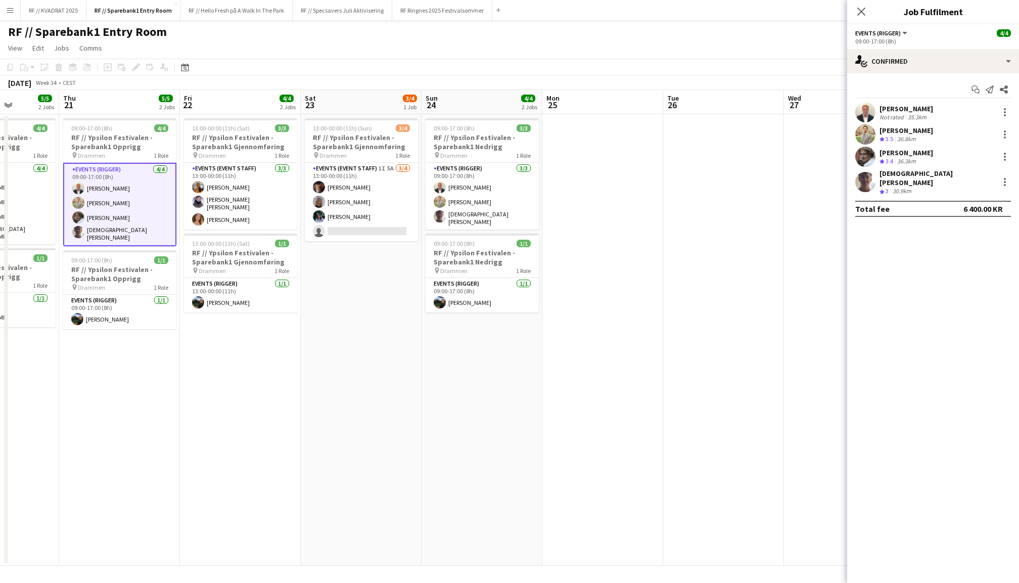
click at [865, 134] on app-user-avatar at bounding box center [865, 134] width 20 height 20
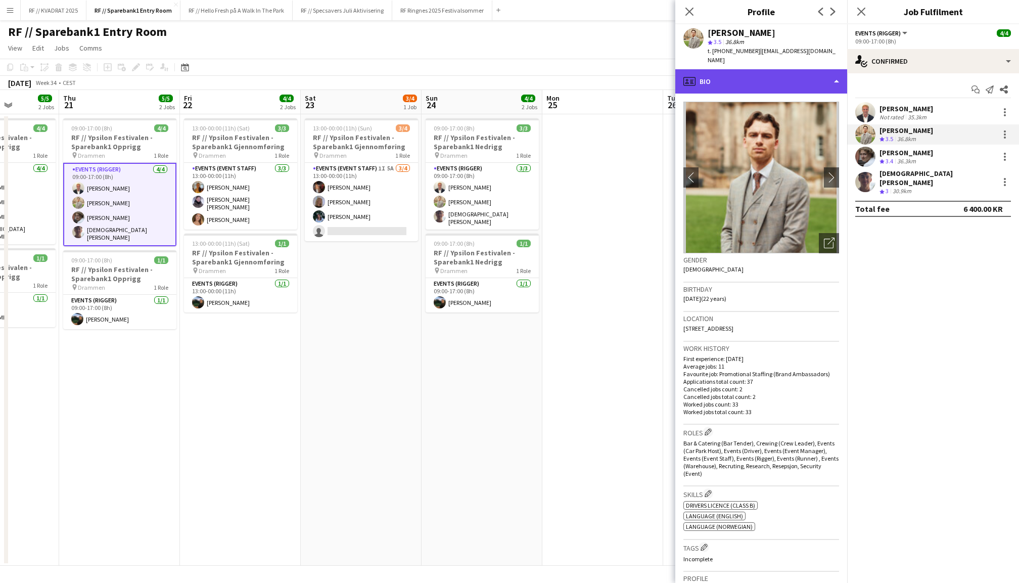
click at [747, 71] on div "profile Bio" at bounding box center [761, 81] width 172 height 24
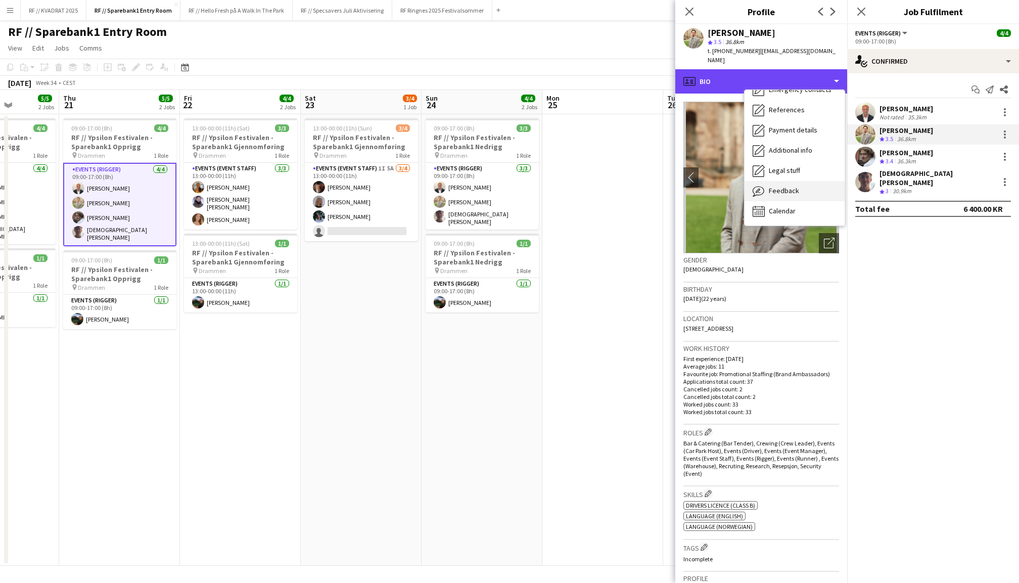
scroll to position [95, 0]
click at [789, 186] on span "Feedback" at bounding box center [784, 190] width 30 height 9
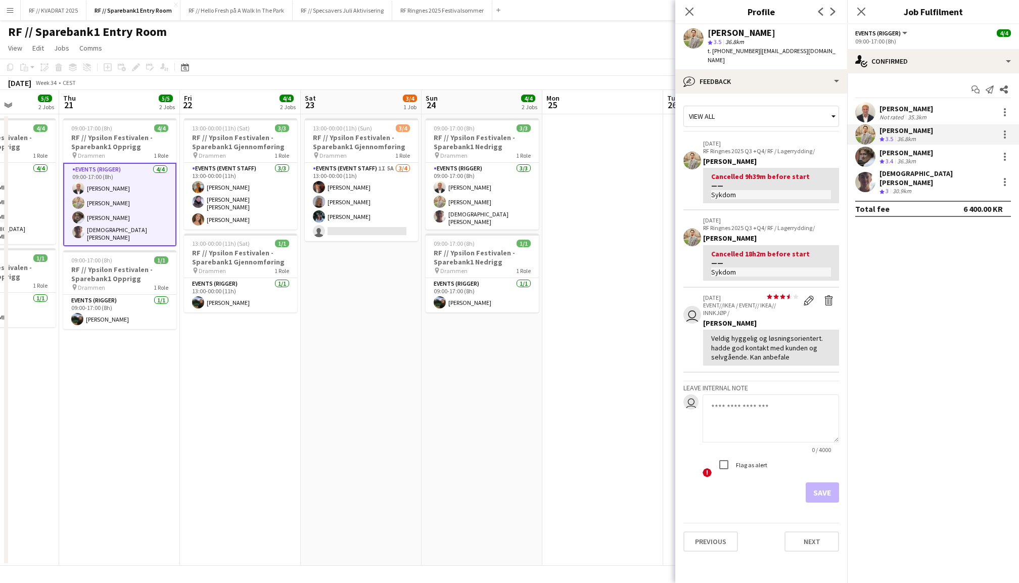
click at [875, 158] on div "Jesper Roth Crew rating 3.4 36.3km" at bounding box center [933, 157] width 172 height 20
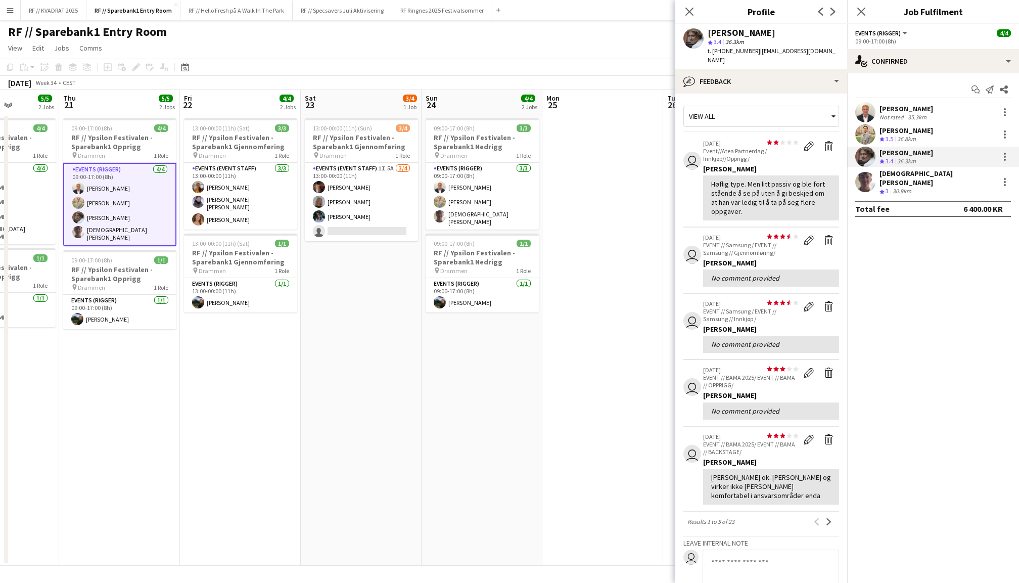
click at [868, 132] on app-user-avatar at bounding box center [865, 134] width 20 height 20
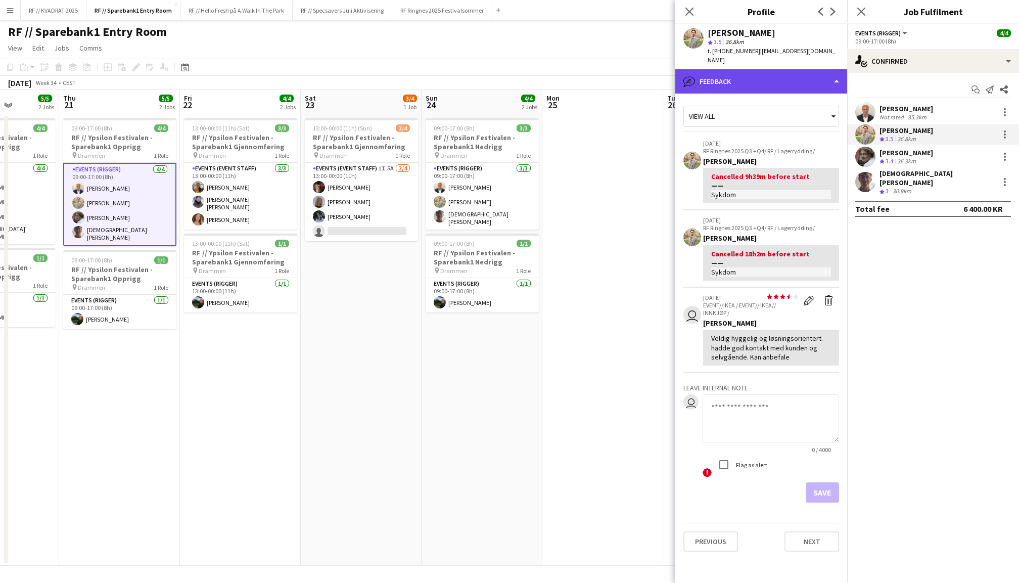
click at [778, 77] on div "bubble-pencil Feedback" at bounding box center [761, 81] width 172 height 24
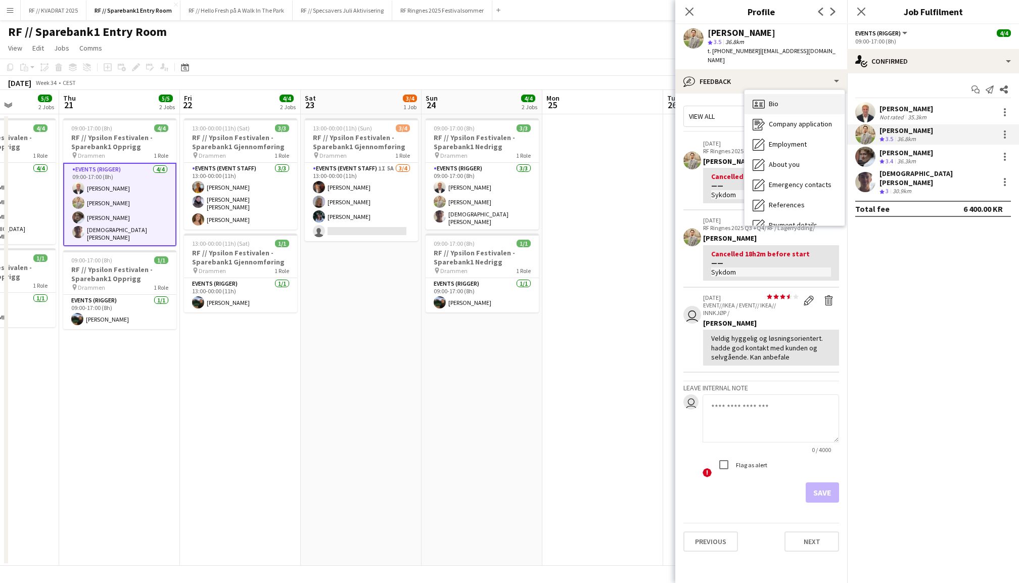
click at [791, 94] on div "Bio Bio" at bounding box center [794, 104] width 100 height 20
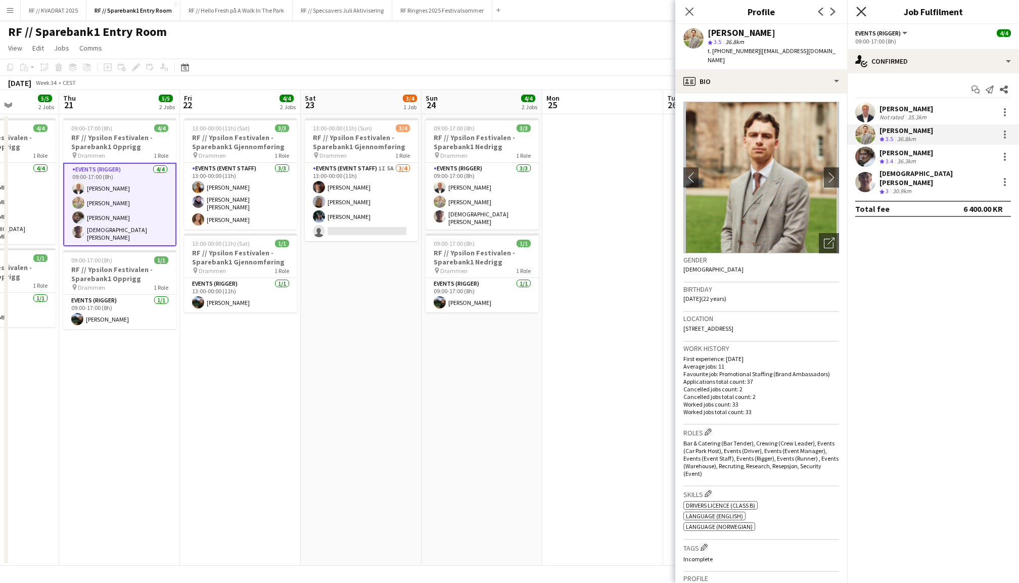
click at [862, 7] on icon "Close pop-in" at bounding box center [861, 12] width 10 height 10
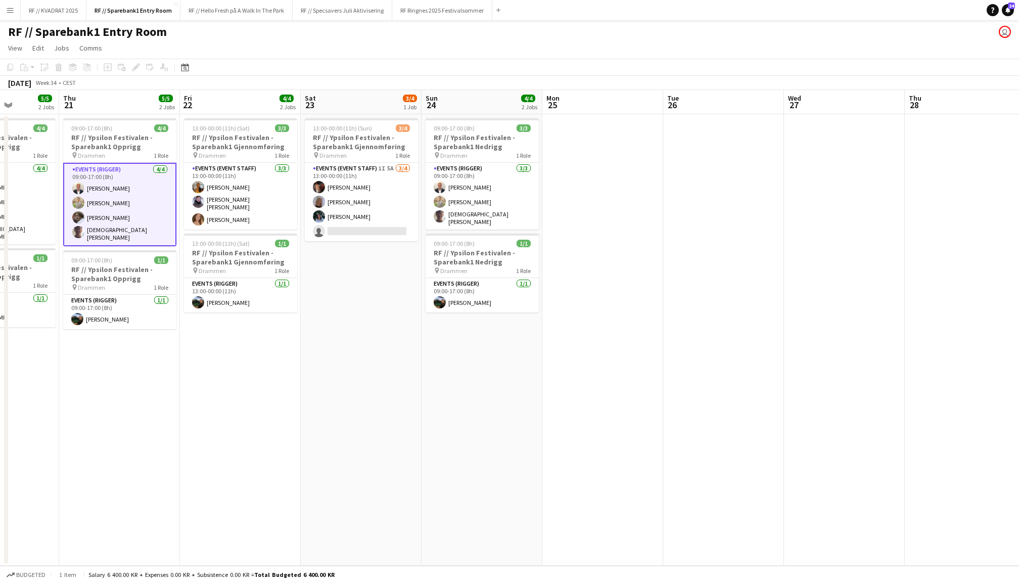
click at [375, 409] on app-date-cell "13:00-00:00 (11h) (Sun) 3/4 RF // Ypsilon Festivalen - Sparebank1 Gjennomføring…" at bounding box center [361, 339] width 121 height 451
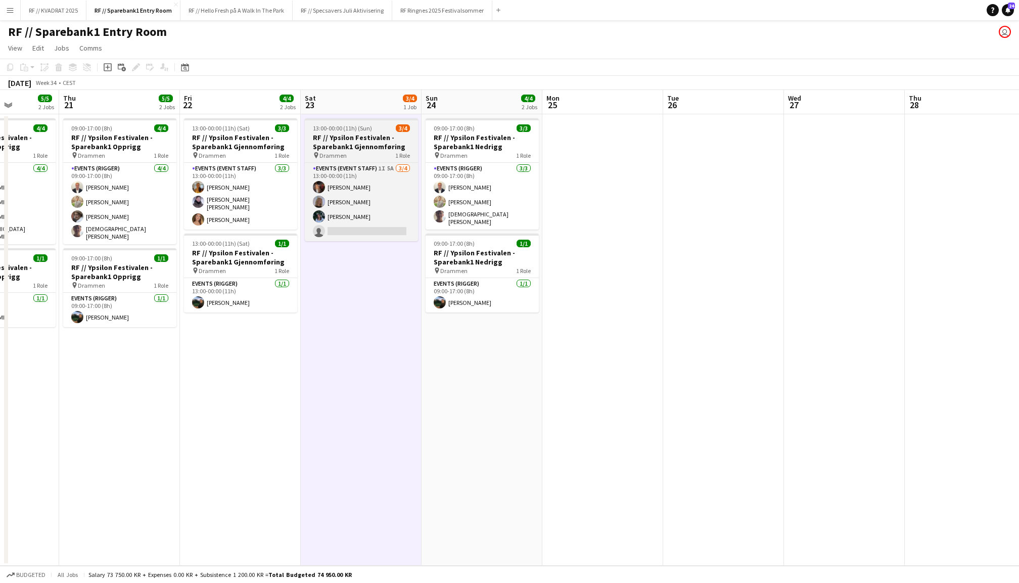
click at [387, 151] on div "pin Drammen 1 Role" at bounding box center [361, 155] width 113 height 8
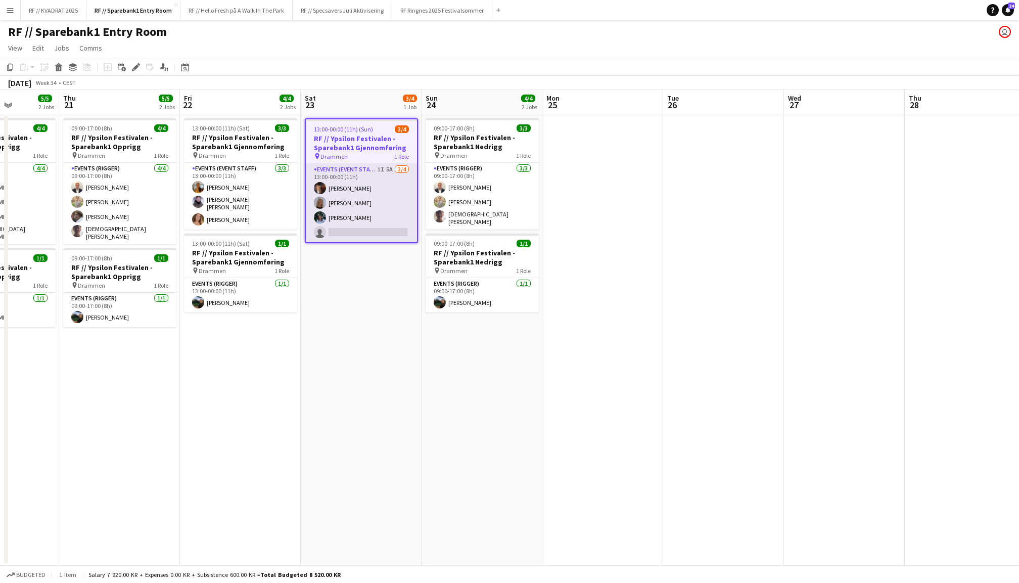
click at [368, 186] on app-card-role "Events (Event Staff) 1I 5A 3/4 13:00-00:00 (11h) Carla Broschè Maria Egeland Sa…" at bounding box center [361, 203] width 111 height 78
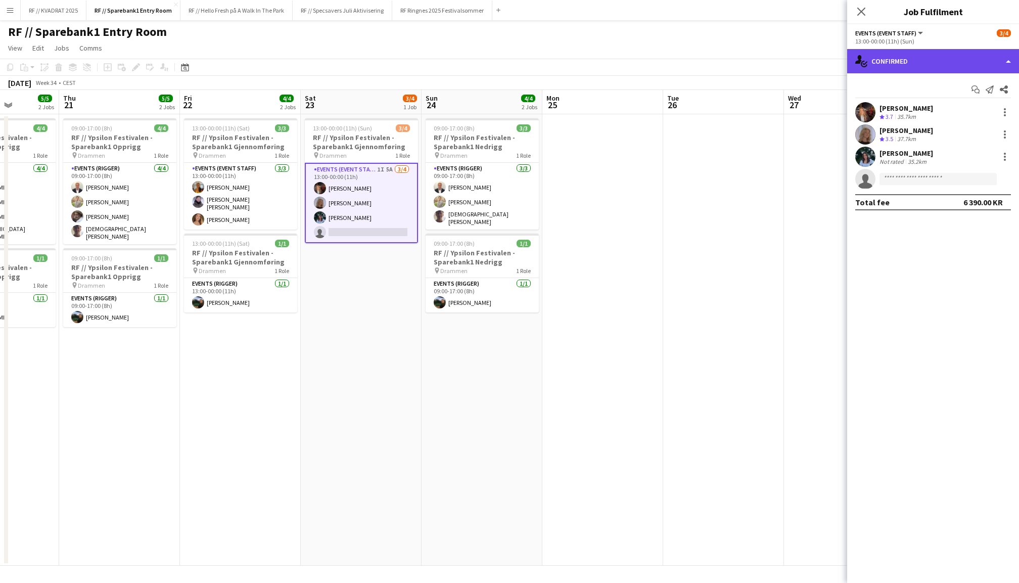
click at [908, 62] on div "single-neutral-actions-check-2 Confirmed" at bounding box center [933, 61] width 172 height 24
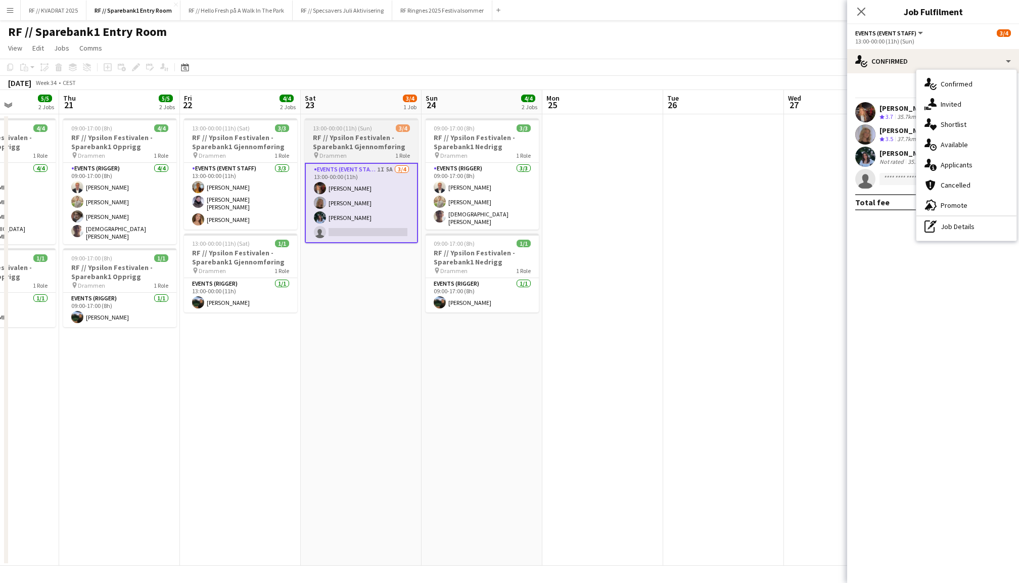
click at [366, 152] on div "pin Drammen 1 Role" at bounding box center [361, 155] width 113 height 8
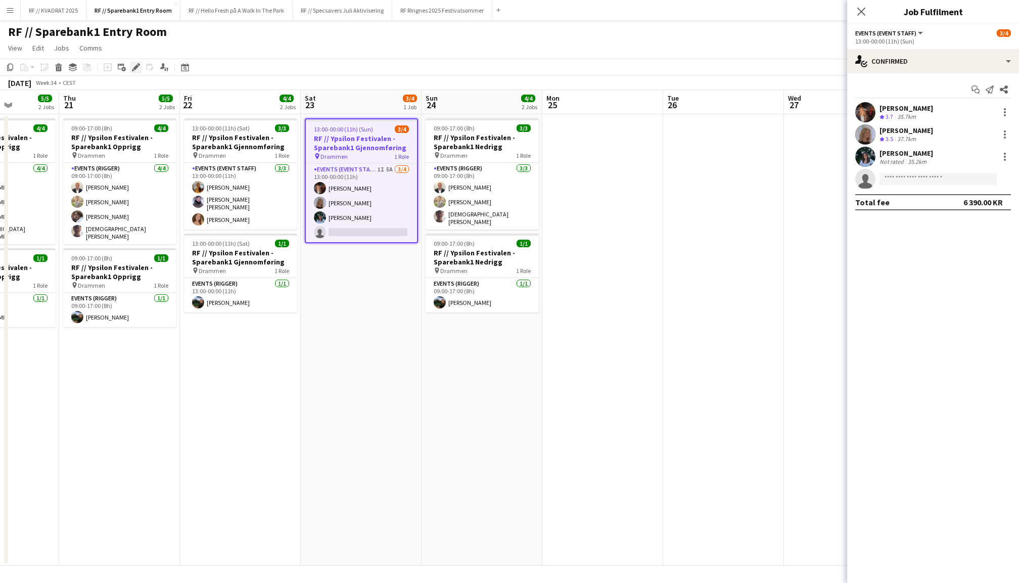
click at [136, 66] on icon at bounding box center [136, 68] width 6 height 6
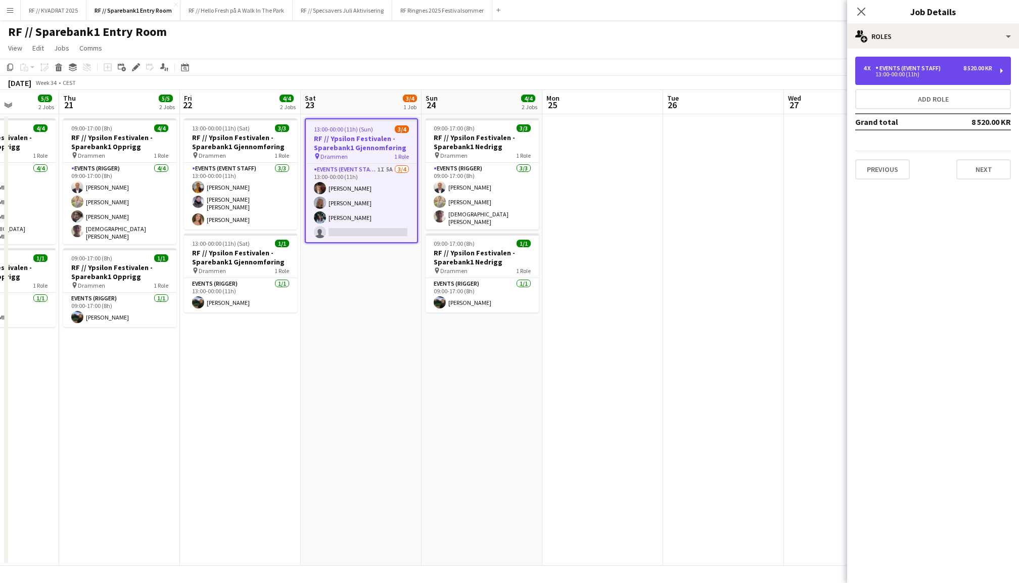
click at [921, 77] on div "4 x Events (Event Staff) 8 520.00 KR 13:00-00:00 (11h)" at bounding box center [933, 71] width 156 height 28
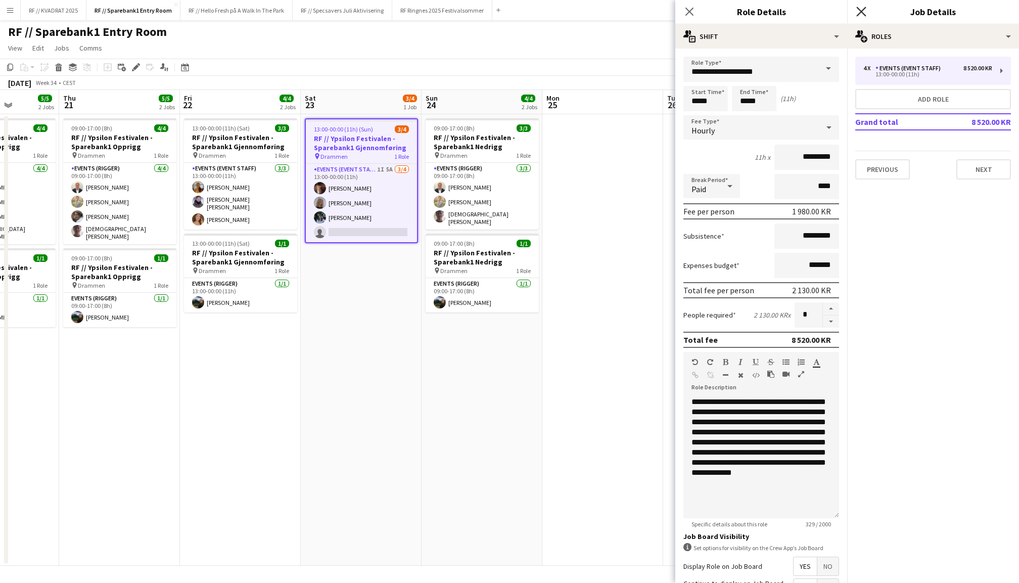
click at [862, 11] on icon at bounding box center [861, 12] width 10 height 10
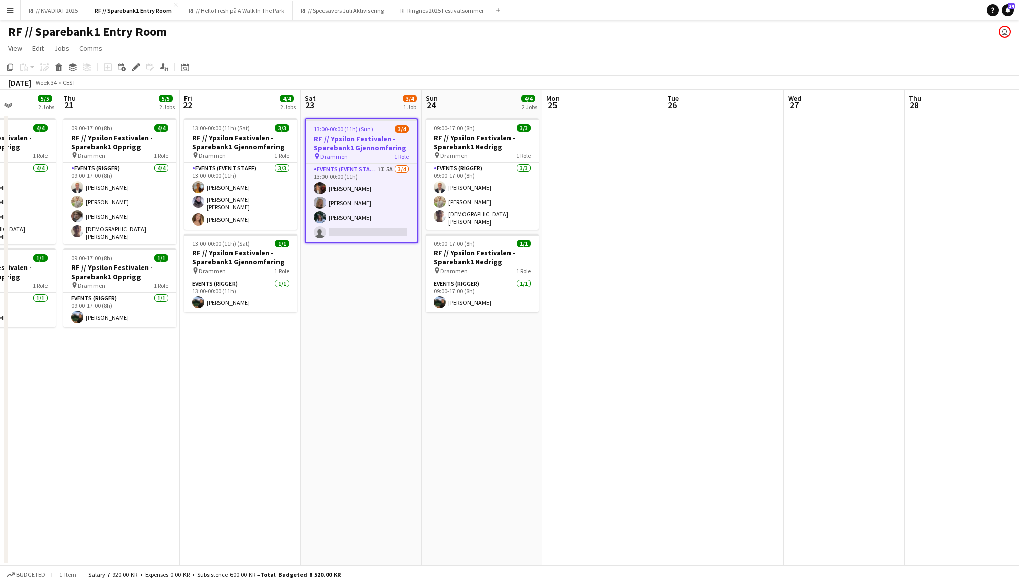
click at [609, 189] on app-date-cell at bounding box center [602, 339] width 121 height 451
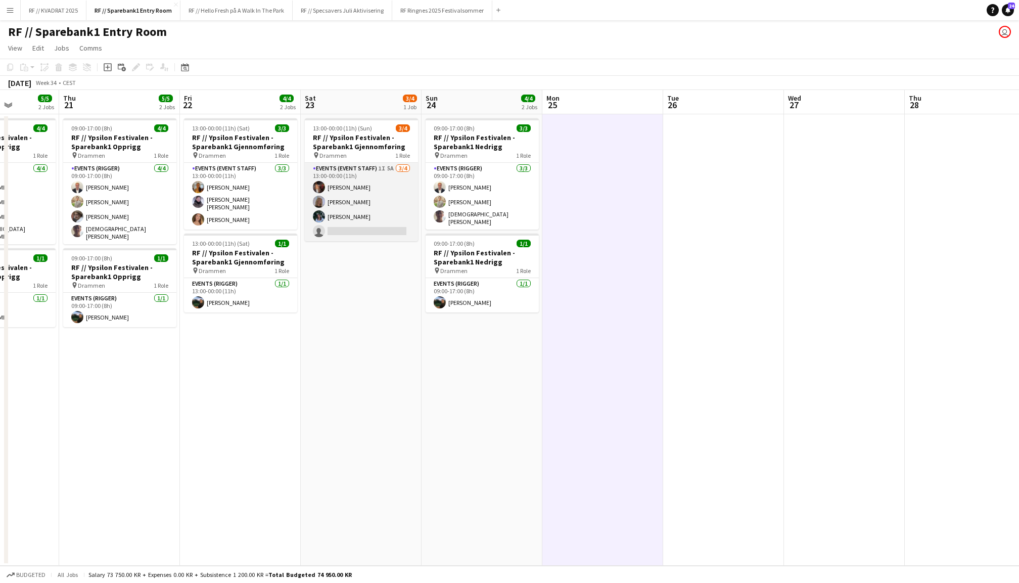
click at [374, 191] on app-card-role "Events (Event Staff) 1I 5A 3/4 13:00-00:00 (11h) Carla Broschè Maria Egeland Sa…" at bounding box center [361, 202] width 113 height 78
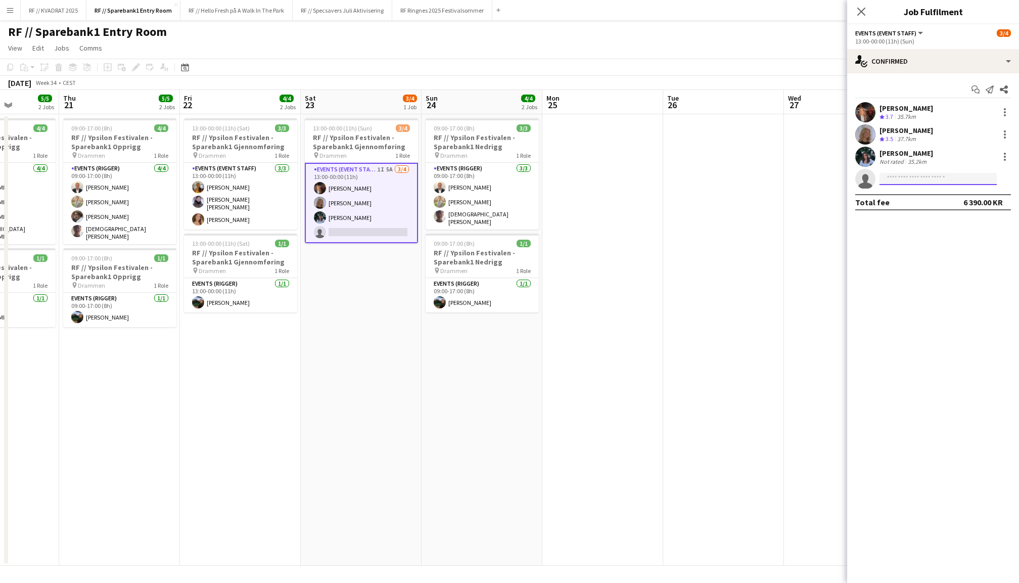
click at [930, 179] on input at bounding box center [937, 179] width 117 height 12
type input "******"
click at [920, 200] on span "alexoyen45@gmail.com" at bounding box center [937, 201] width 101 height 8
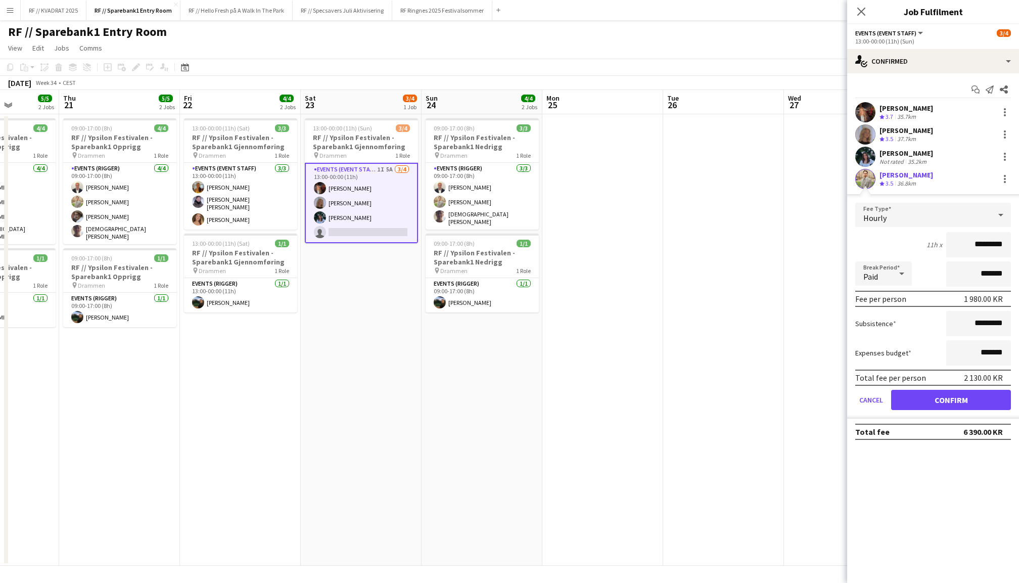
click at [957, 403] on button "Confirm" at bounding box center [951, 400] width 120 height 20
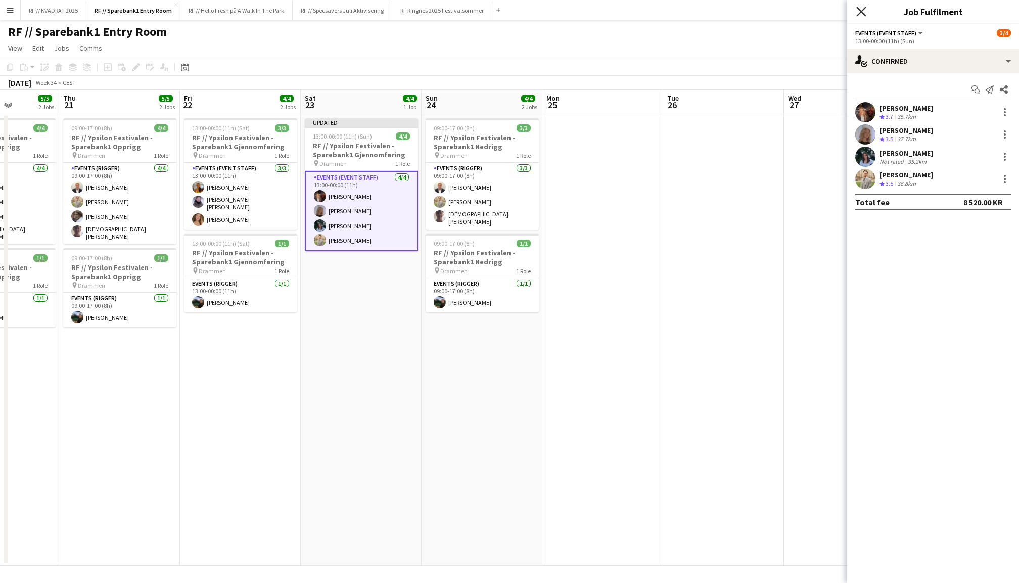
click at [860, 15] on icon "Close pop-in" at bounding box center [861, 12] width 10 height 10
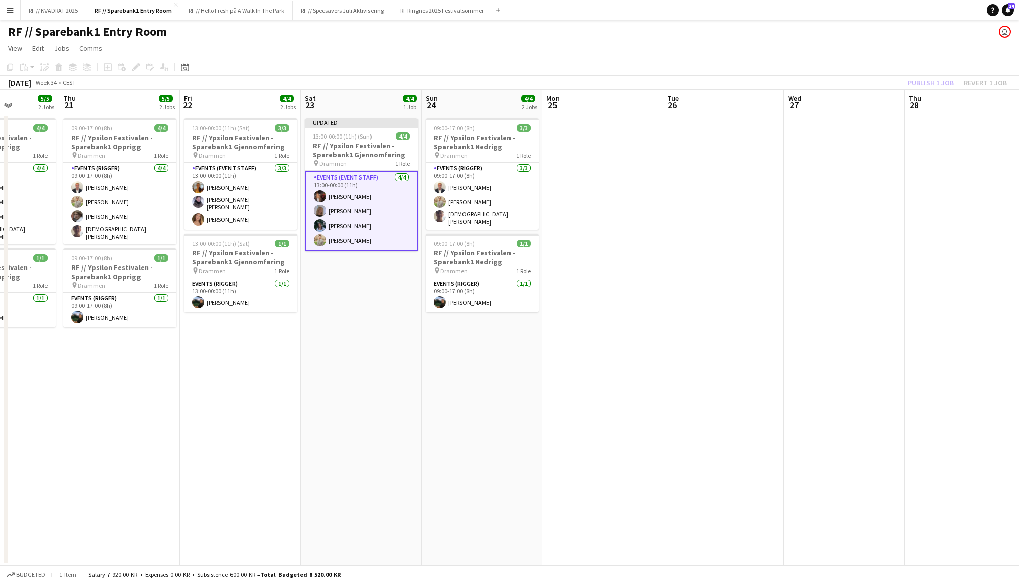
click at [922, 74] on app-toolbar "Copy Paste Paste Command V Paste with crew Command Shift V Paste linked Job Del…" at bounding box center [509, 67] width 1019 height 17
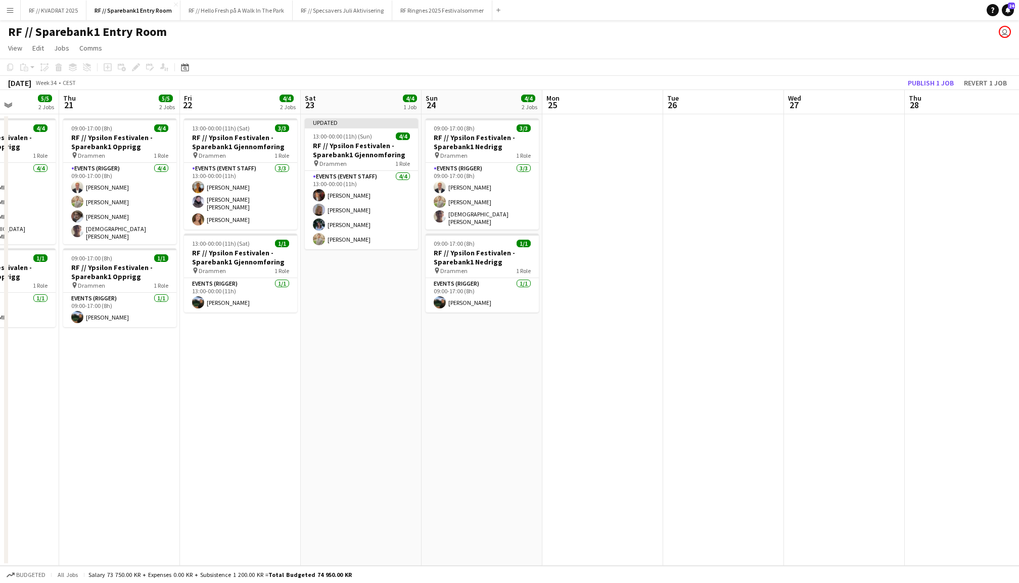
click at [922, 74] on app-toolbar "Copy Paste Paste Command V Paste with crew Command Shift V Paste linked Job Del…" at bounding box center [509, 67] width 1019 height 17
click at [930, 83] on button "Publish 1 job" at bounding box center [931, 82] width 54 height 13
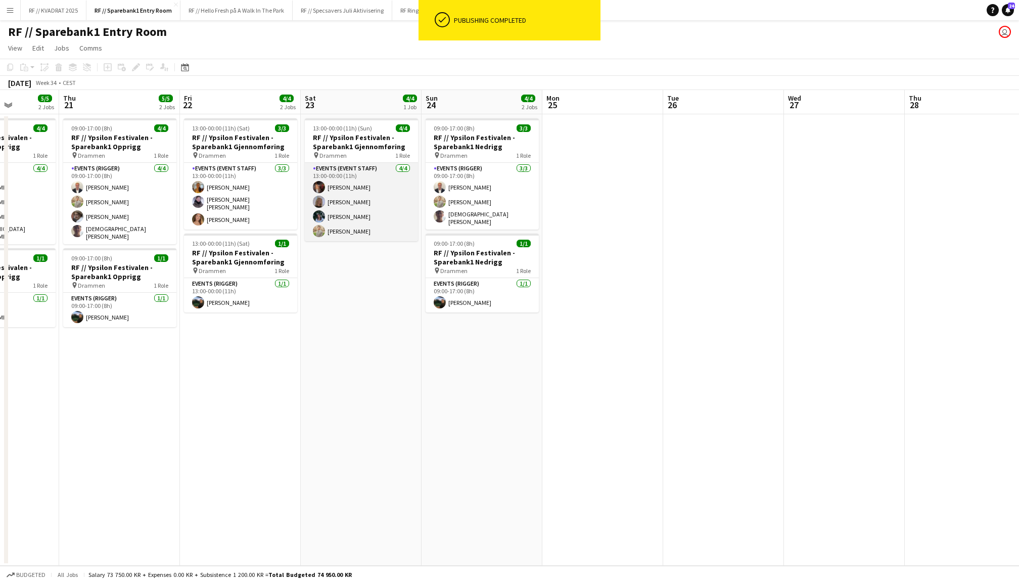
click at [344, 180] on app-card-role "Events (Event Staff) 4/4 13:00-00:00 (11h) Carla Broschè Maria Egeland Sara Myk…" at bounding box center [361, 202] width 113 height 78
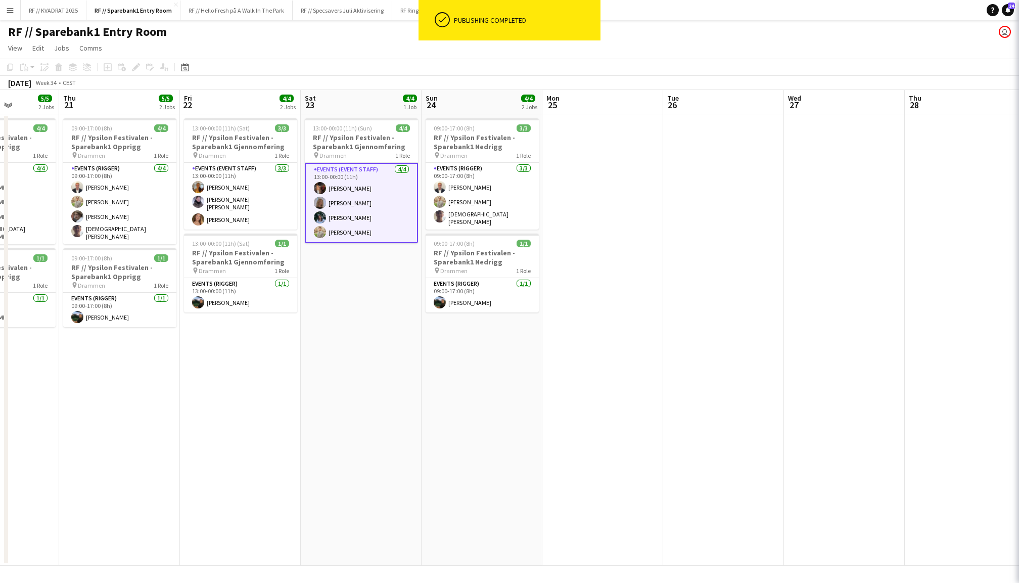
scroll to position [0, 302]
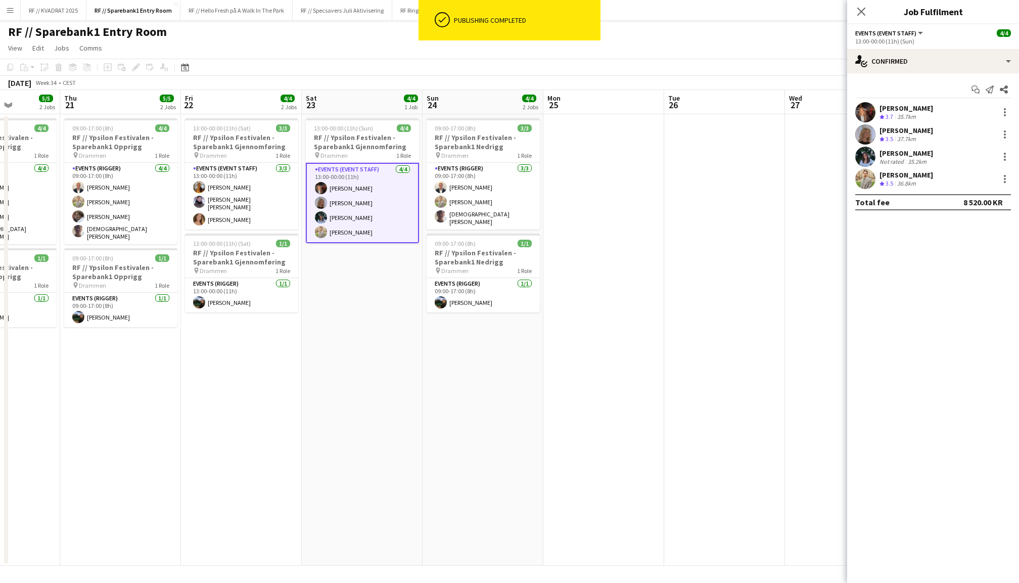
click at [885, 180] on span "3.5" at bounding box center [889, 183] width 8 height 8
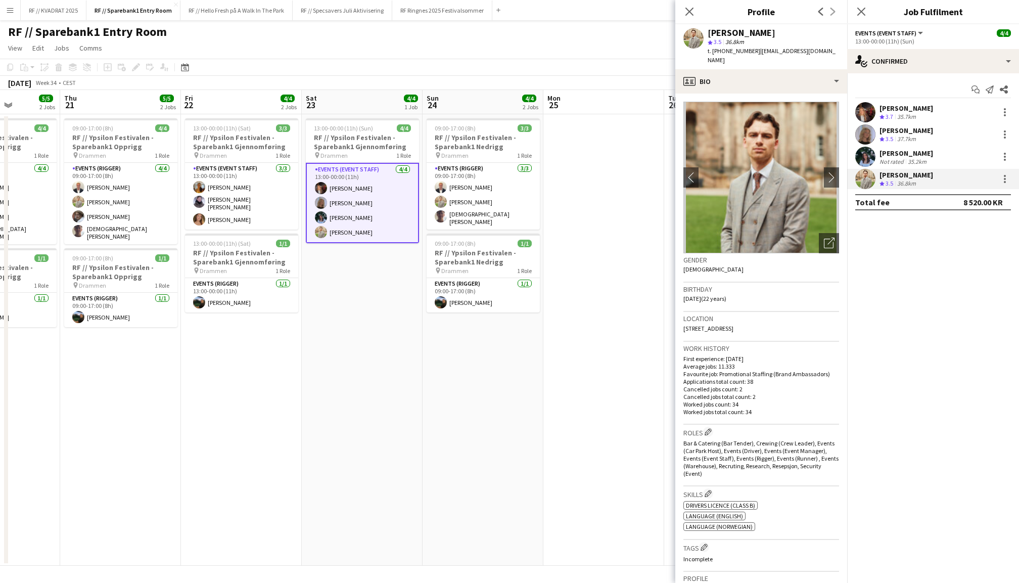
drag, startPoint x: 810, startPoint y: 51, endPoint x: 748, endPoint y: 52, distance: 61.2
click at [748, 52] on div "Alex Øyen star 3.5 36.8km t. +4740784141 | alexoyen45@gmail.com" at bounding box center [761, 46] width 172 height 45
copy span "alexoyen45@gmail.com"
click at [862, 11] on icon at bounding box center [861, 12] width 10 height 10
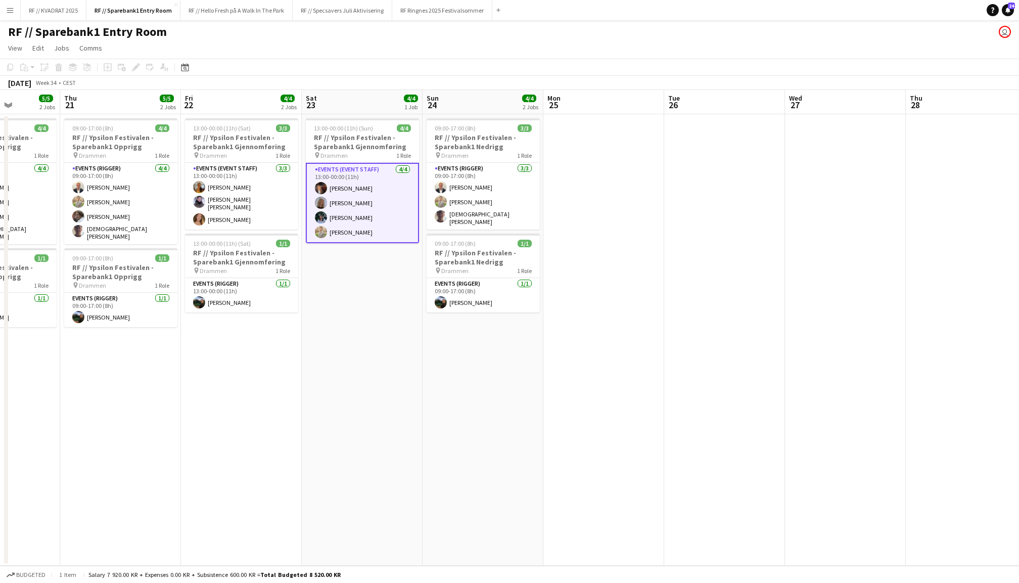
click at [542, 228] on app-date-cell "09:00-17:00 (8h) 3/3 RF // Ypsilon Festivalen - Sparebank1 Nedrigg pin Drammen …" at bounding box center [482, 339] width 121 height 451
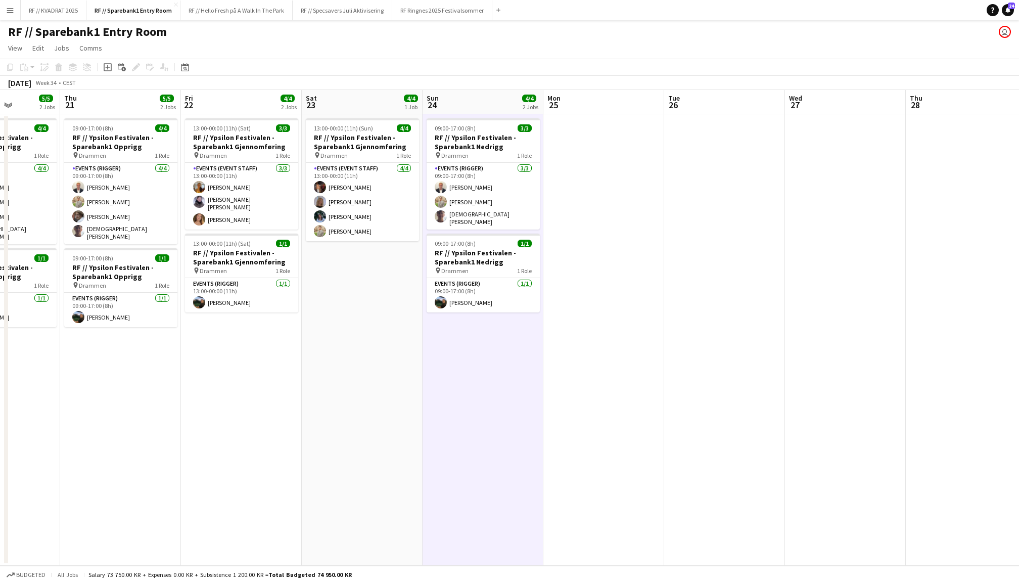
scroll to position [0, 302]
click at [605, 221] on app-date-cell at bounding box center [604, 339] width 121 height 451
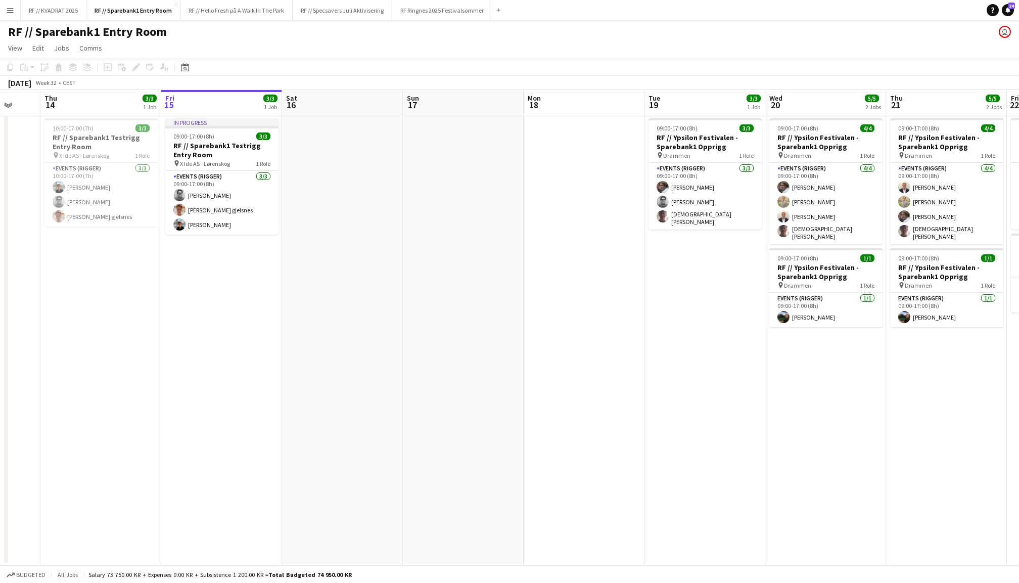
scroll to position [0, 403]
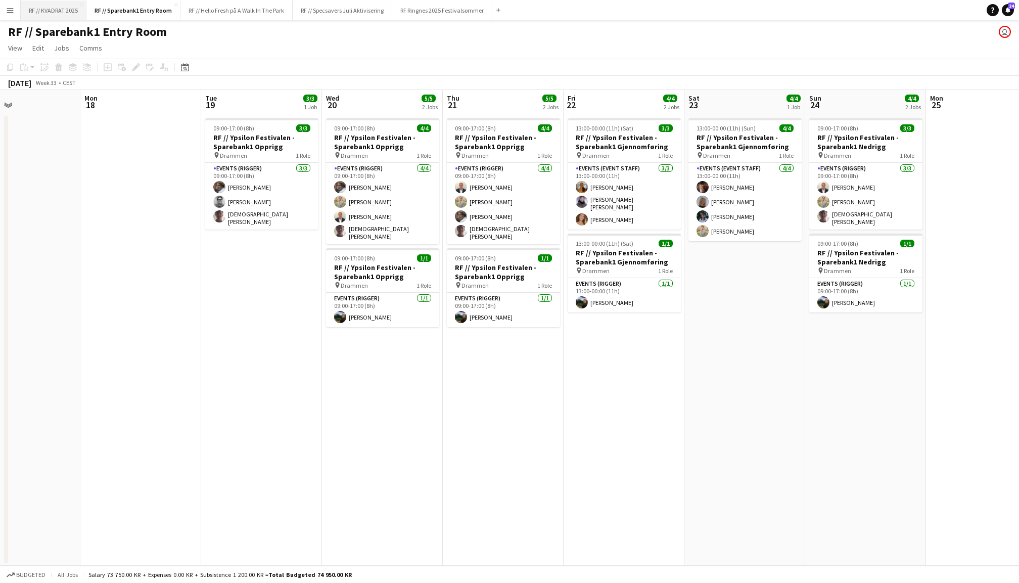
click at [58, 7] on button "RF // KVADRAT 2025 Close" at bounding box center [54, 11] width 66 height 20
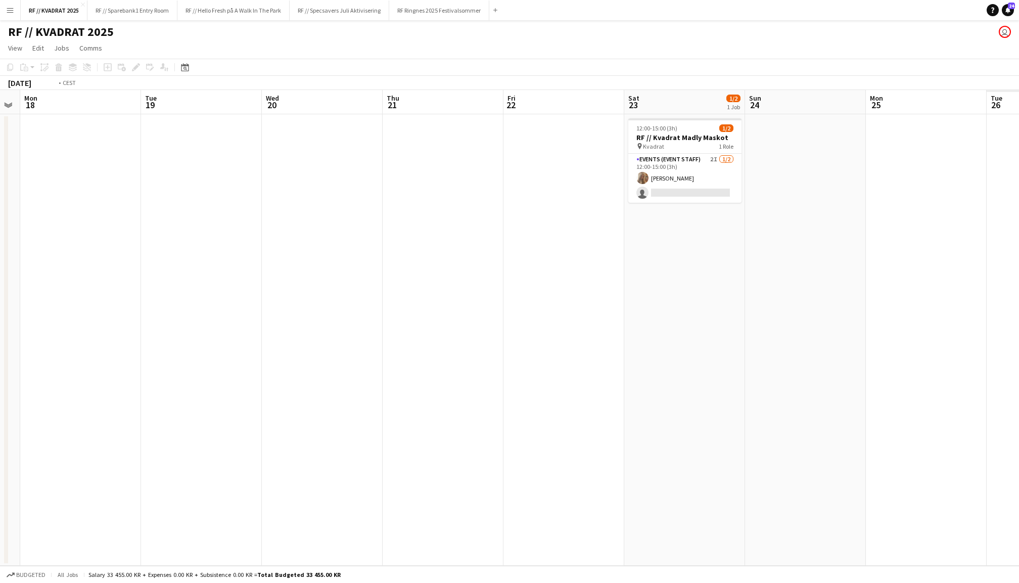
scroll to position [0, 382]
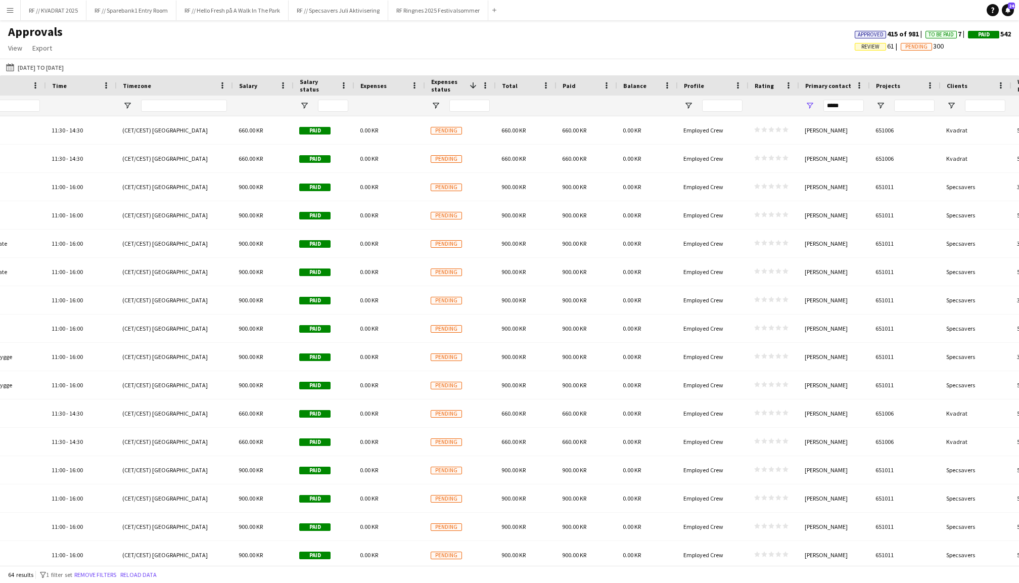
click at [379, 85] on span "Expenses" at bounding box center [373, 86] width 26 height 8
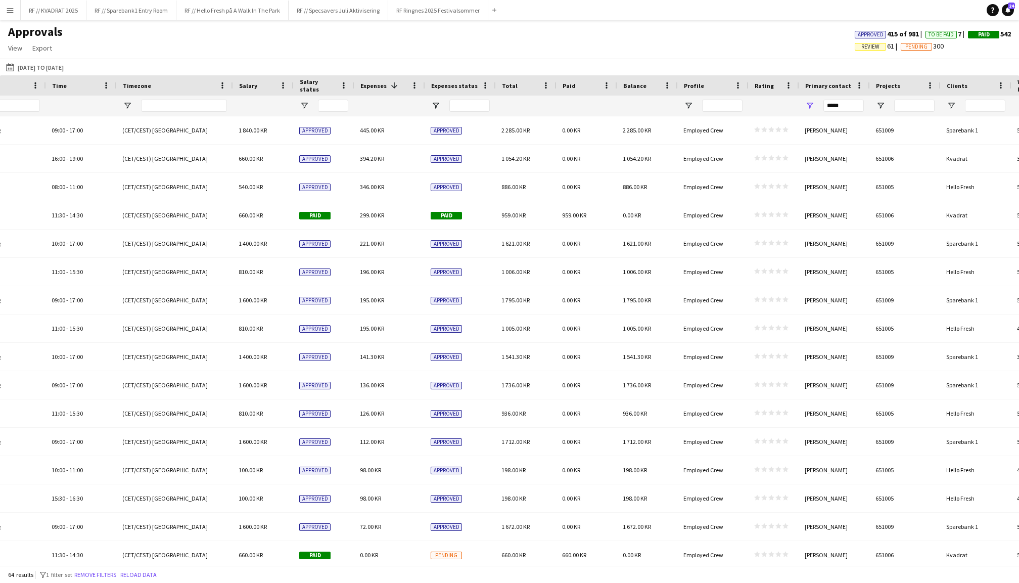
click at [379, 85] on span "Expenses" at bounding box center [373, 86] width 26 height 8
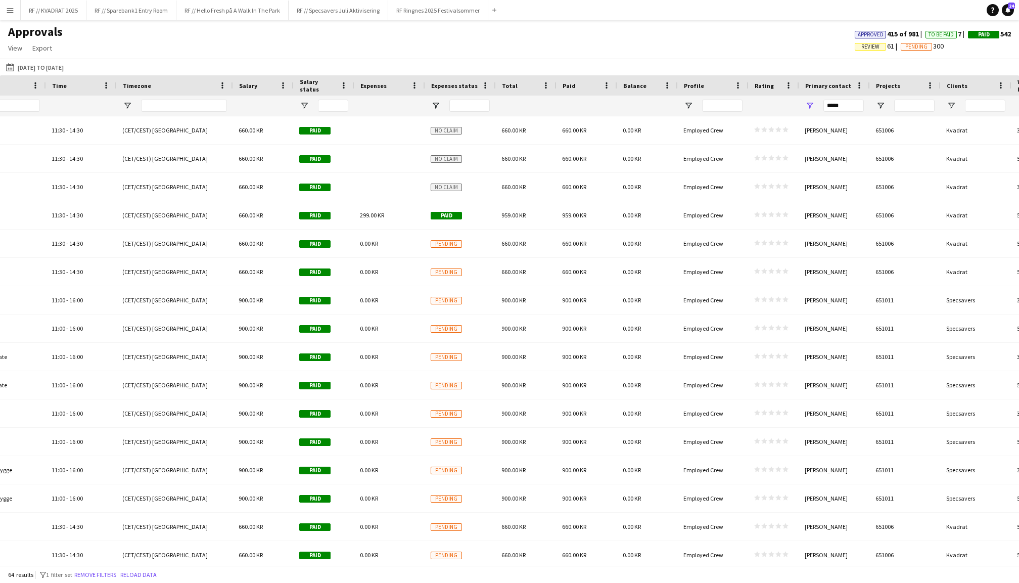
click at [460, 82] on span "Expenses status" at bounding box center [454, 86] width 46 height 8
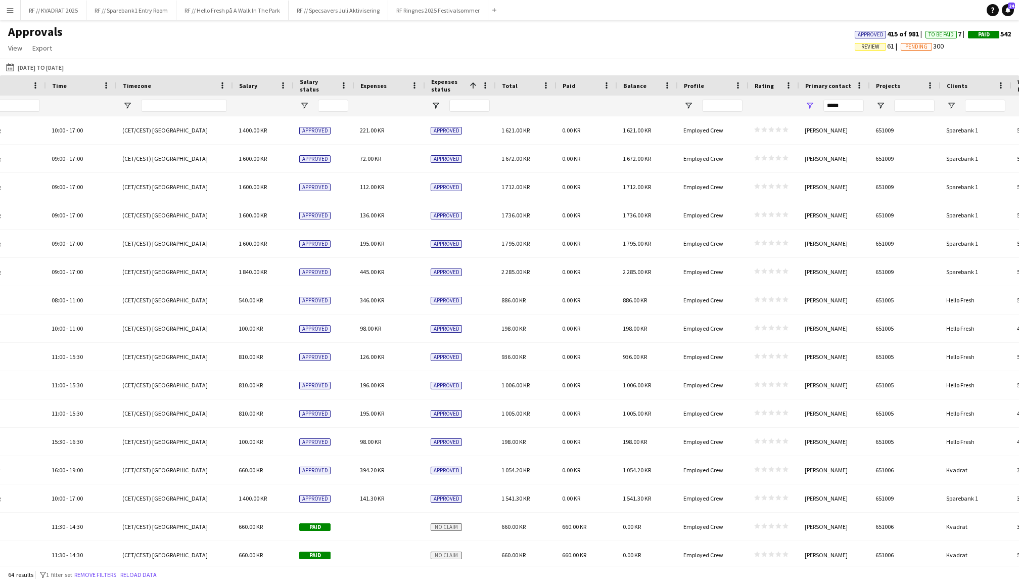
click at [460, 82] on span "Expenses status" at bounding box center [448, 85] width 34 height 15
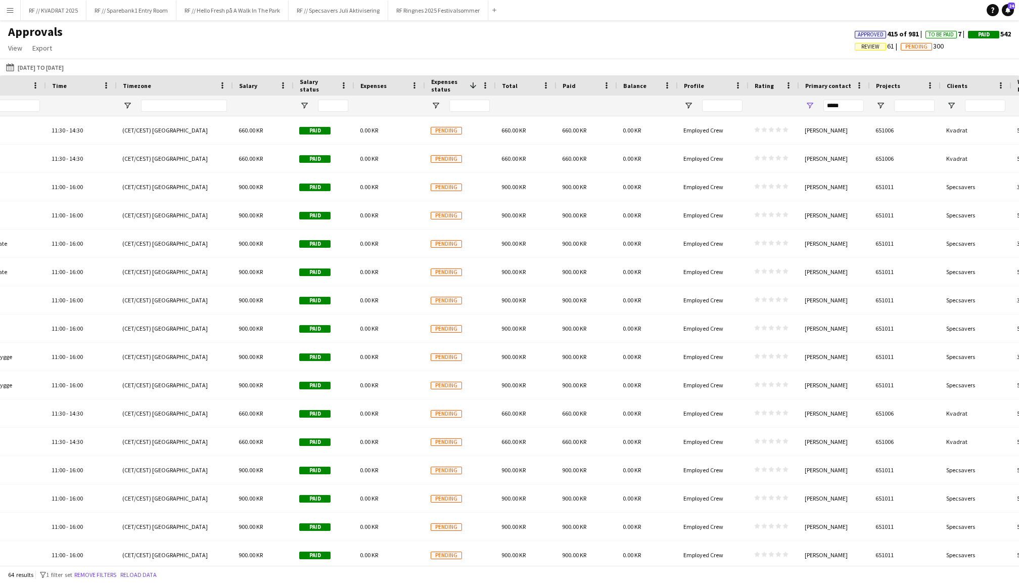
click at [460, 82] on span "Expenses status" at bounding box center [448, 85] width 34 height 15
click at [460, 82] on span "Expenses status" at bounding box center [454, 86] width 46 height 8
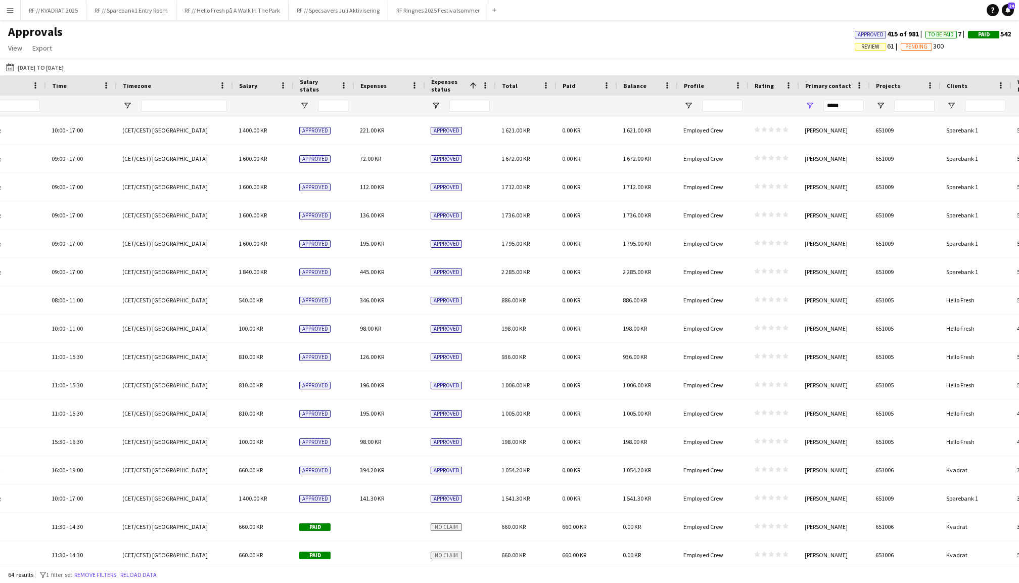
click at [316, 85] on span "Salary status" at bounding box center [318, 85] width 36 height 15
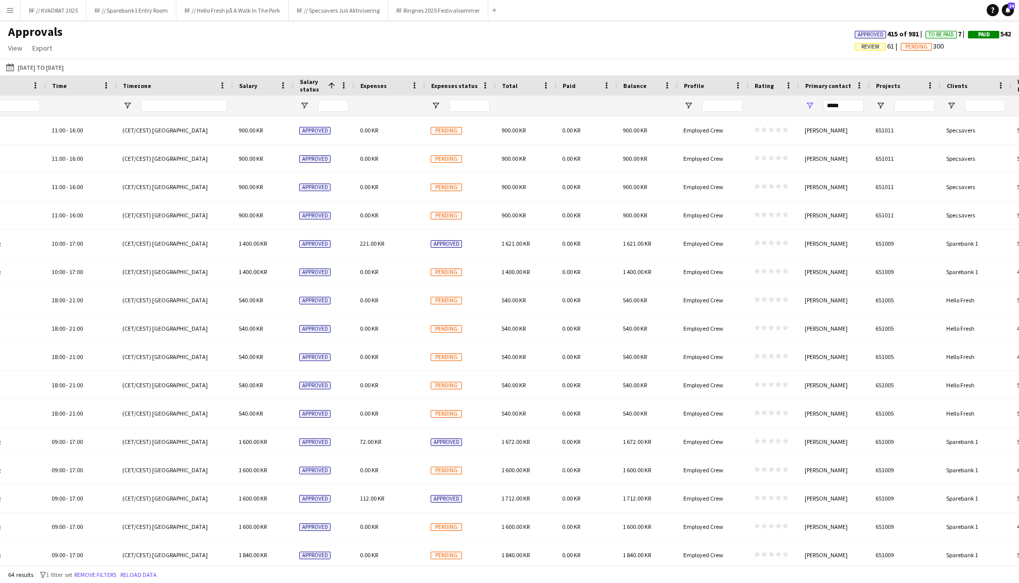
click at [316, 85] on span "Salary status" at bounding box center [312, 85] width 24 height 15
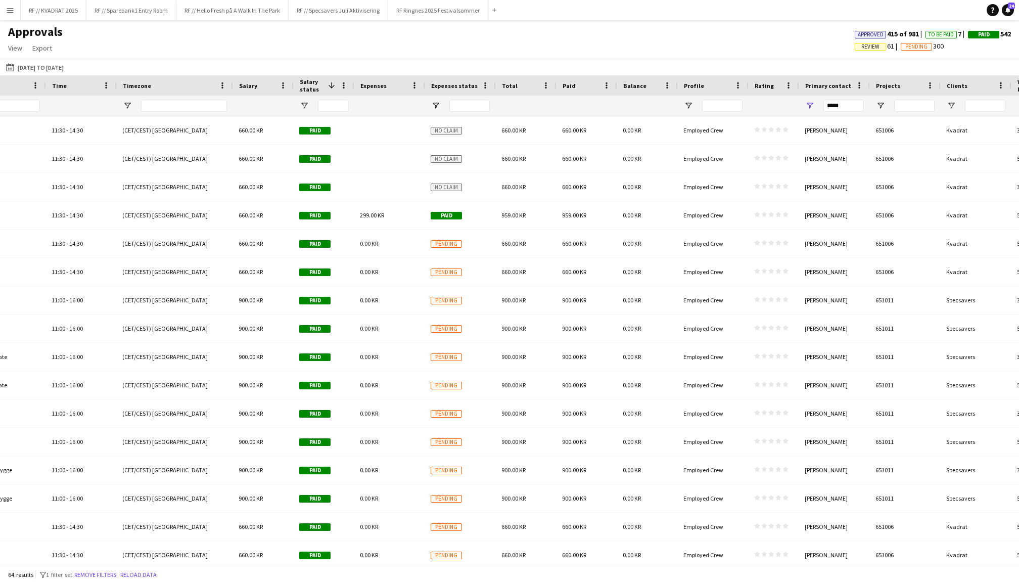
click at [316, 85] on span "Salary status" at bounding box center [312, 85] width 24 height 15
click at [316, 85] on span "Salary status" at bounding box center [318, 85] width 36 height 15
